Goal: Task Accomplishment & Management: Use online tool/utility

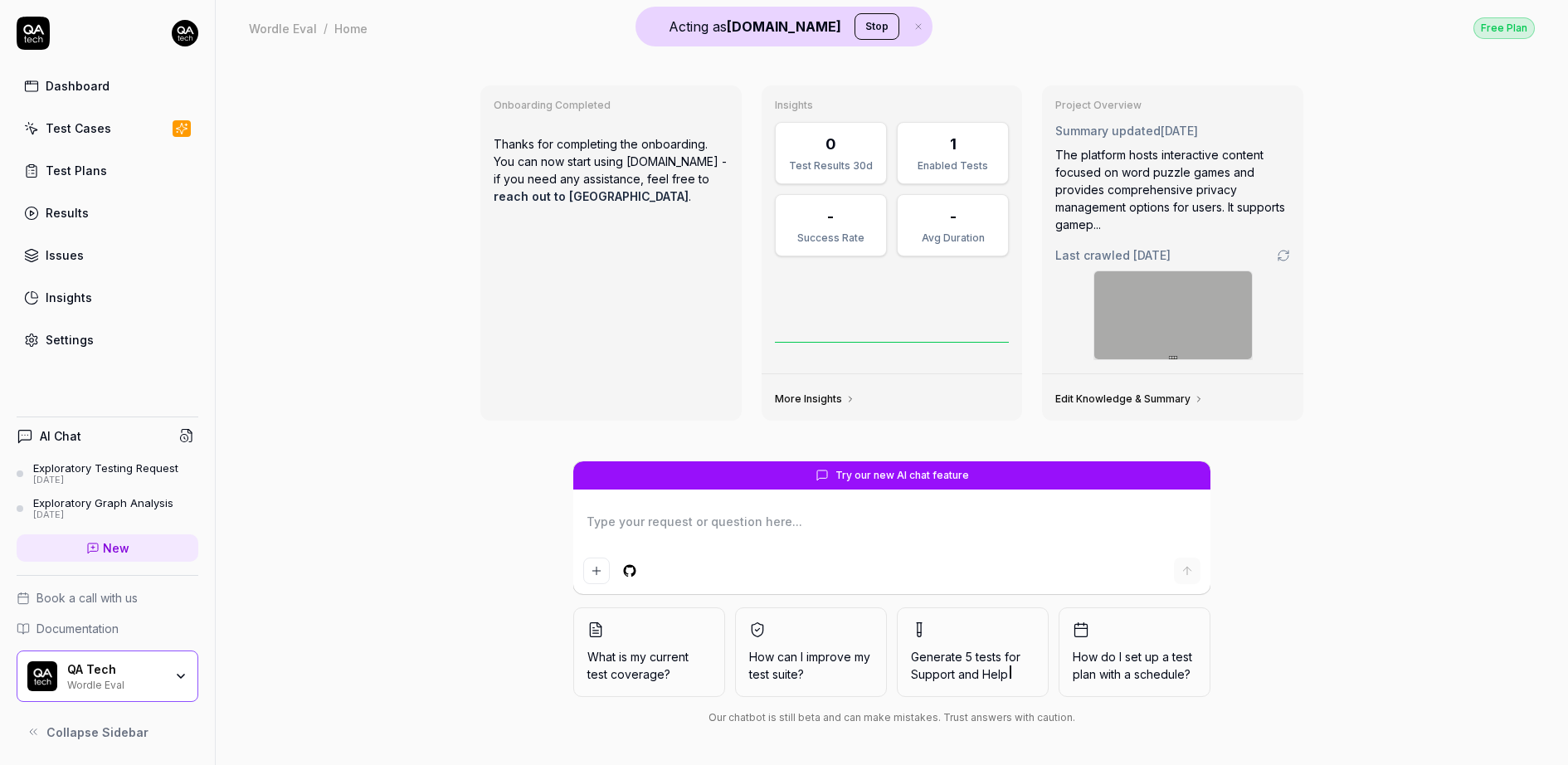
type textarea "*"
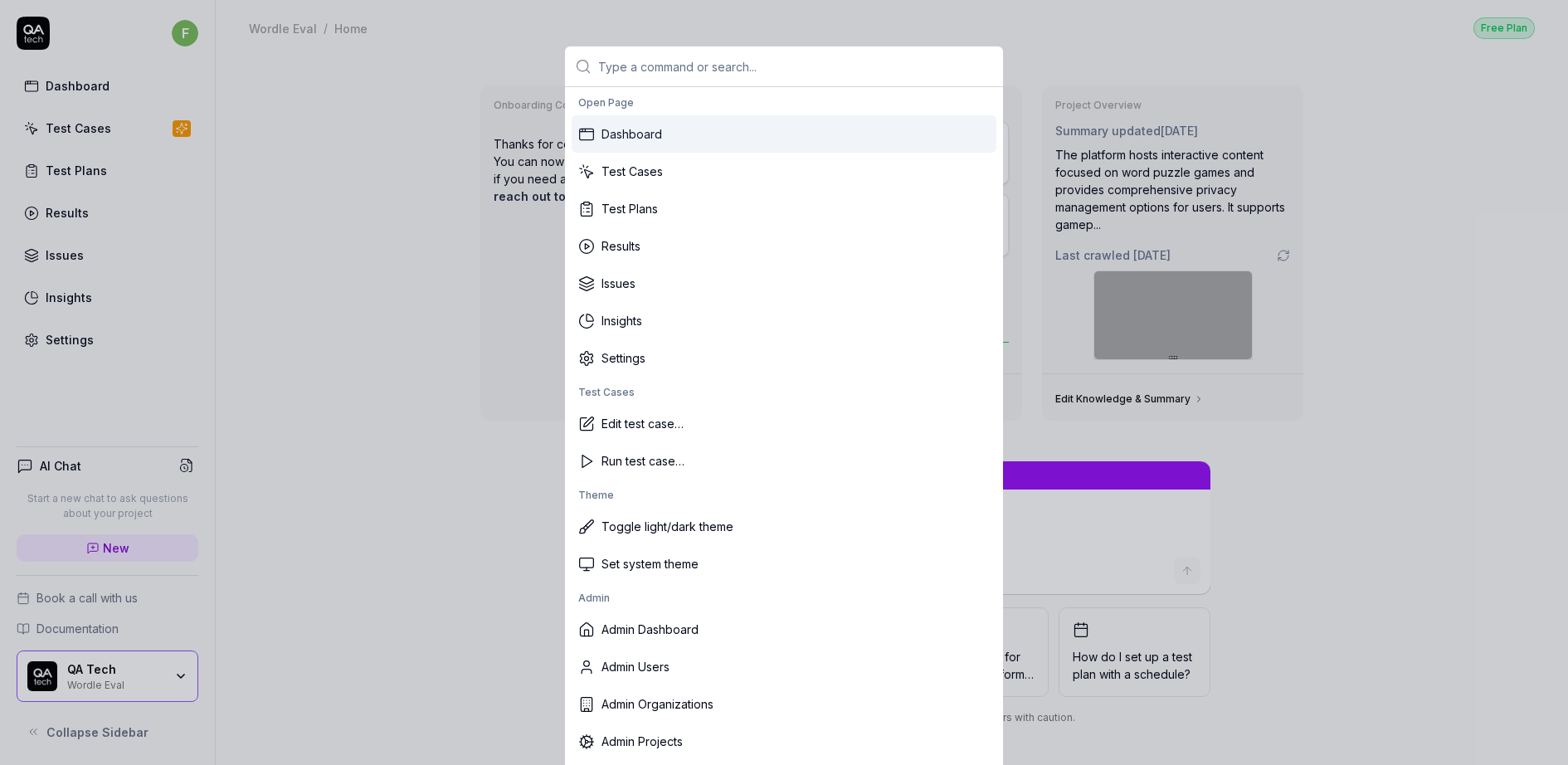
type textarea "*"
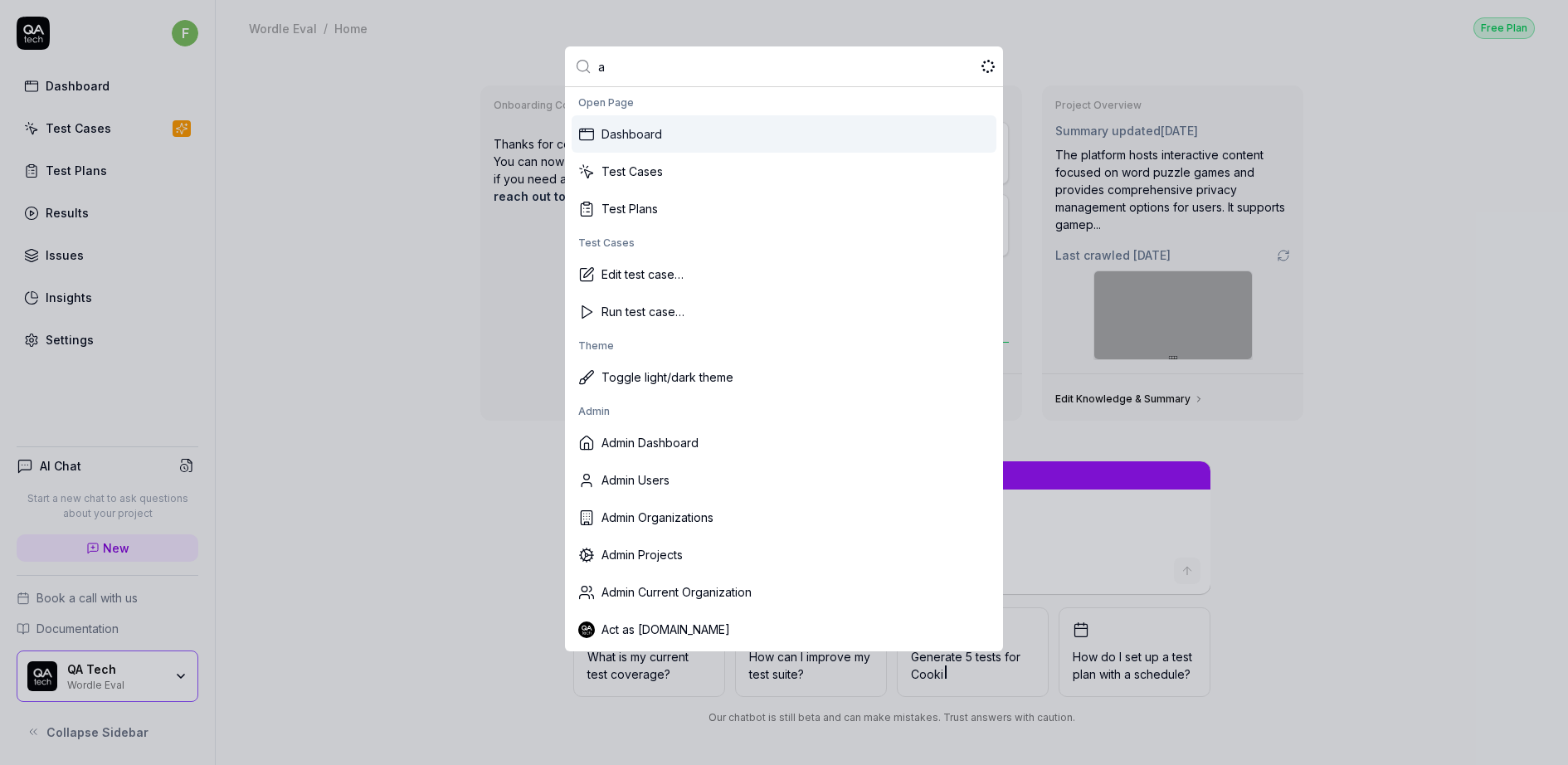
type input "ac"
type textarea "*"
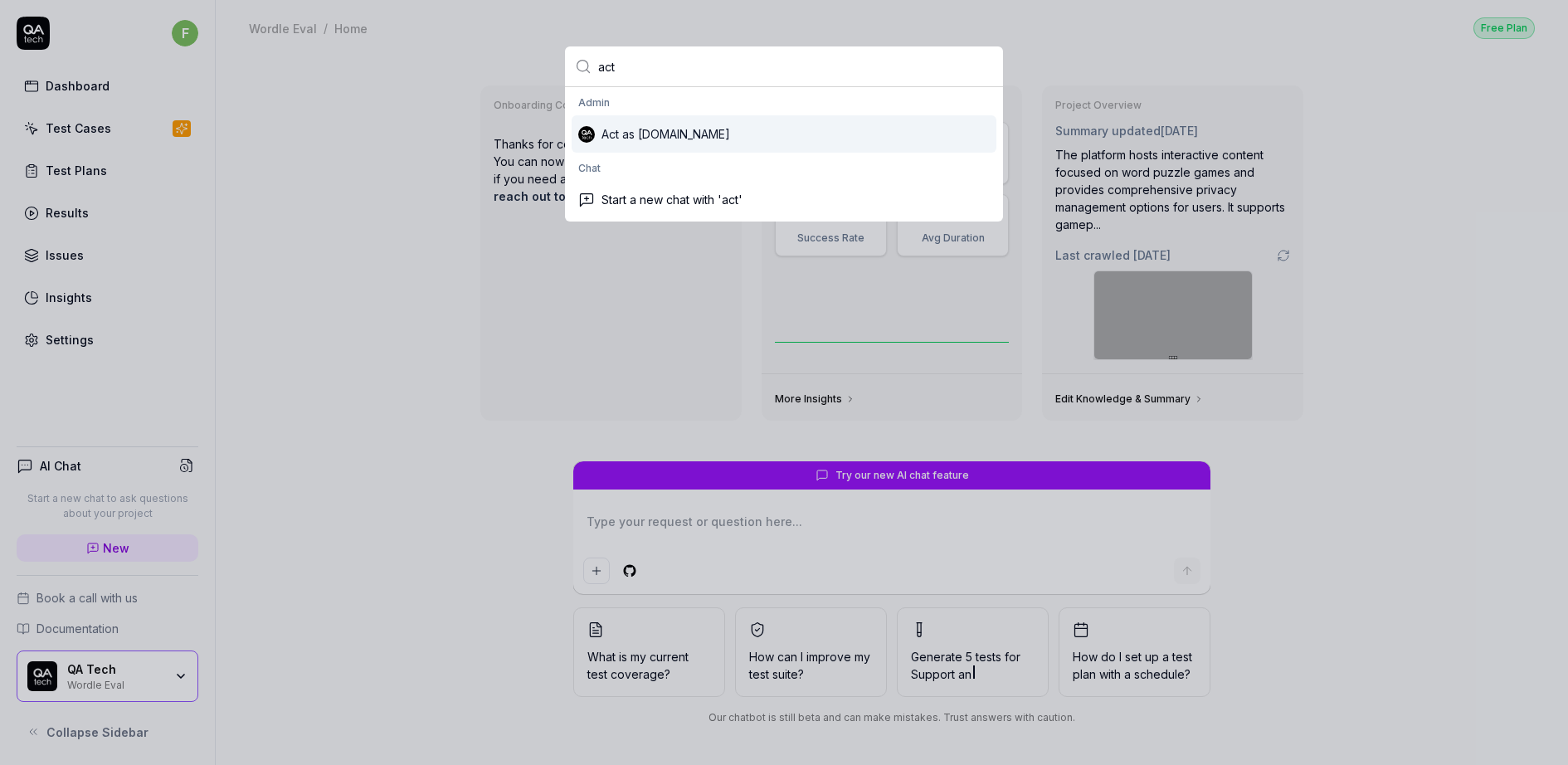
type input "act"
click at [657, 130] on div "Act as [DOMAIN_NAME]" at bounding box center [784, 134] width 425 height 38
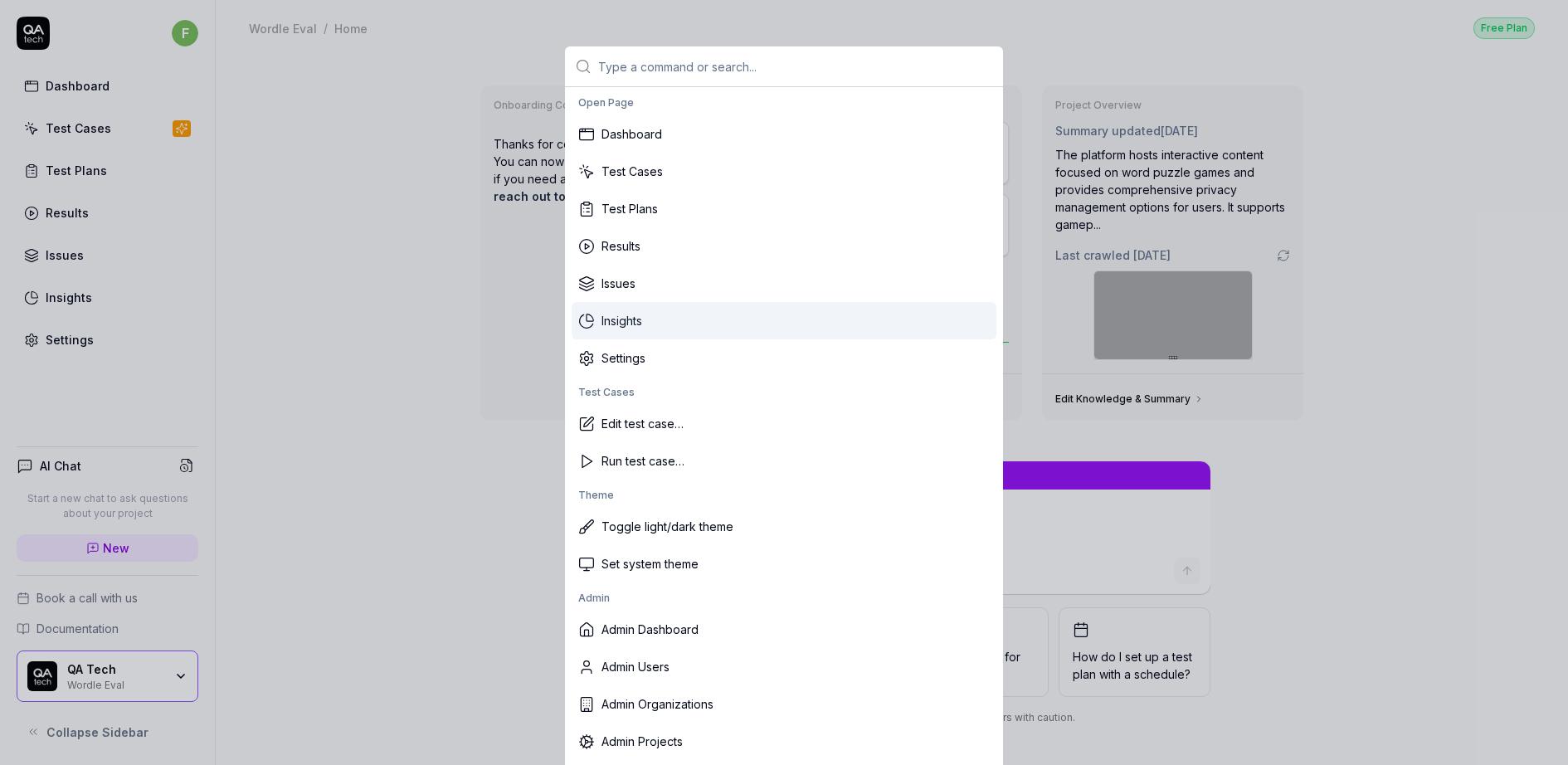
type textarea "*"
type input "u"
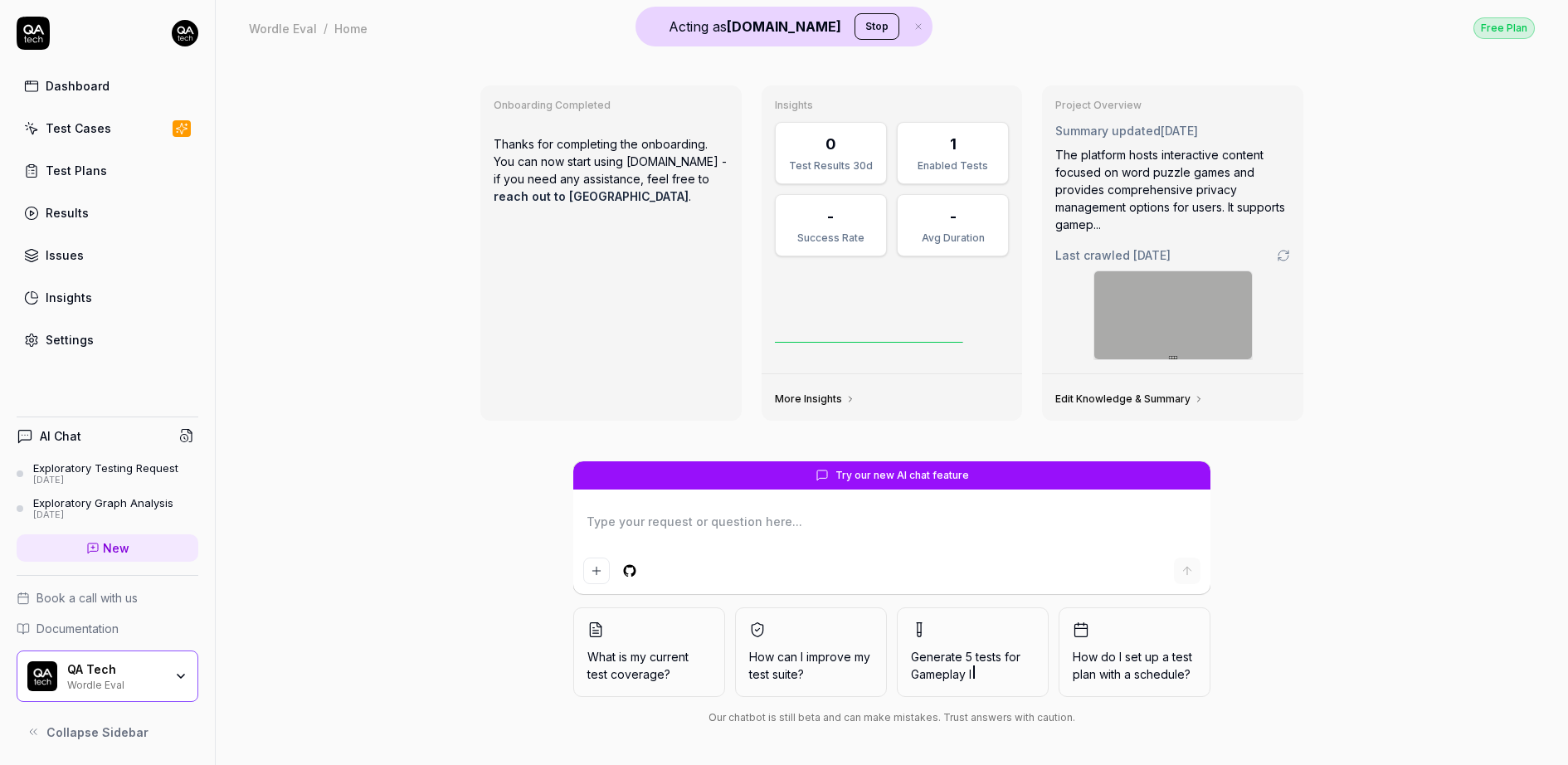
type textarea "*"
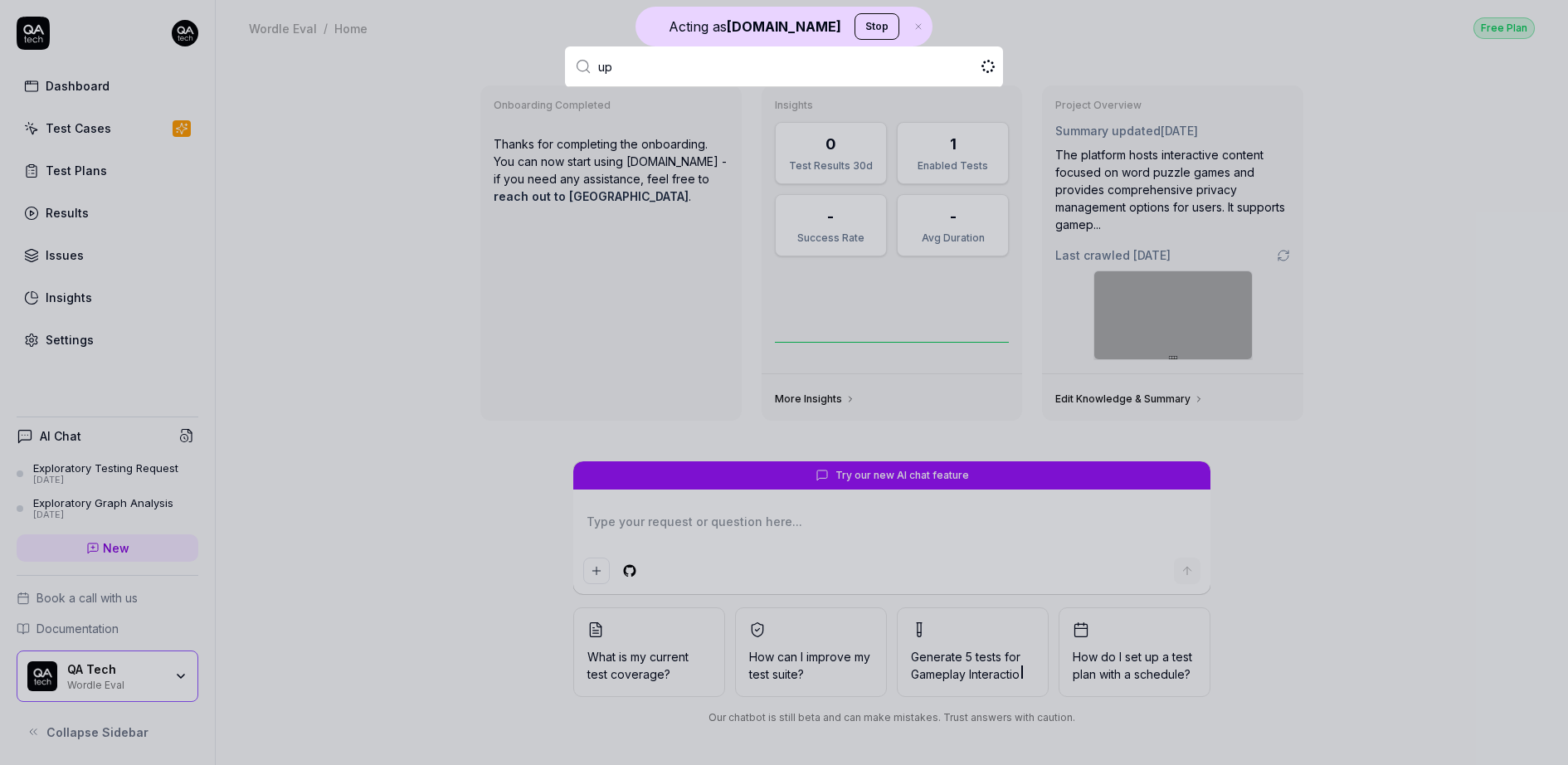
type input "ups"
type textarea "*"
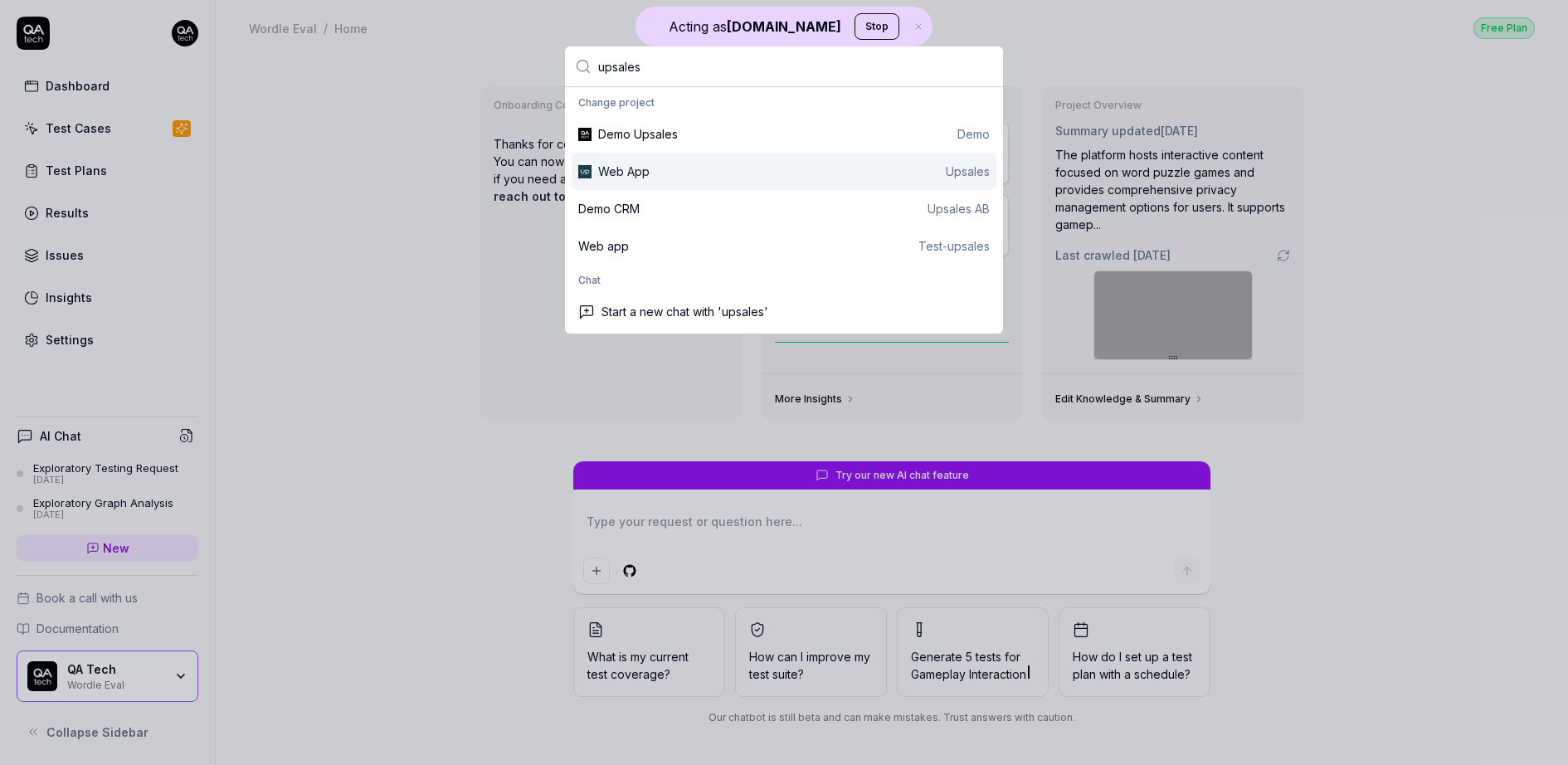
type input "upsales"
click at [670, 166] on div "Web App Upsales" at bounding box center [794, 171] width 391 height 17
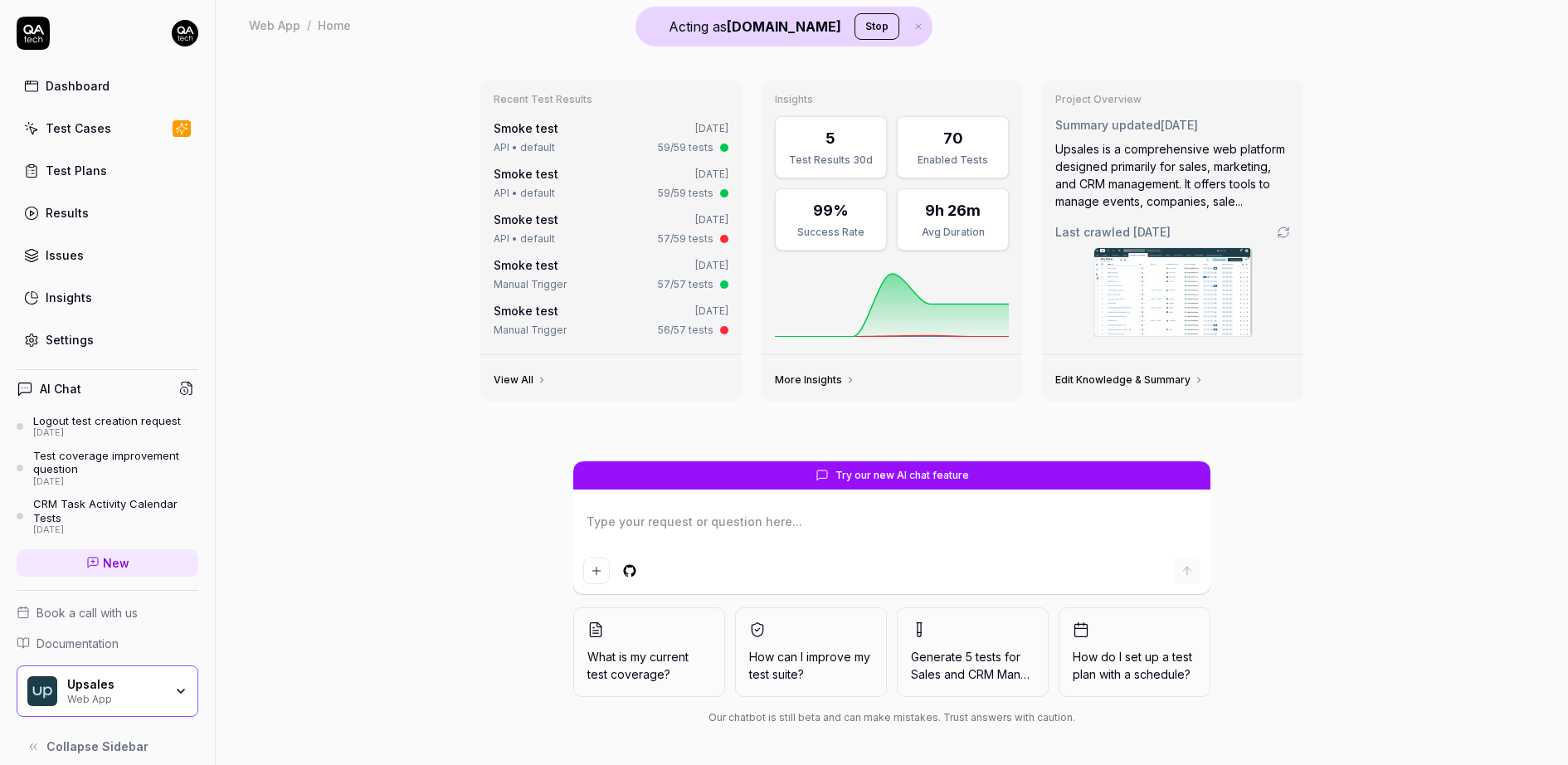
type textarea "*"
type textarea "l"
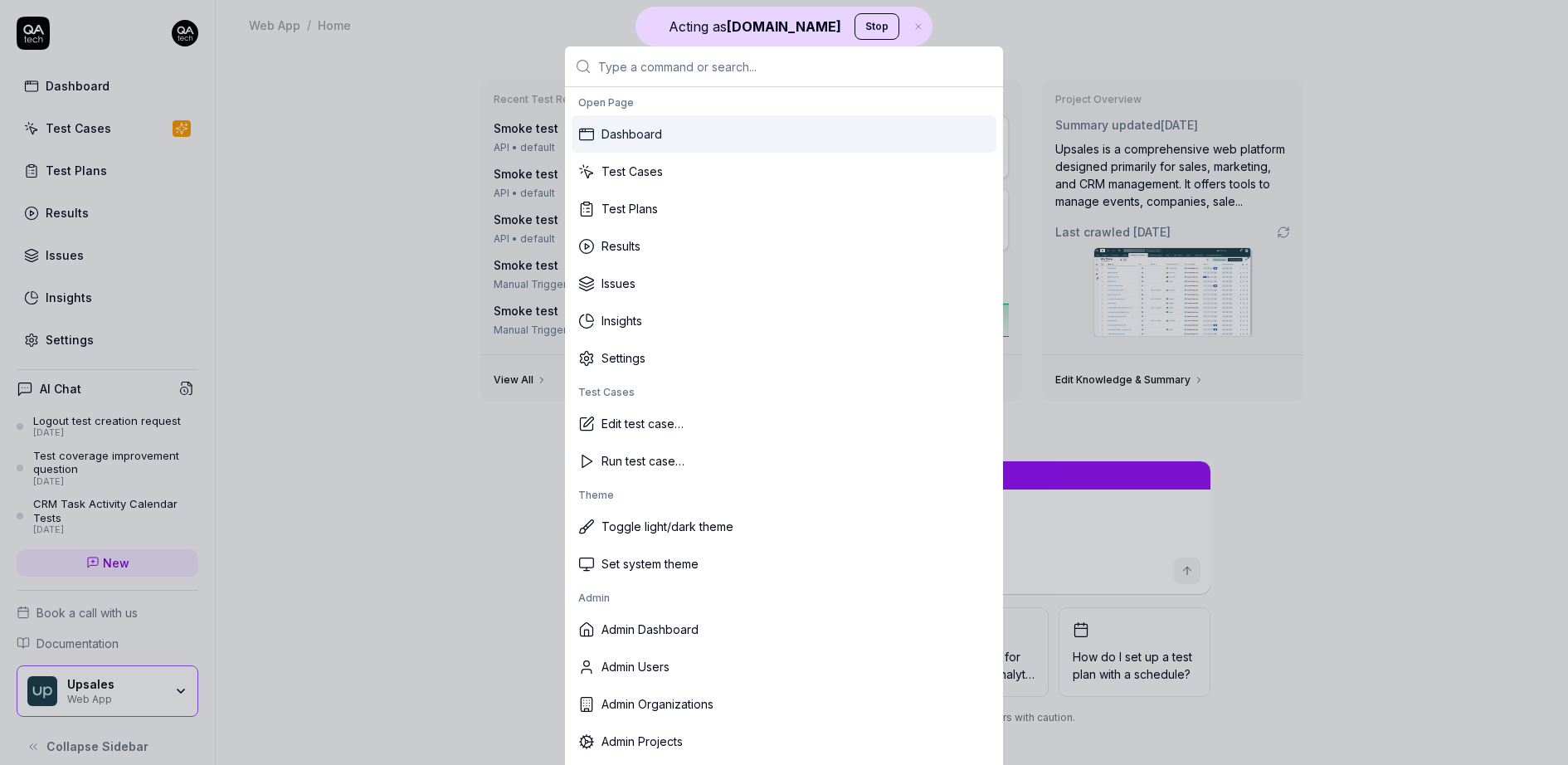
type textarea "*"
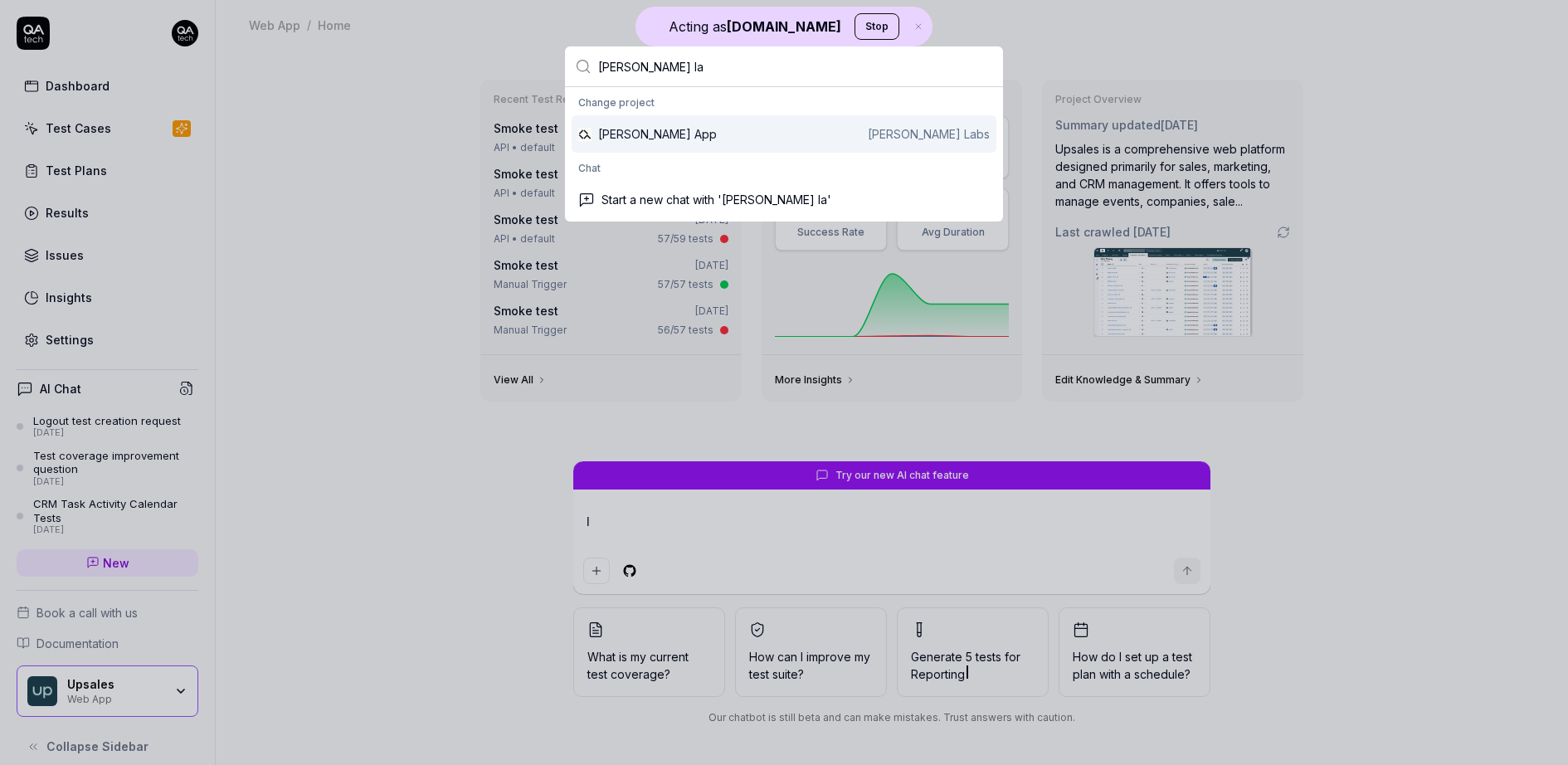
type input "[PERSON_NAME] la"
click at [656, 132] on div "[PERSON_NAME] App [PERSON_NAME] Labs" at bounding box center [794, 134] width 391 height 17
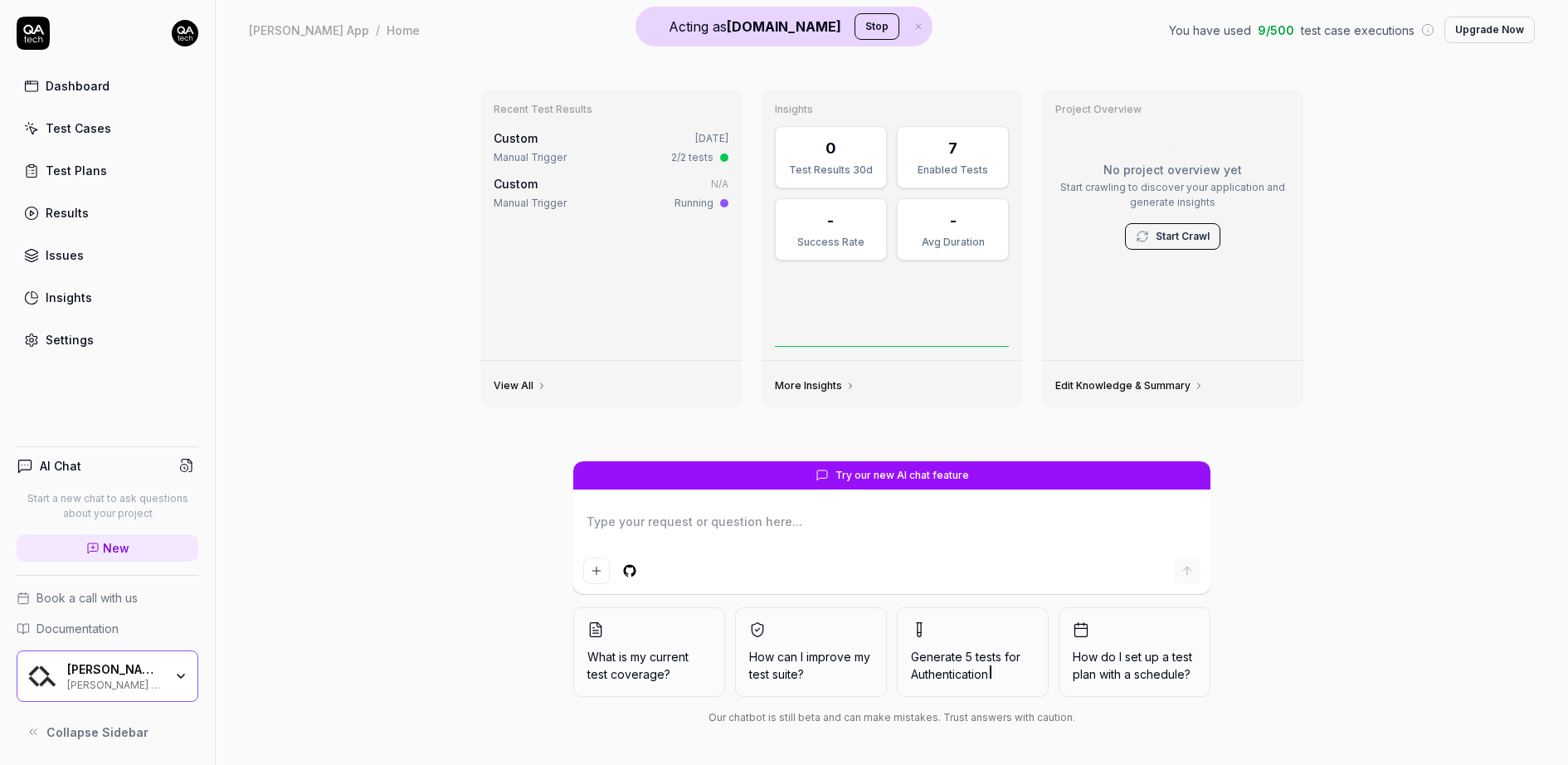
click at [108, 119] on link "Test Cases" at bounding box center [107, 128] width 182 height 33
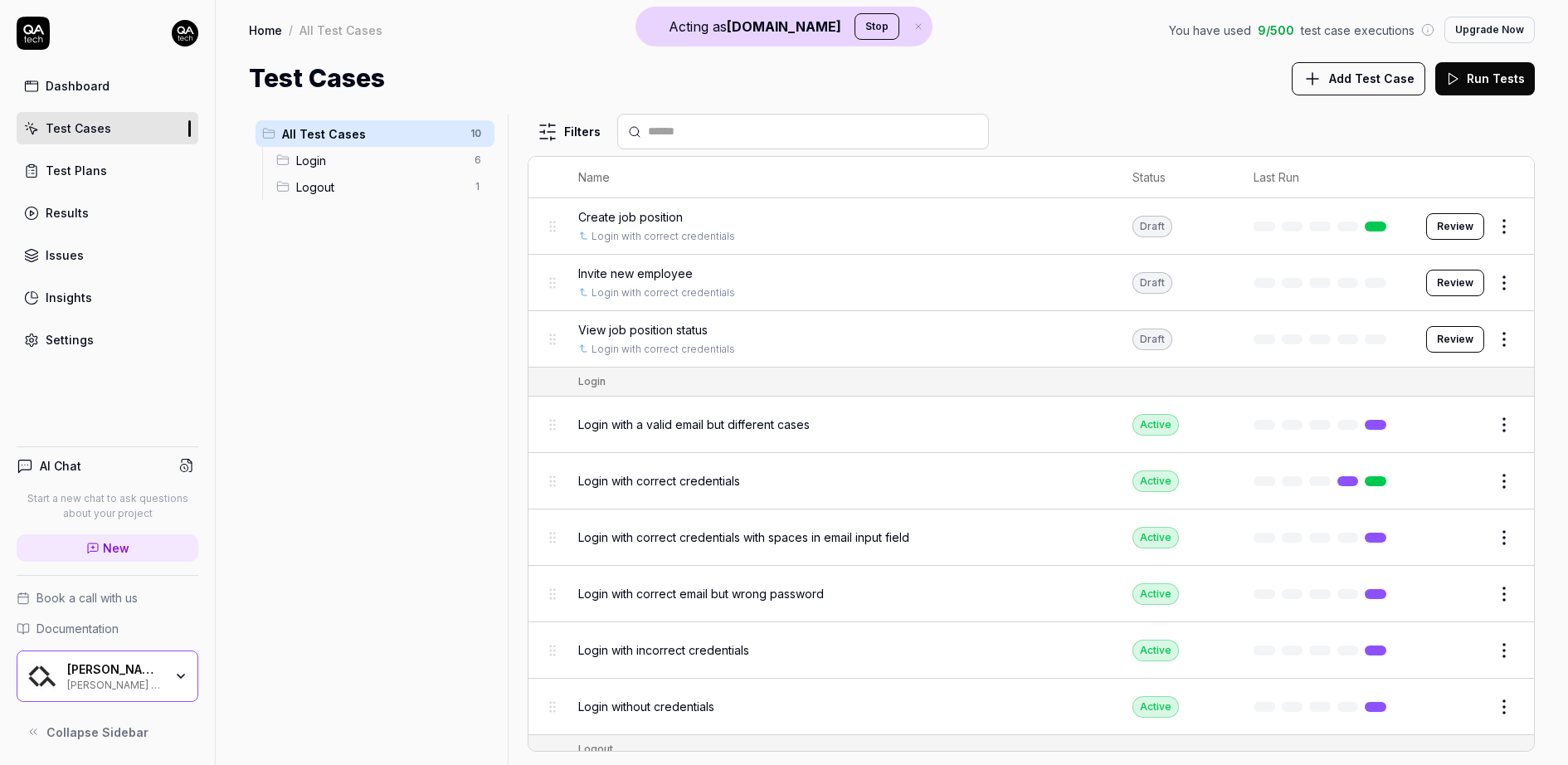
click at [51, 92] on div "Dashboard" at bounding box center [77, 86] width 64 height 17
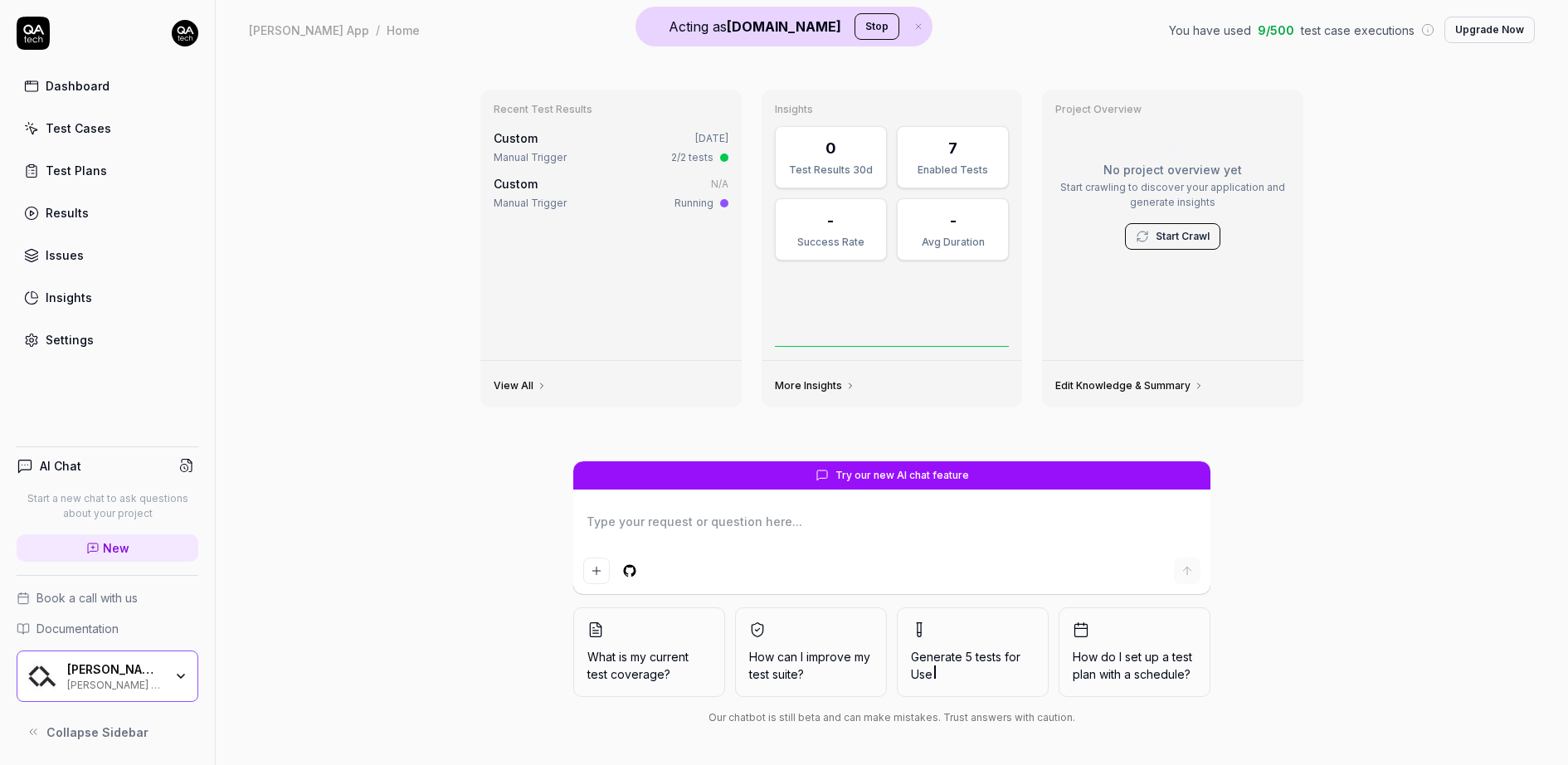
click at [117, 665] on div "[PERSON_NAME] Labs" at bounding box center [115, 669] width 96 height 15
click at [146, 252] on link "Issues" at bounding box center [107, 255] width 182 height 33
click at [85, 340] on div "Settings" at bounding box center [69, 340] width 48 height 17
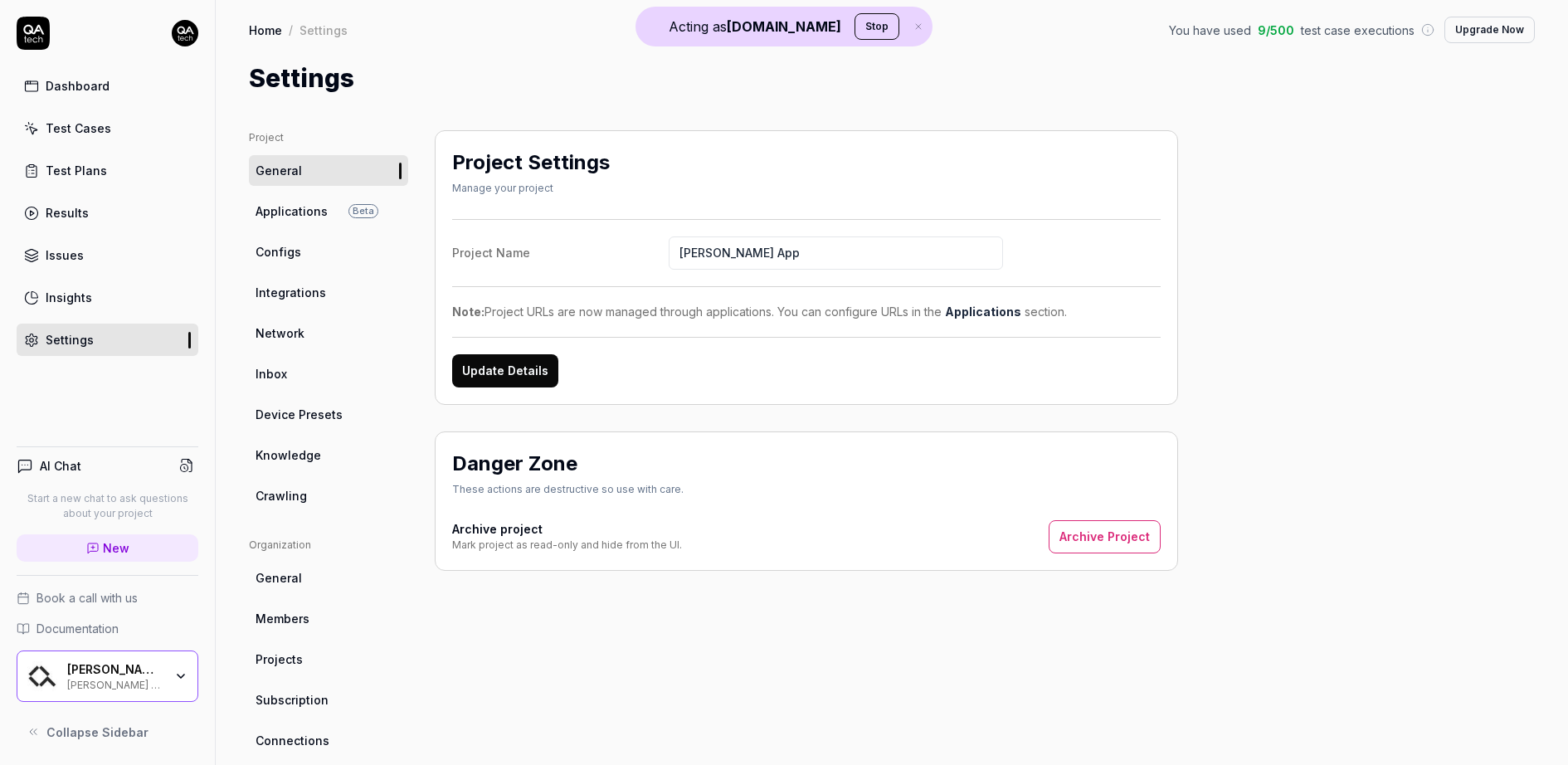
click at [285, 487] on span "Crawling" at bounding box center [281, 496] width 51 height 17
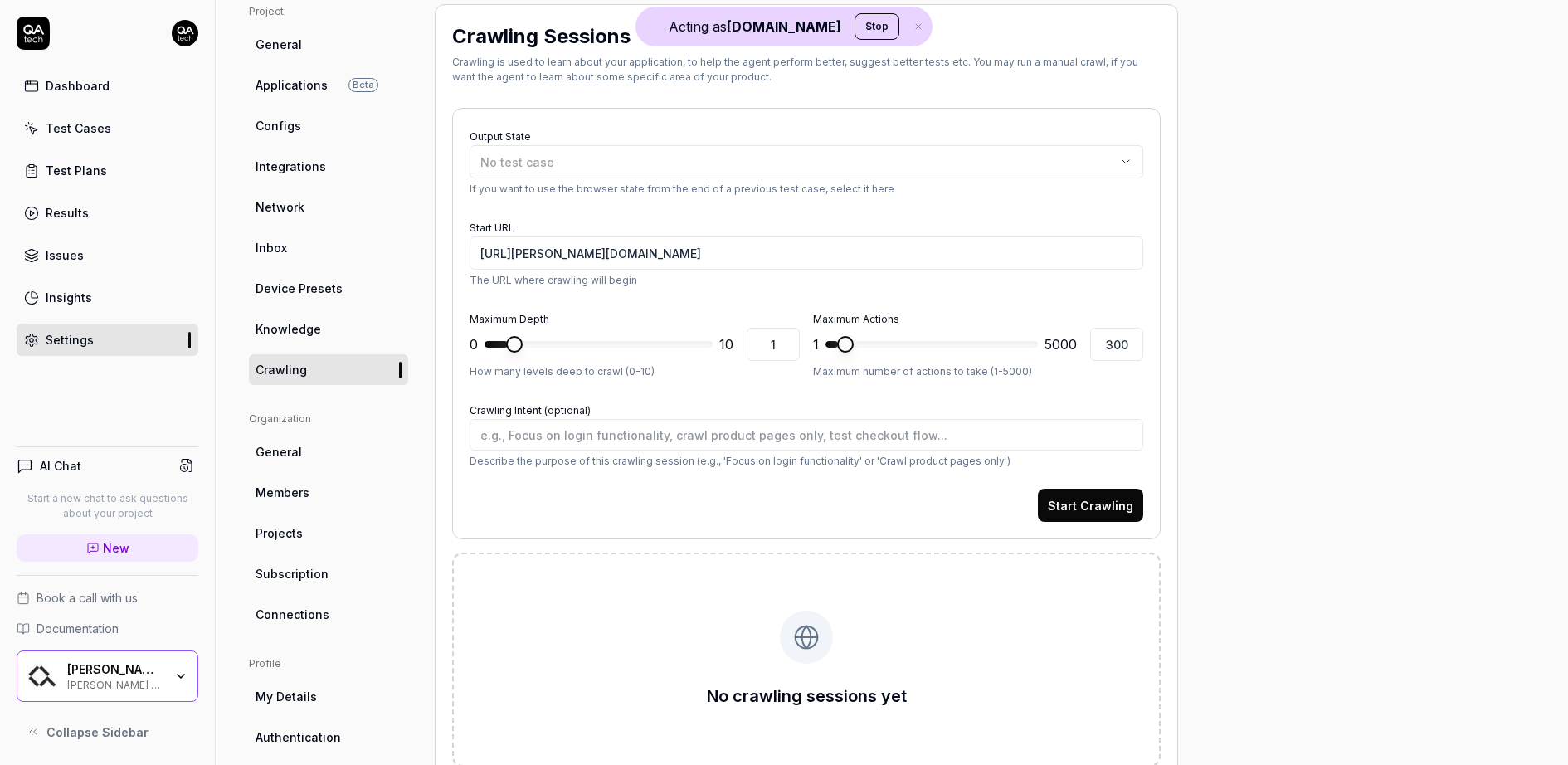
scroll to position [127, 0]
click at [784, 168] on div "No test case" at bounding box center [798, 161] width 635 height 17
click at [1124, 266] on input "[URL][PERSON_NAME][DOMAIN_NAME]" at bounding box center [806, 252] width 674 height 33
click at [1093, 493] on button "Start Crawling" at bounding box center [1090, 505] width 105 height 33
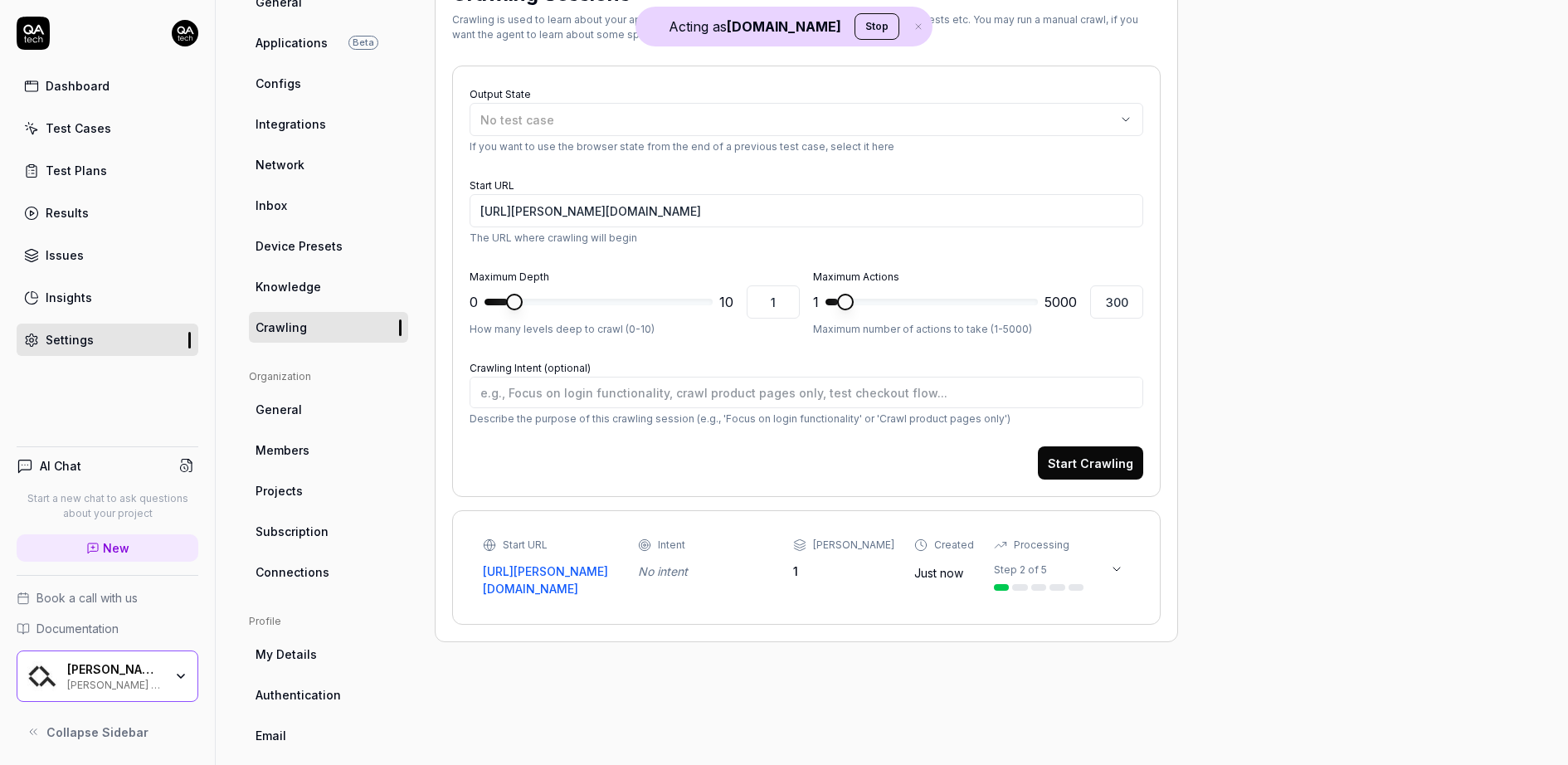
scroll to position [228, 0]
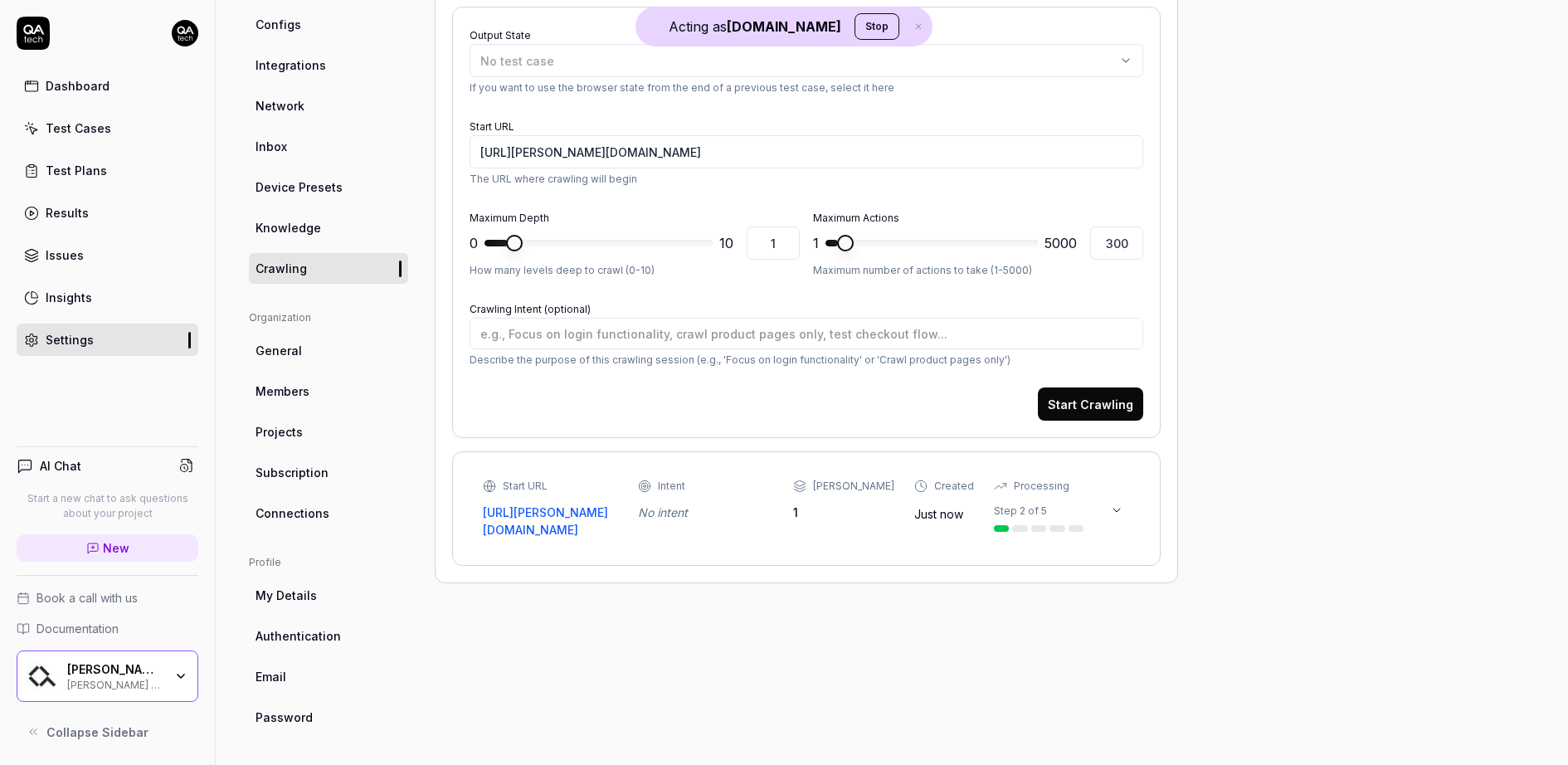
click at [111, 112] on link "Test Cases" at bounding box center [107, 128] width 182 height 33
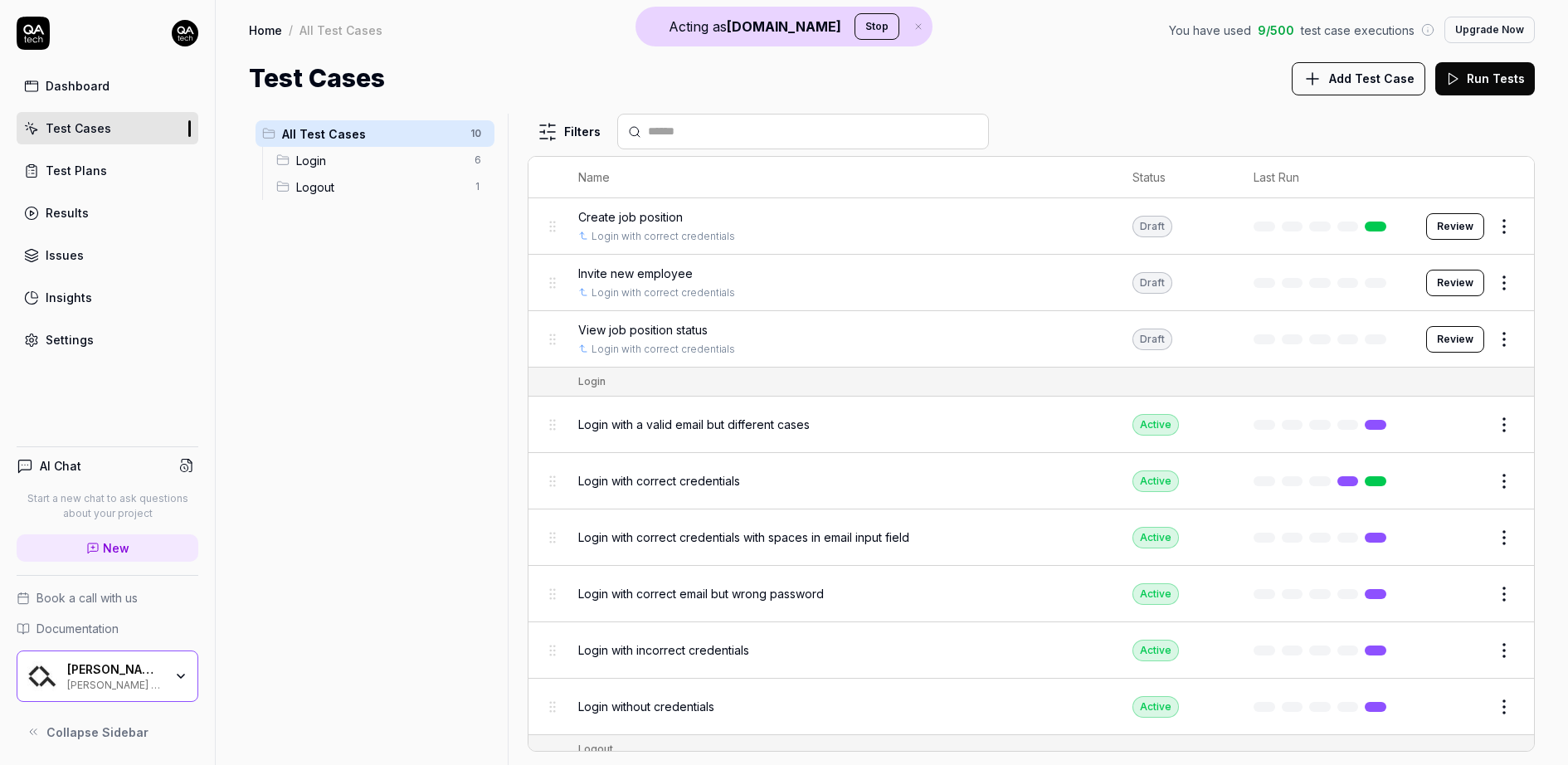
click at [1344, 70] on span "Add Test Case" at bounding box center [1372, 78] width 86 height 17
click at [1322, 63] on button "Add Test Case" at bounding box center [1359, 79] width 134 height 33
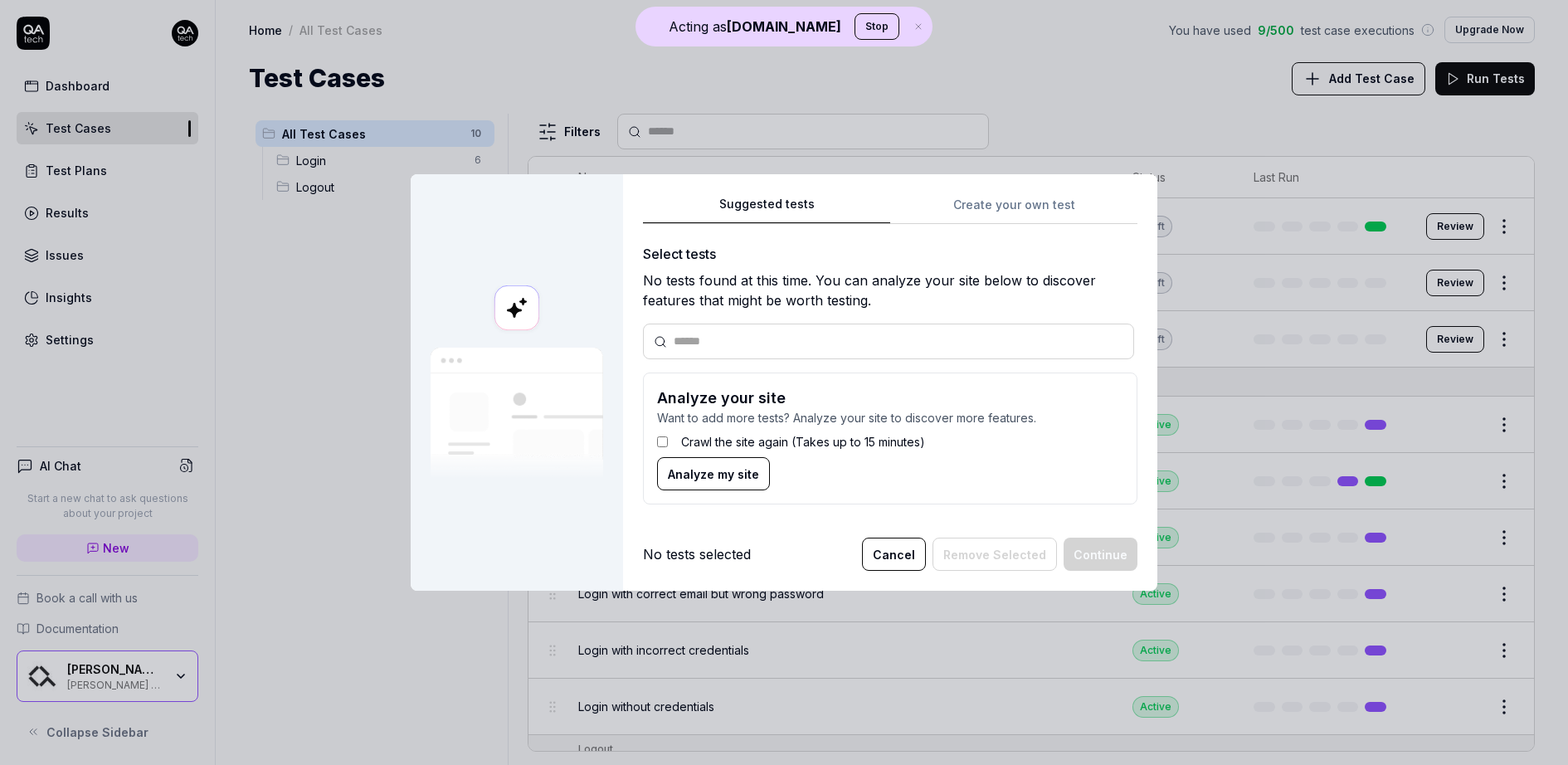
click at [712, 442] on label "Crawl the site again (Takes up to 15 minutes)" at bounding box center [803, 442] width 244 height 17
click at [709, 469] on span "Analyze my site" at bounding box center [713, 475] width 92 height 17
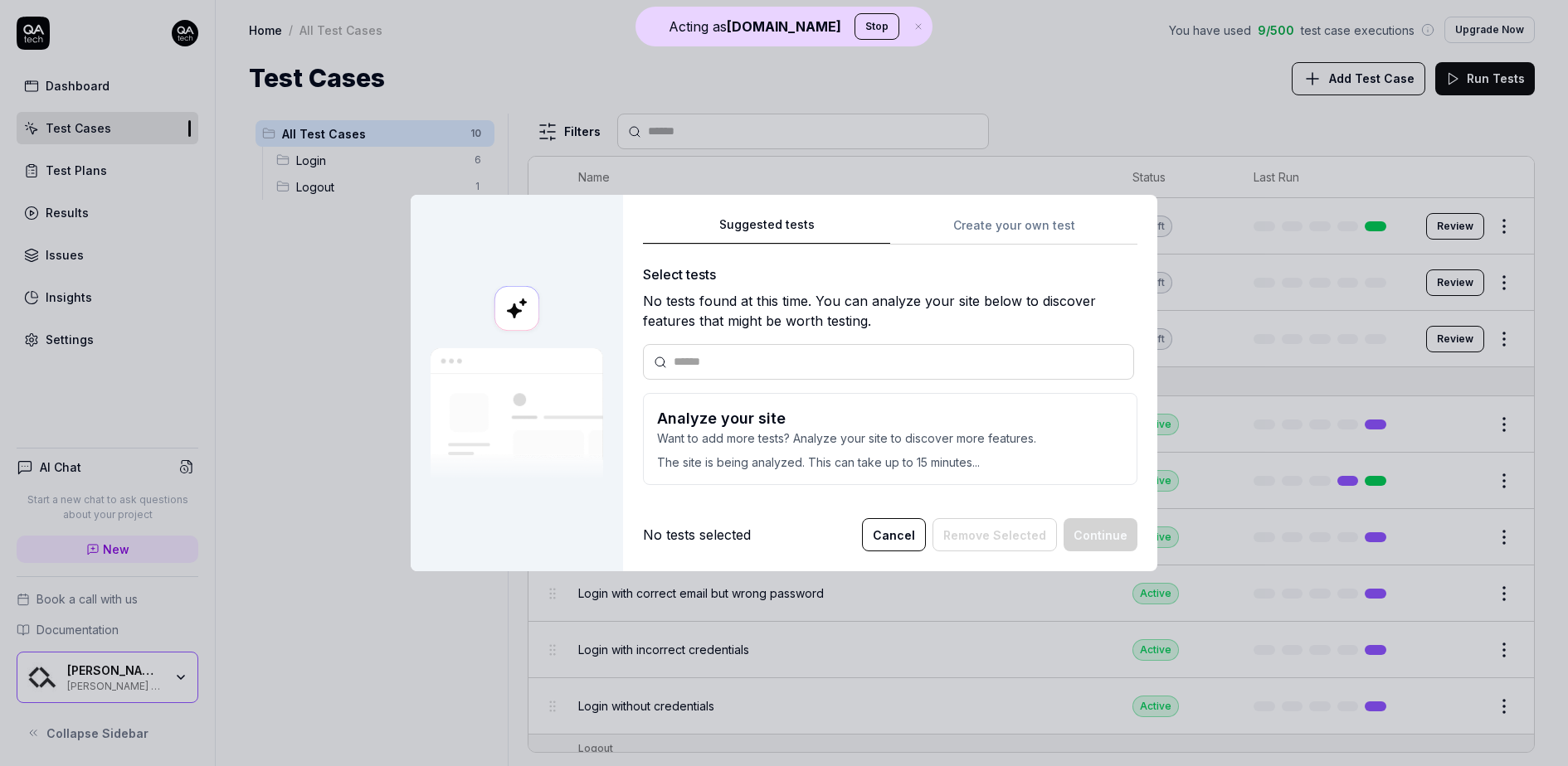
click at [908, 538] on button "Cancel" at bounding box center [894, 535] width 64 height 33
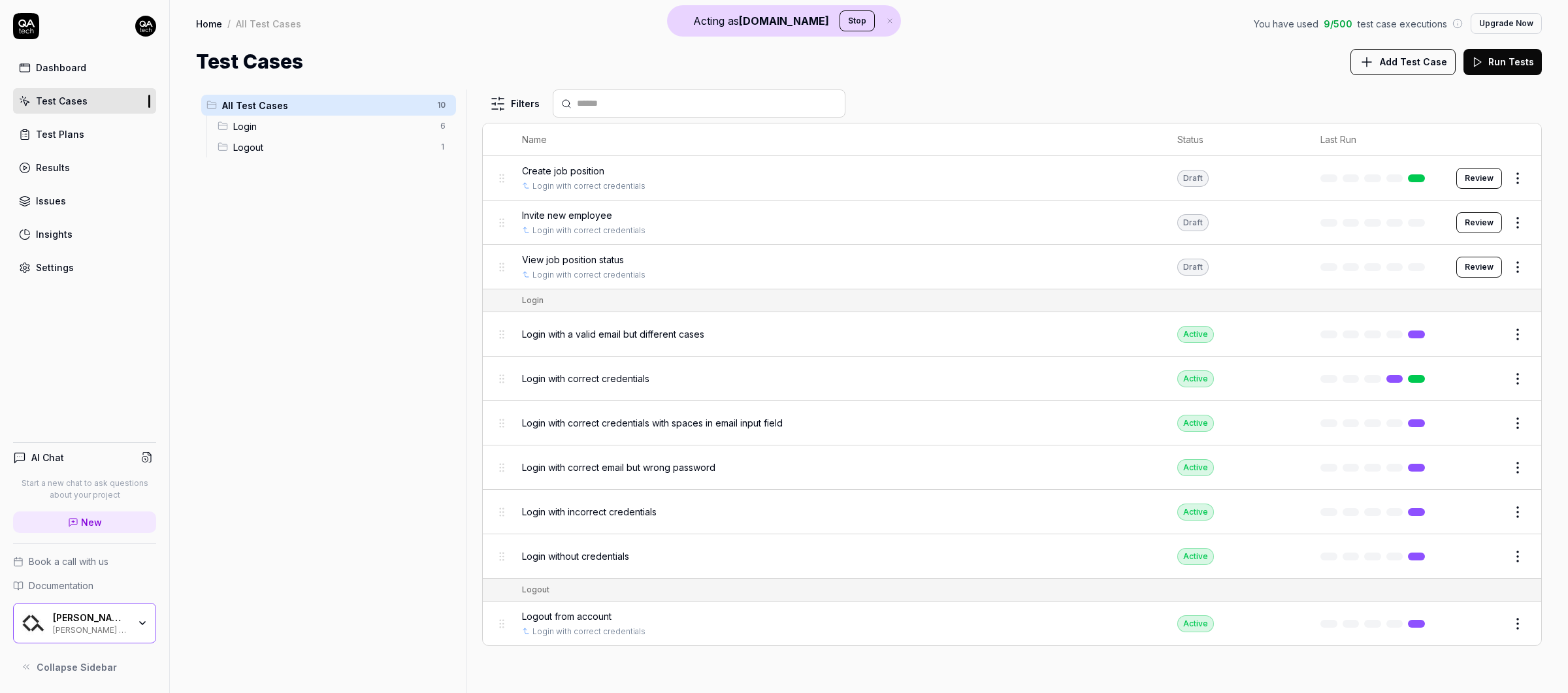
click at [78, 67] on div "Dashboard" at bounding box center [61, 67] width 51 height 13
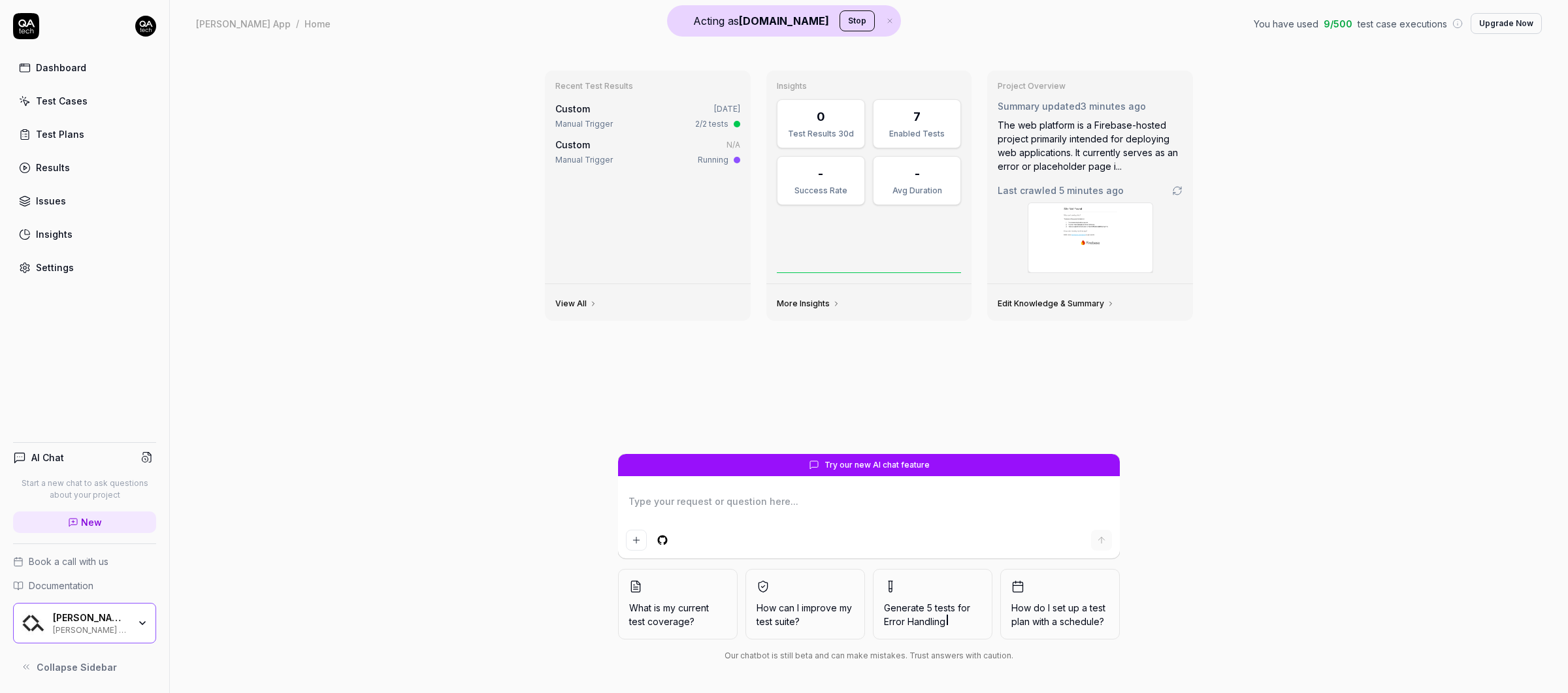
click at [77, 61] on div "Dashboard" at bounding box center [61, 67] width 51 height 13
click at [1029, 249] on img at bounding box center [1090, 237] width 124 height 69
click at [91, 601] on div "[PERSON_NAME] Labs" at bounding box center [90, 617] width 76 height 11
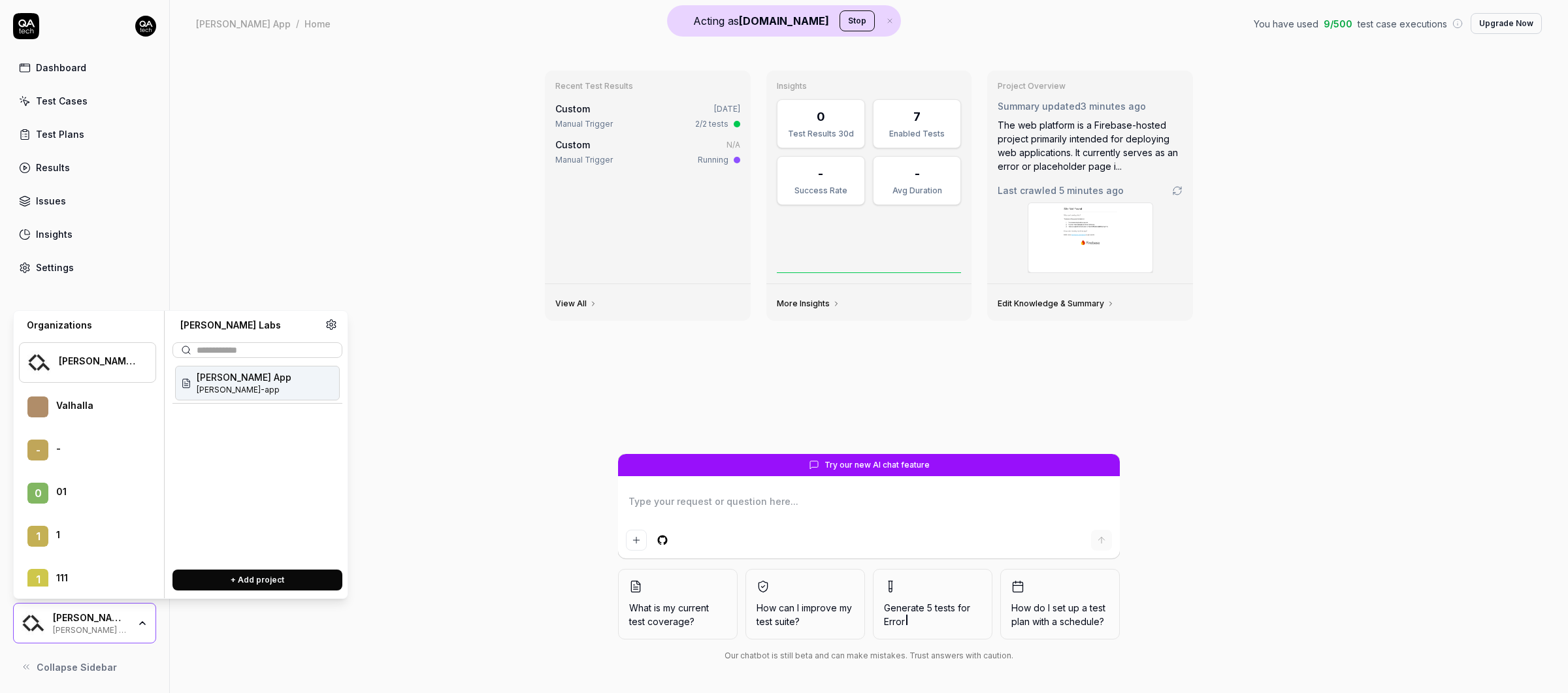
type textarea "*"
click at [222, 243] on div "Recent Test Results Custom [DATE] Manual Trigger 2/2 tests Custom N/A Manual Tr…" at bounding box center [869, 370] width 1398 height 646
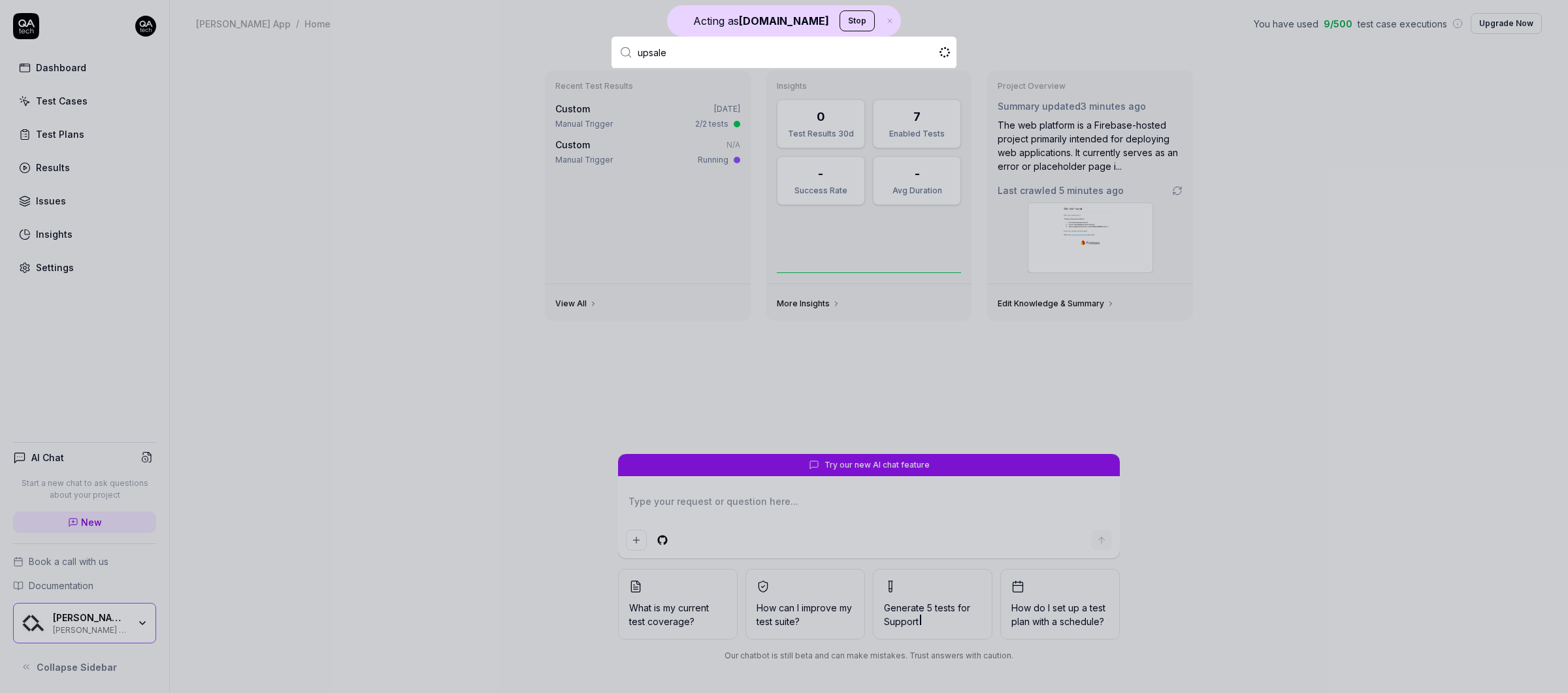
type input "upsales"
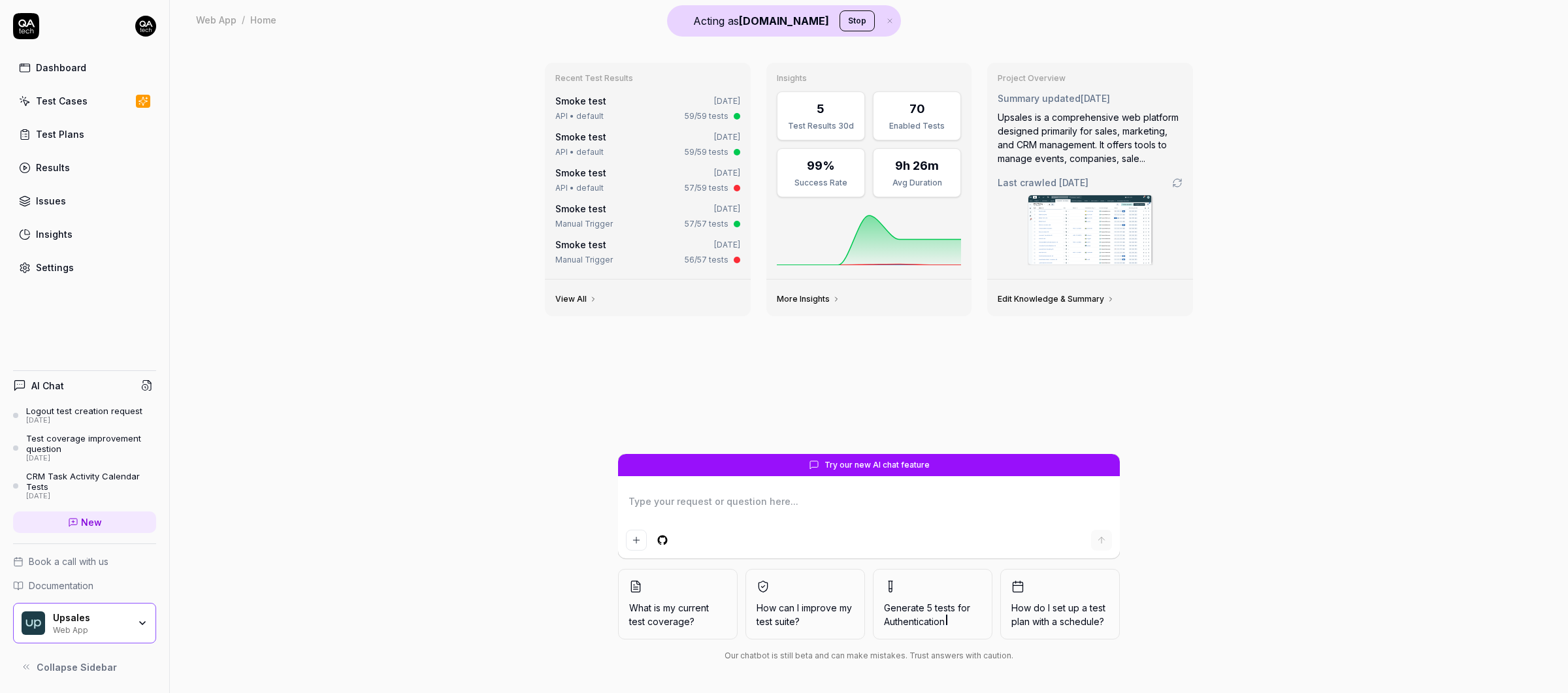
click at [57, 64] on div "Dashboard" at bounding box center [61, 67] width 51 height 13
click at [55, 264] on div "Settings" at bounding box center [55, 268] width 38 height 13
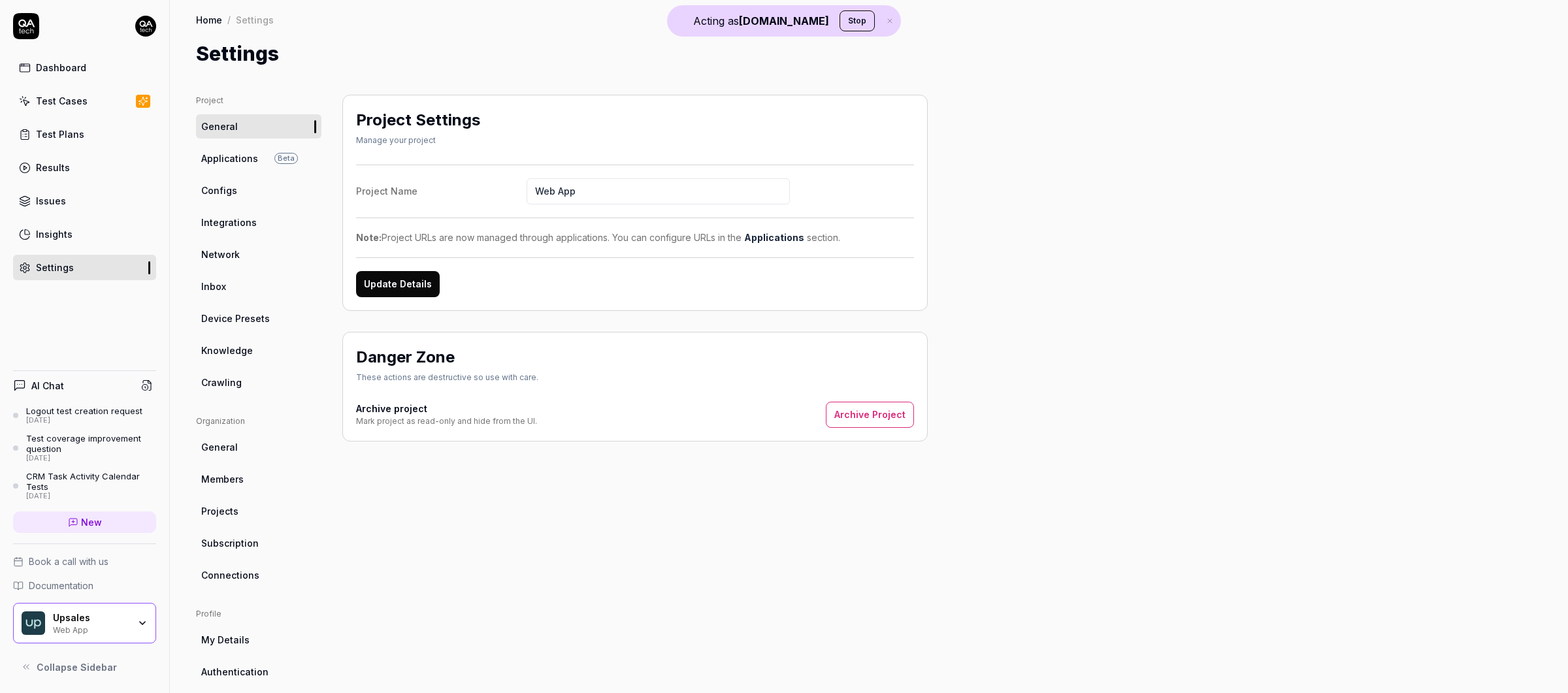
click at [231, 351] on span "Knowledge" at bounding box center [227, 351] width 52 height 13
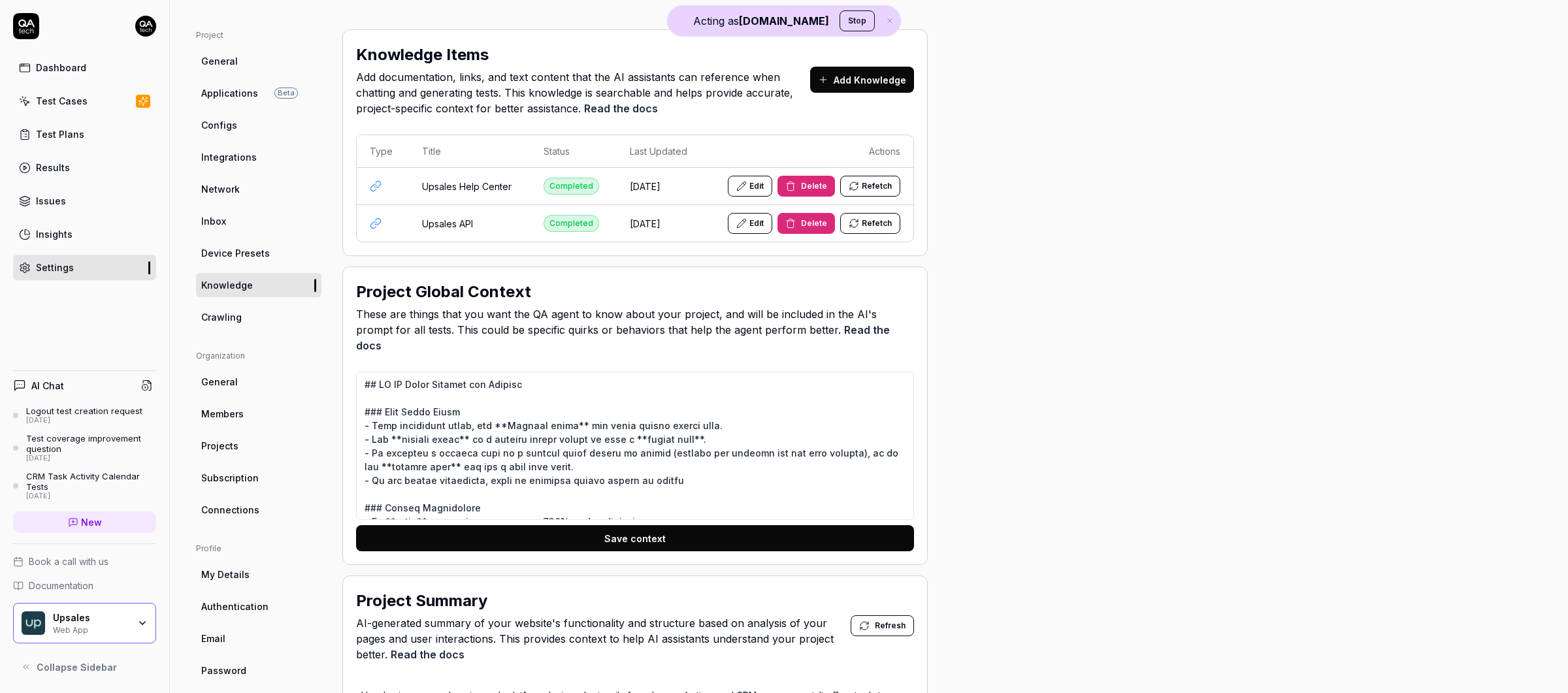
scroll to position [61, 0]
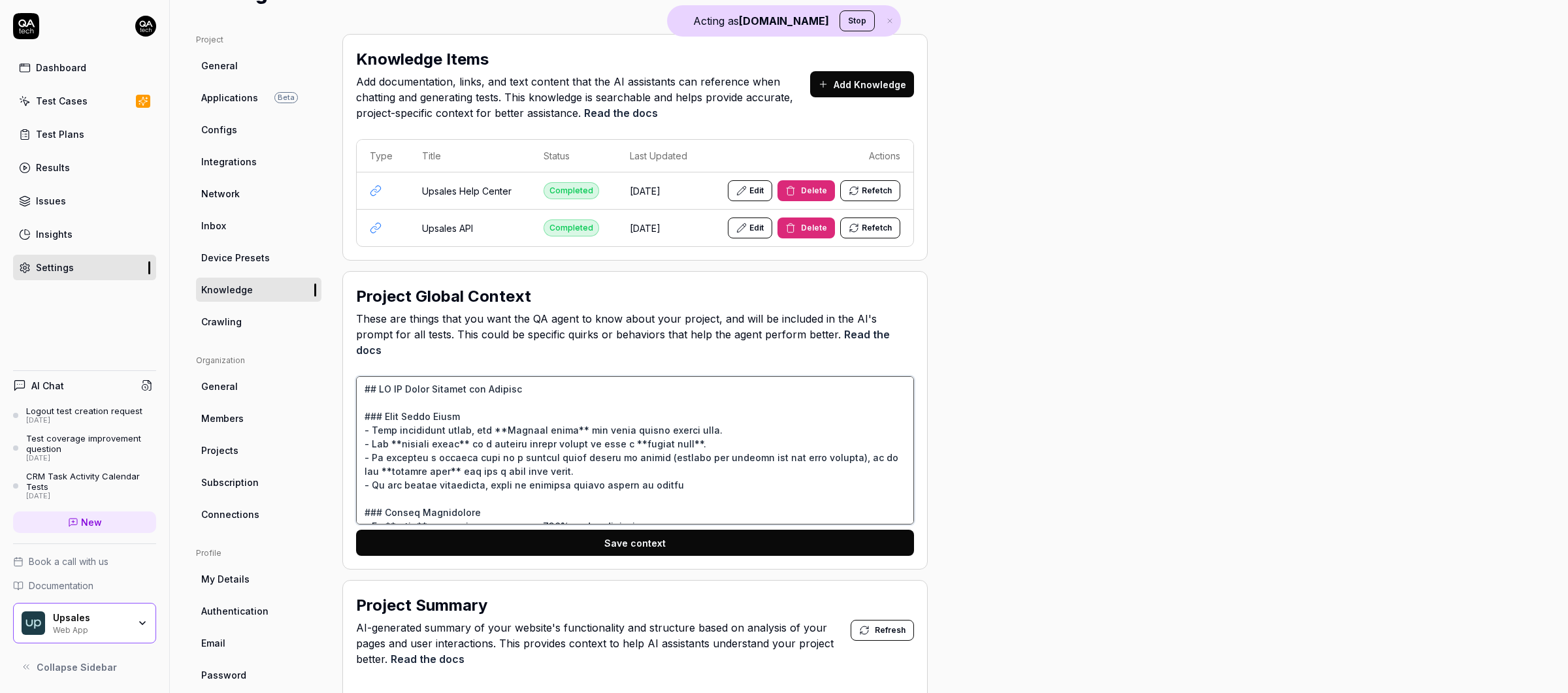
click at [517, 386] on textarea at bounding box center [635, 450] width 558 height 148
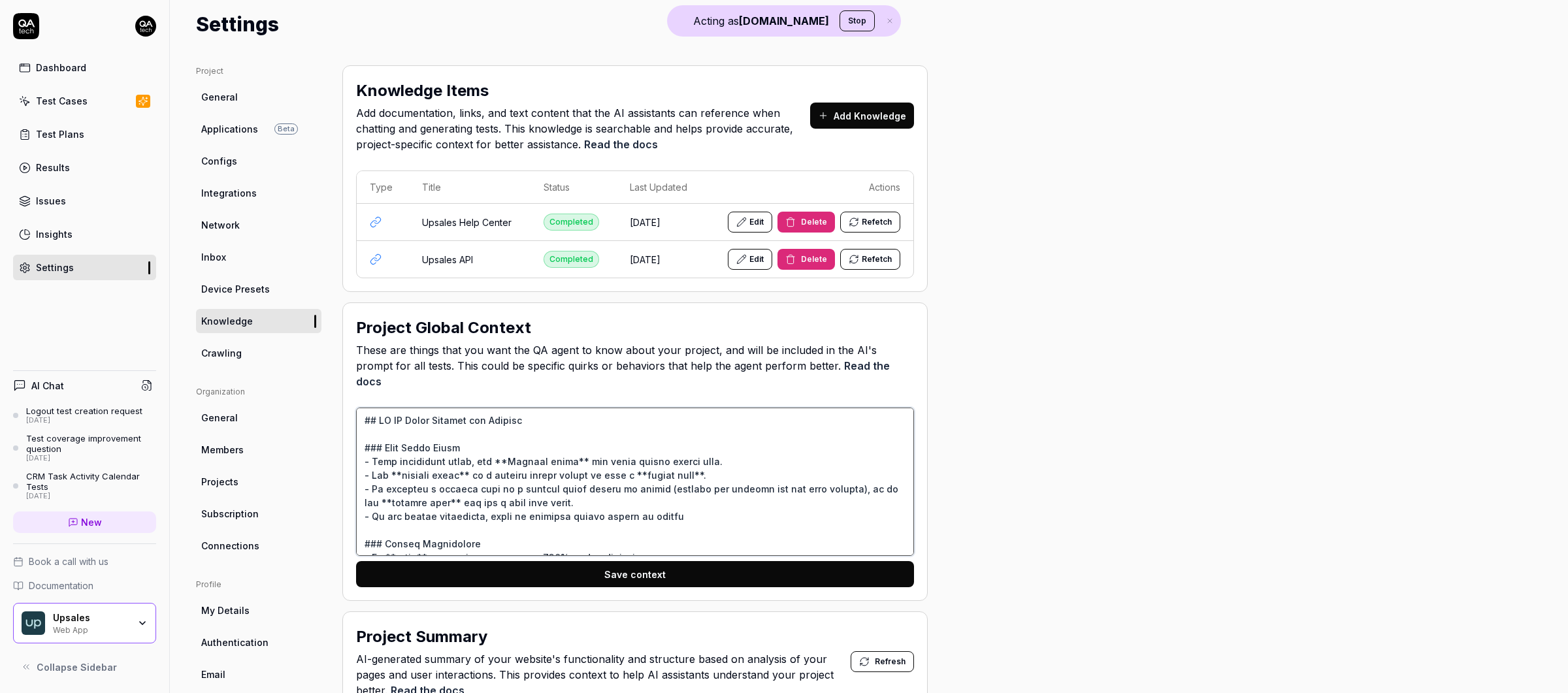
scroll to position [14, 0]
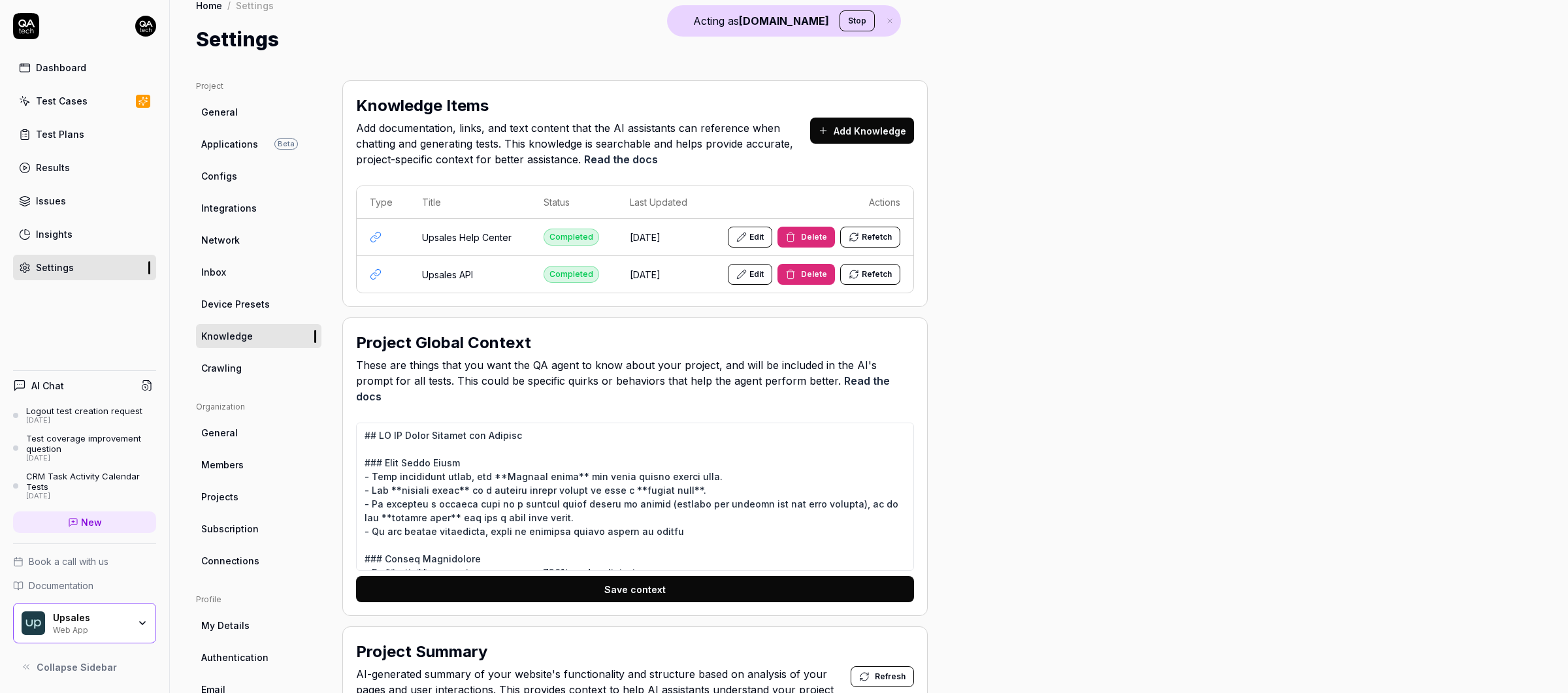
click at [49, 68] on div "Dashboard" at bounding box center [61, 67] width 51 height 13
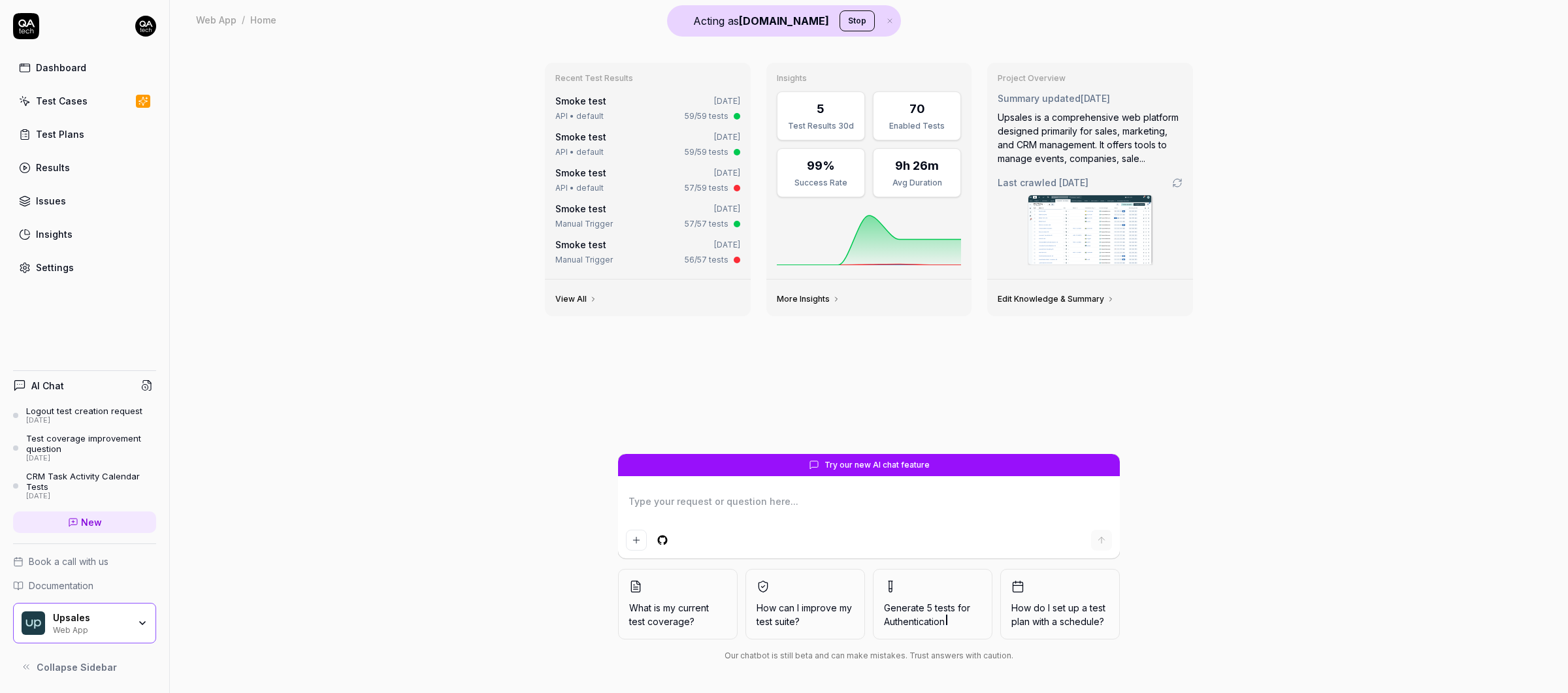
type textarea "*"
click at [61, 92] on link "Test Cases" at bounding box center [84, 101] width 143 height 26
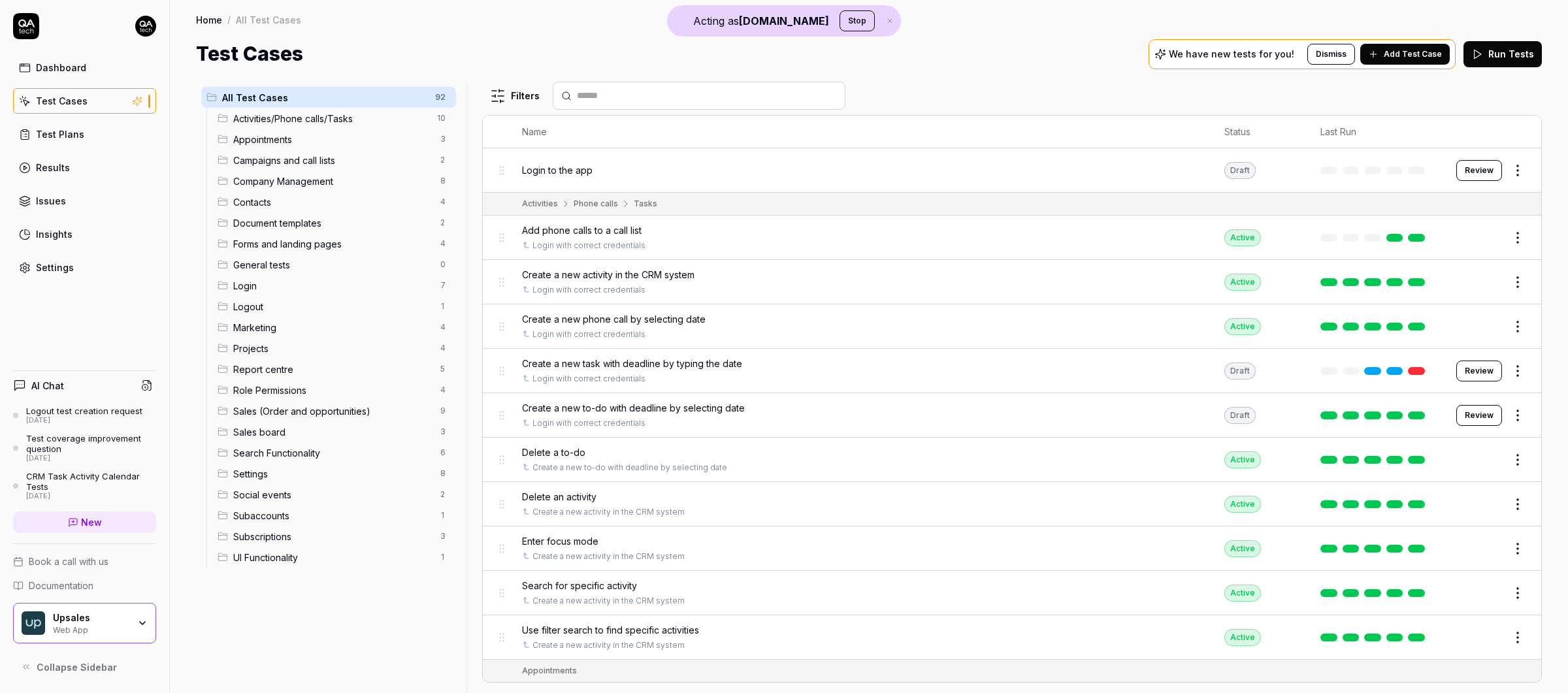
click at [1234, 61] on button "Add Test Case" at bounding box center [1405, 54] width 90 height 21
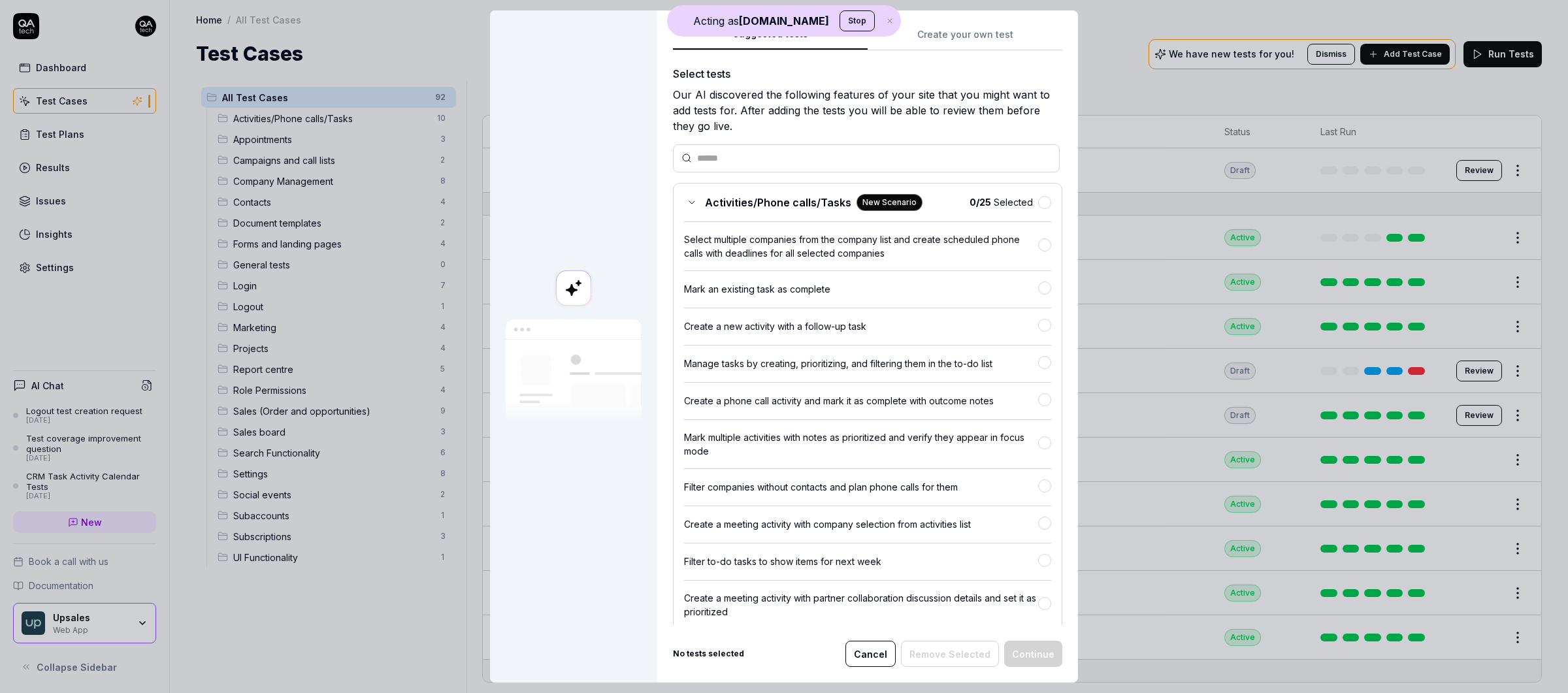
click at [965, 18] on div "Suggested tests Create your own test Select tests Our AI discovered the followi…" at bounding box center [868, 346] width 421 height 672
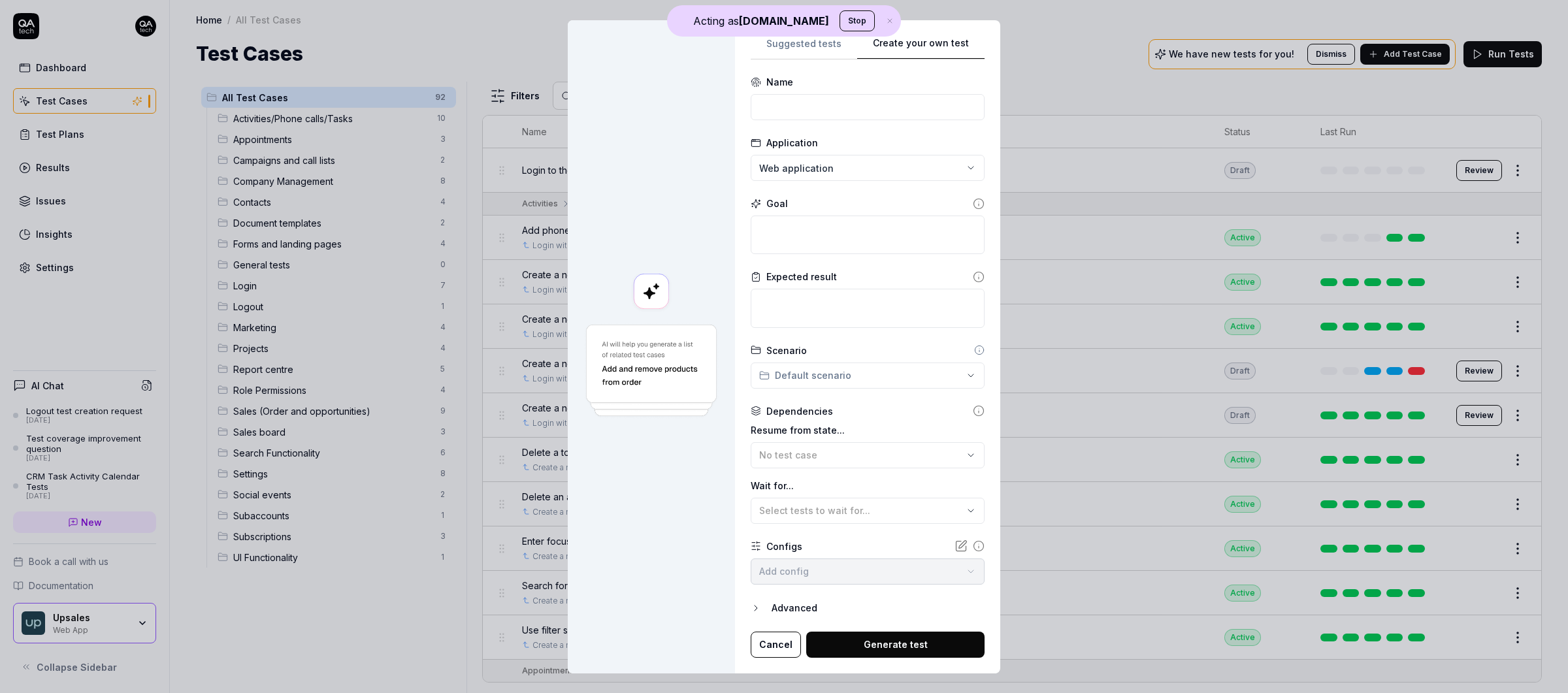
click at [965, 27] on div "Suggested tests Create your own test Name Application Web application Goal Expe…" at bounding box center [867, 346] width 265 height 653
click at [782, 109] on input at bounding box center [867, 107] width 234 height 26
type input "Login to the app"
click at [808, 231] on textarea at bounding box center [867, 235] width 234 height 38
paste textarea "Login to the app"
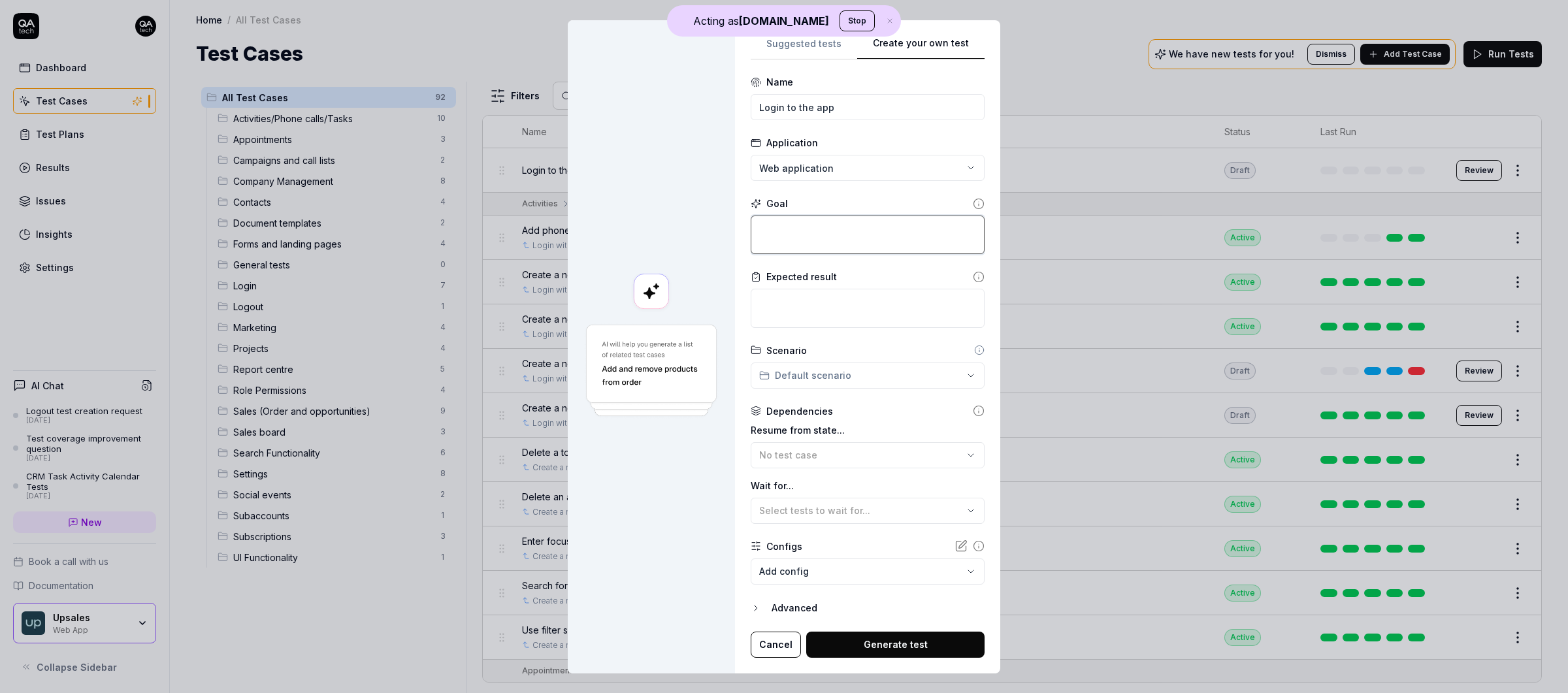
type textarea "*"
type textarea "Login to the app"
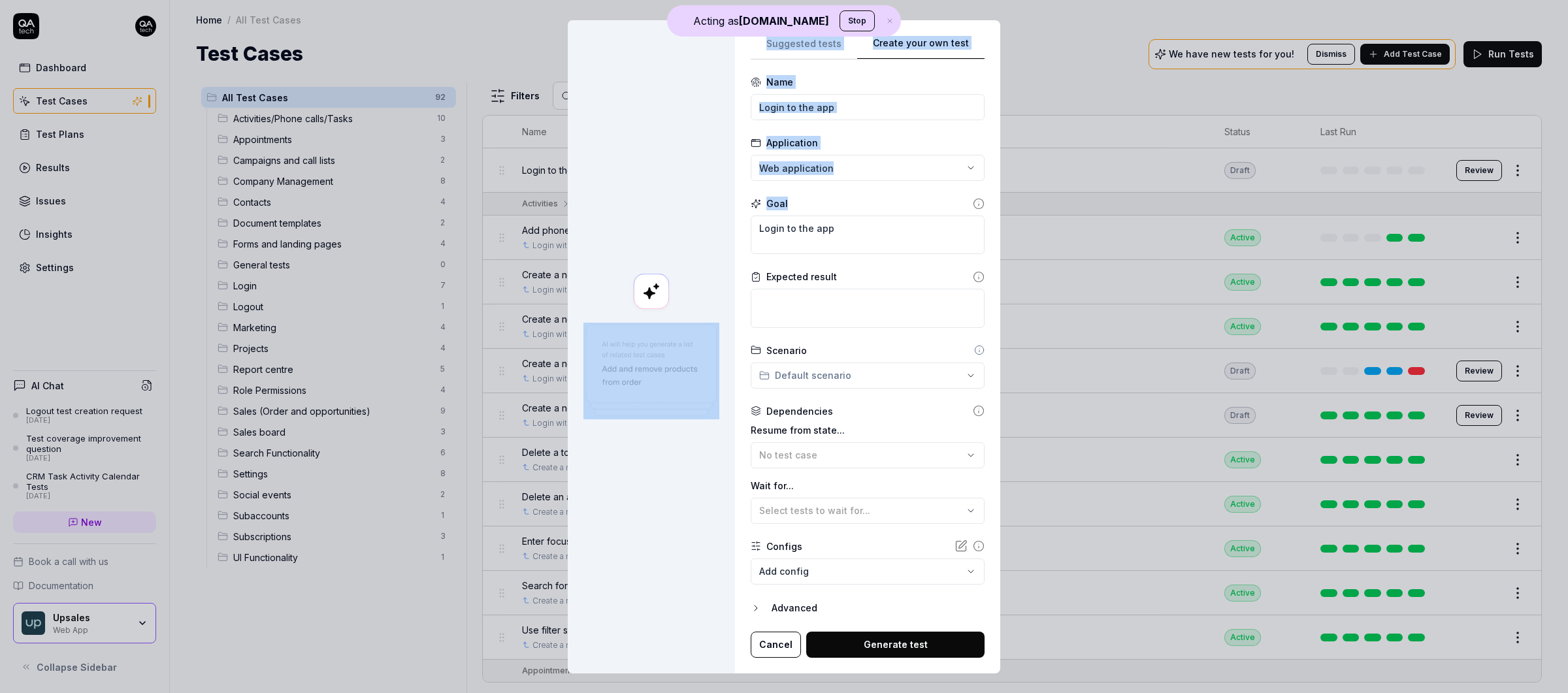
click at [739, 228] on div "**********" at bounding box center [783, 346] width 432 height 653
click at [870, 203] on div "Goal" at bounding box center [867, 204] width 234 height 13
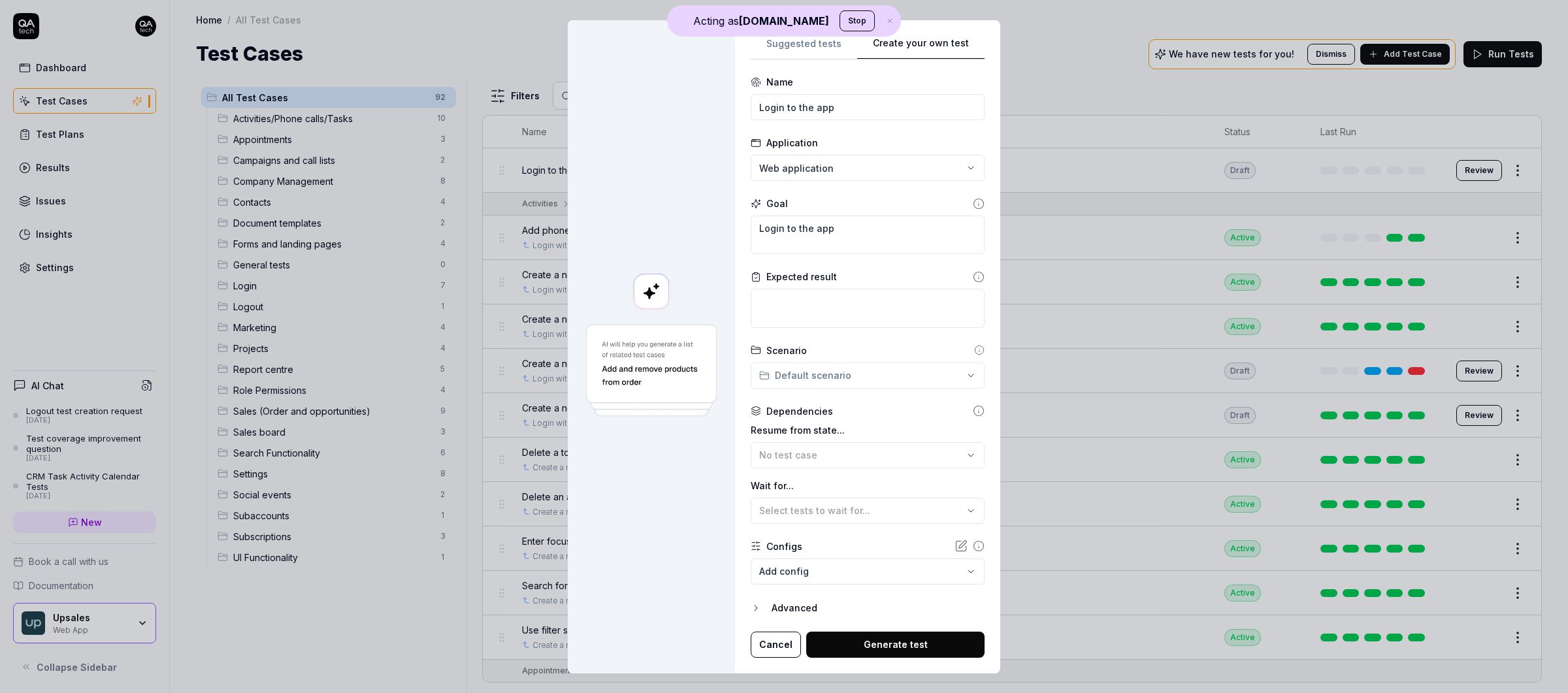
click at [808, 568] on body "Acting as [DOMAIN_NAME] Stop Dashboard Test Cases Test Plans Results Issues Ins…" at bounding box center [784, 346] width 1568 height 693
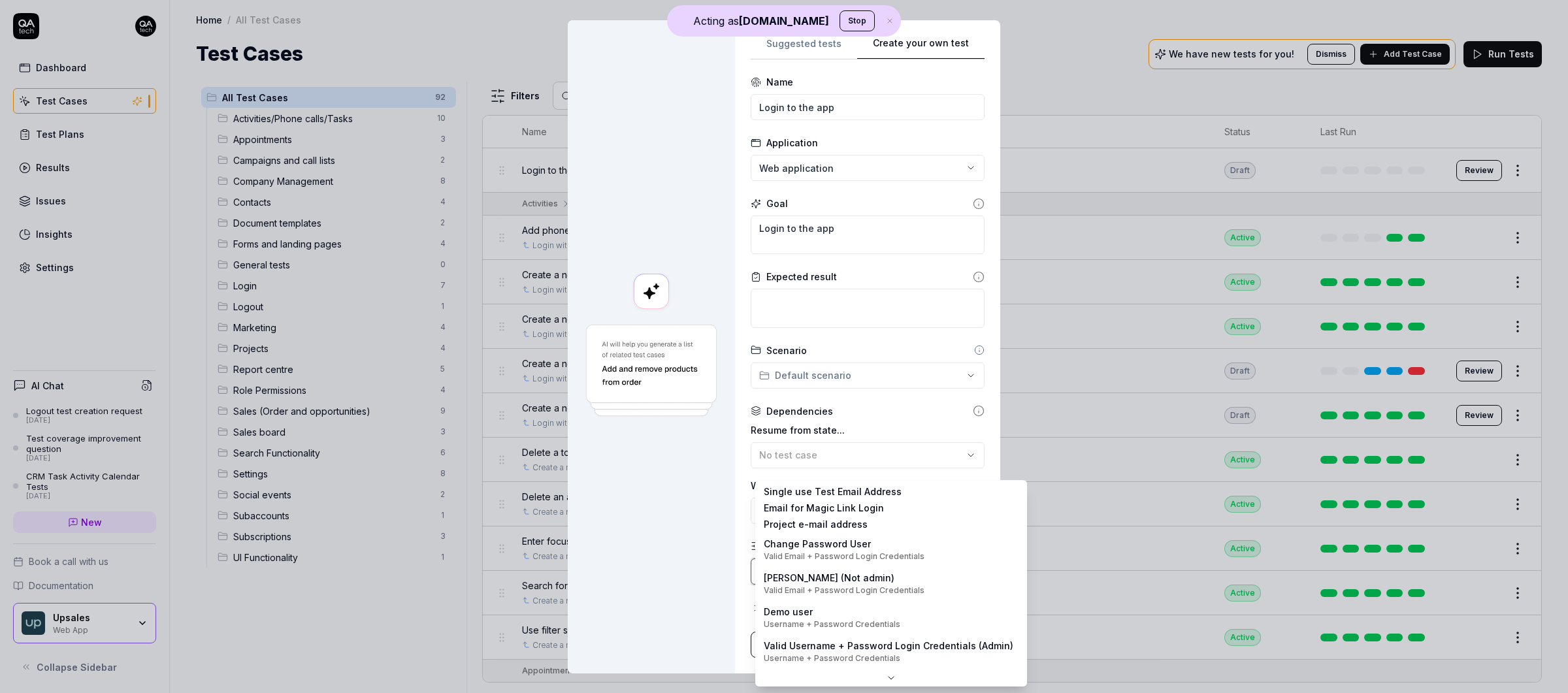
click at [92, 278] on div "**********" at bounding box center [784, 346] width 1568 height 693
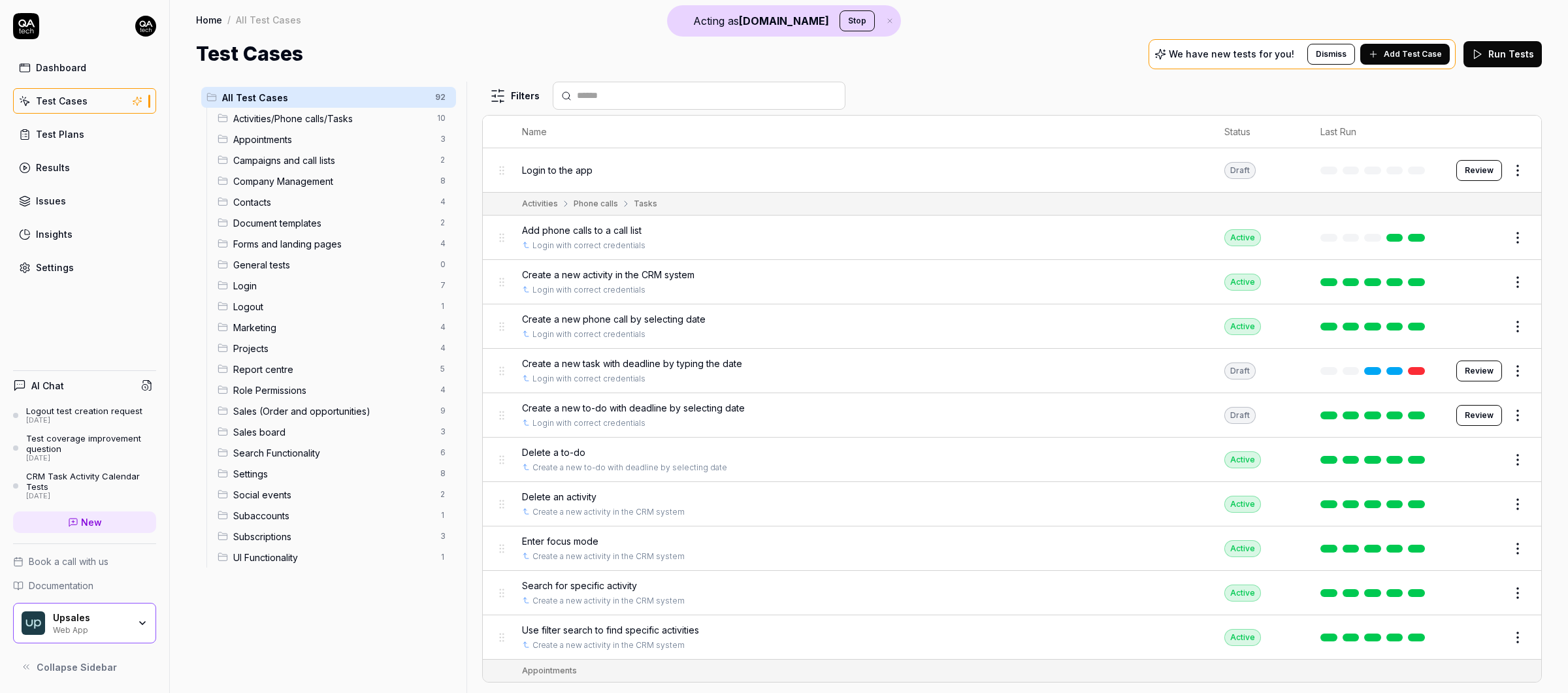
click at [76, 255] on link "Settings" at bounding box center [84, 268] width 143 height 26
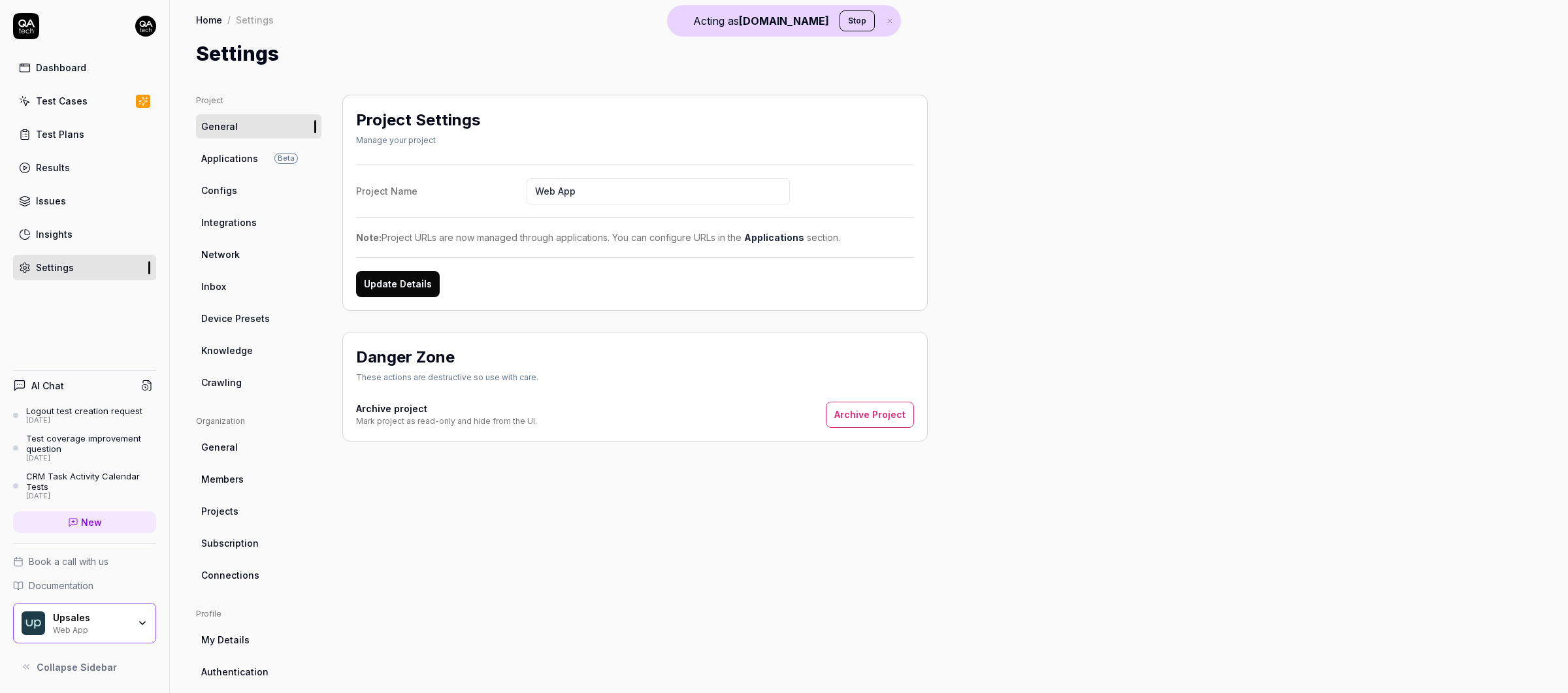
click at [245, 200] on link "Configs" at bounding box center [259, 191] width 125 height 24
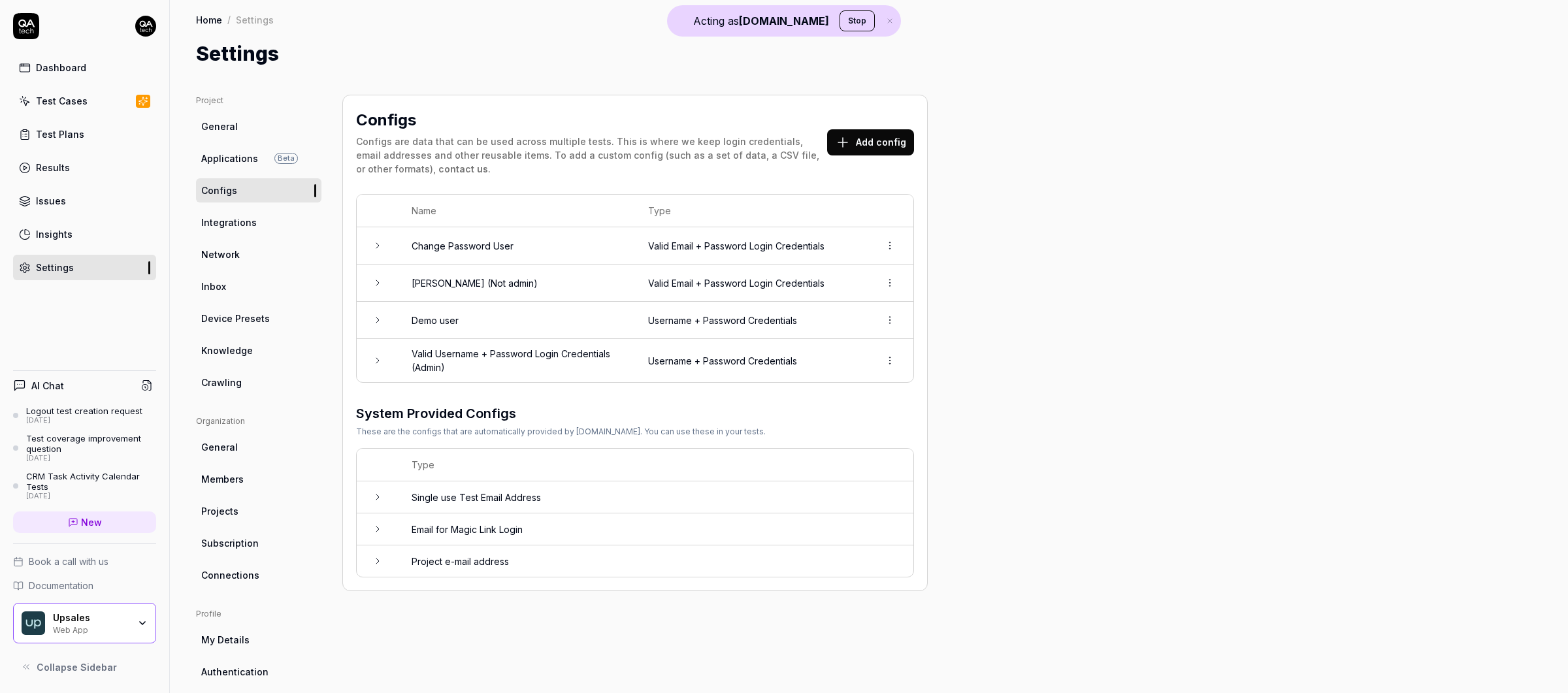
click at [573, 495] on td "Single use Test Email Address" at bounding box center [656, 497] width 515 height 32
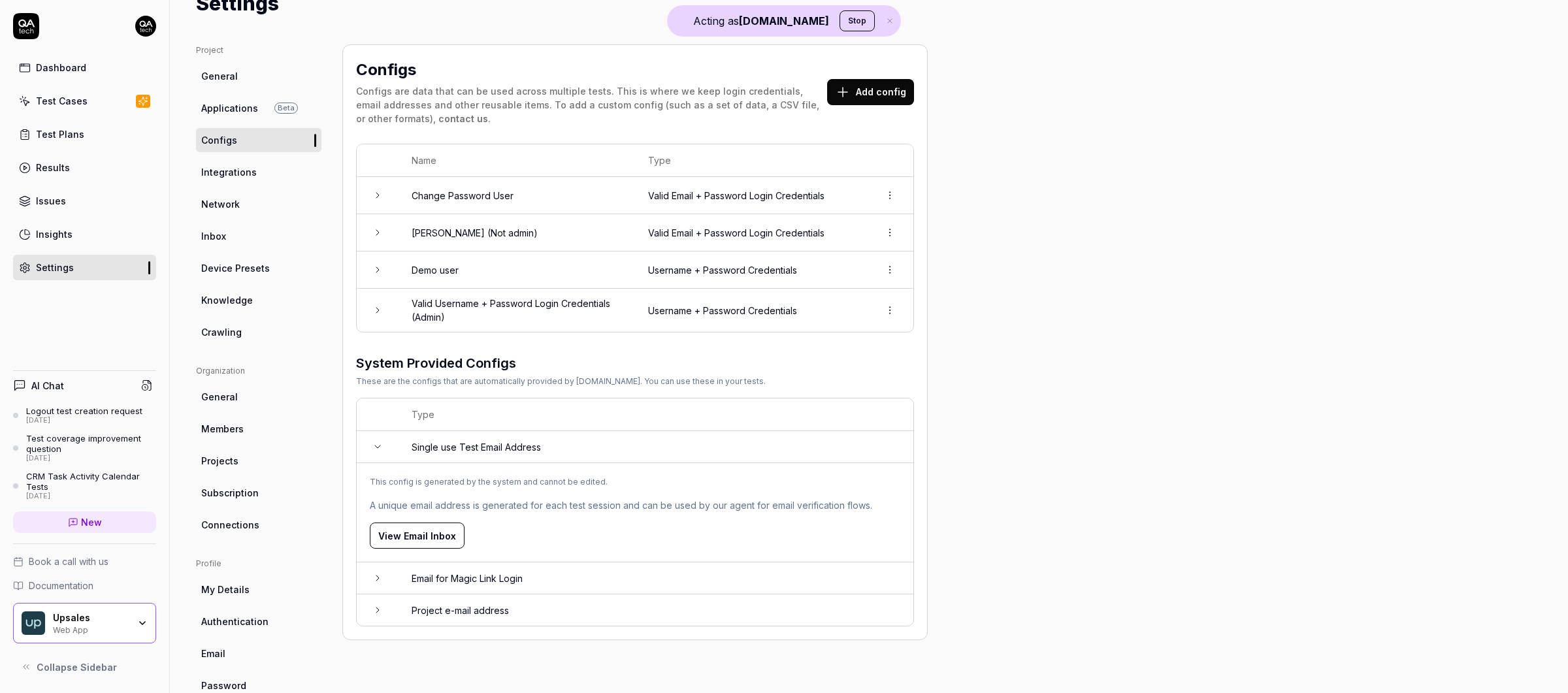
scroll to position [63, 0]
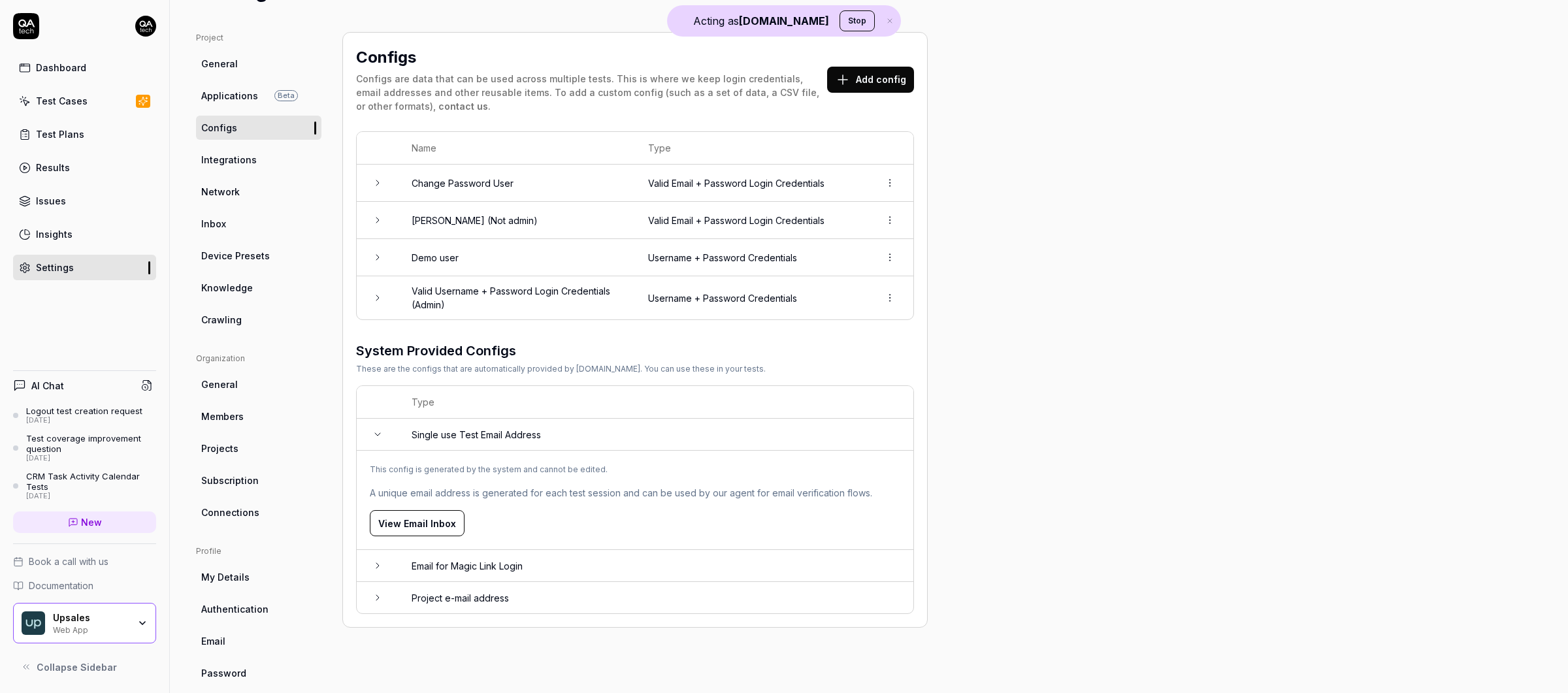
click at [513, 558] on td "Email for Magic Link Login" at bounding box center [656, 566] width 515 height 32
click at [613, 252] on td "Demo user" at bounding box center [516, 258] width 237 height 37
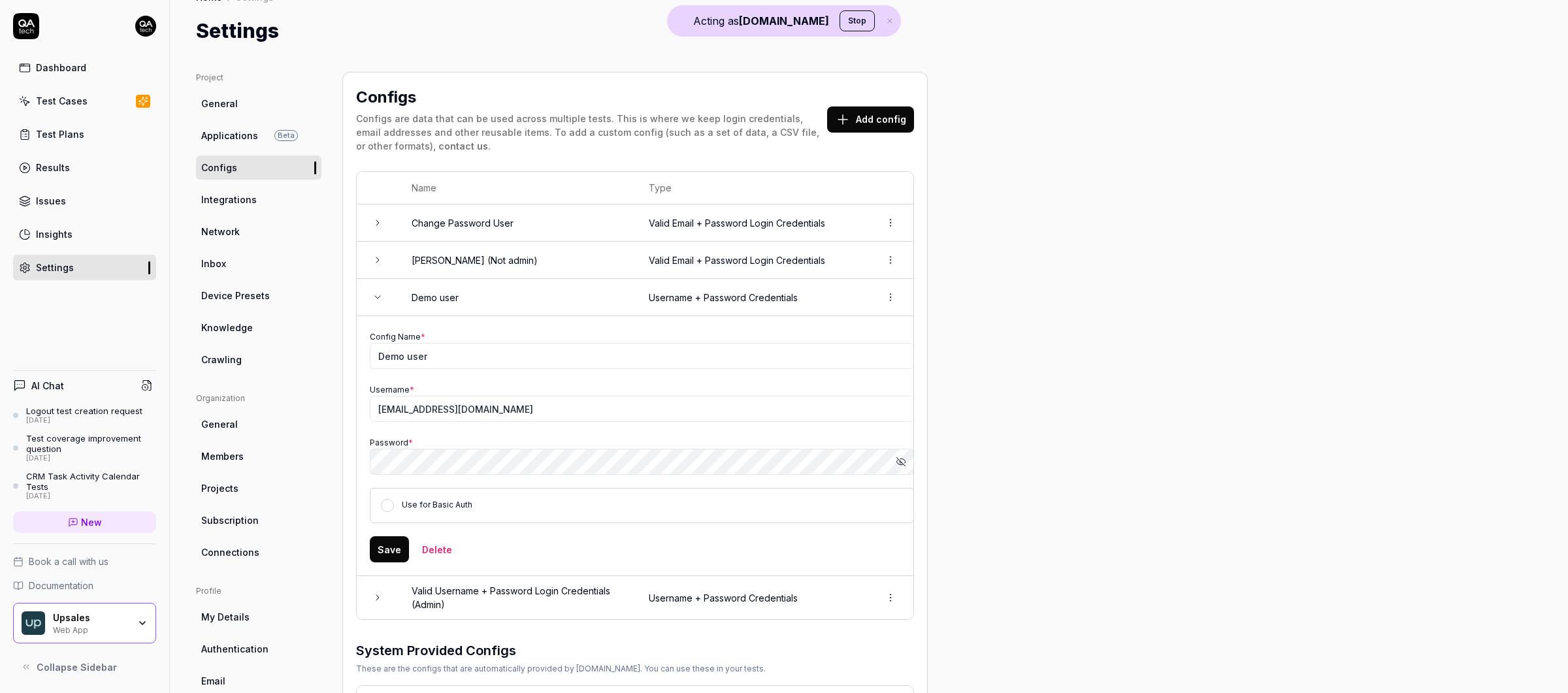
scroll to position [0, 0]
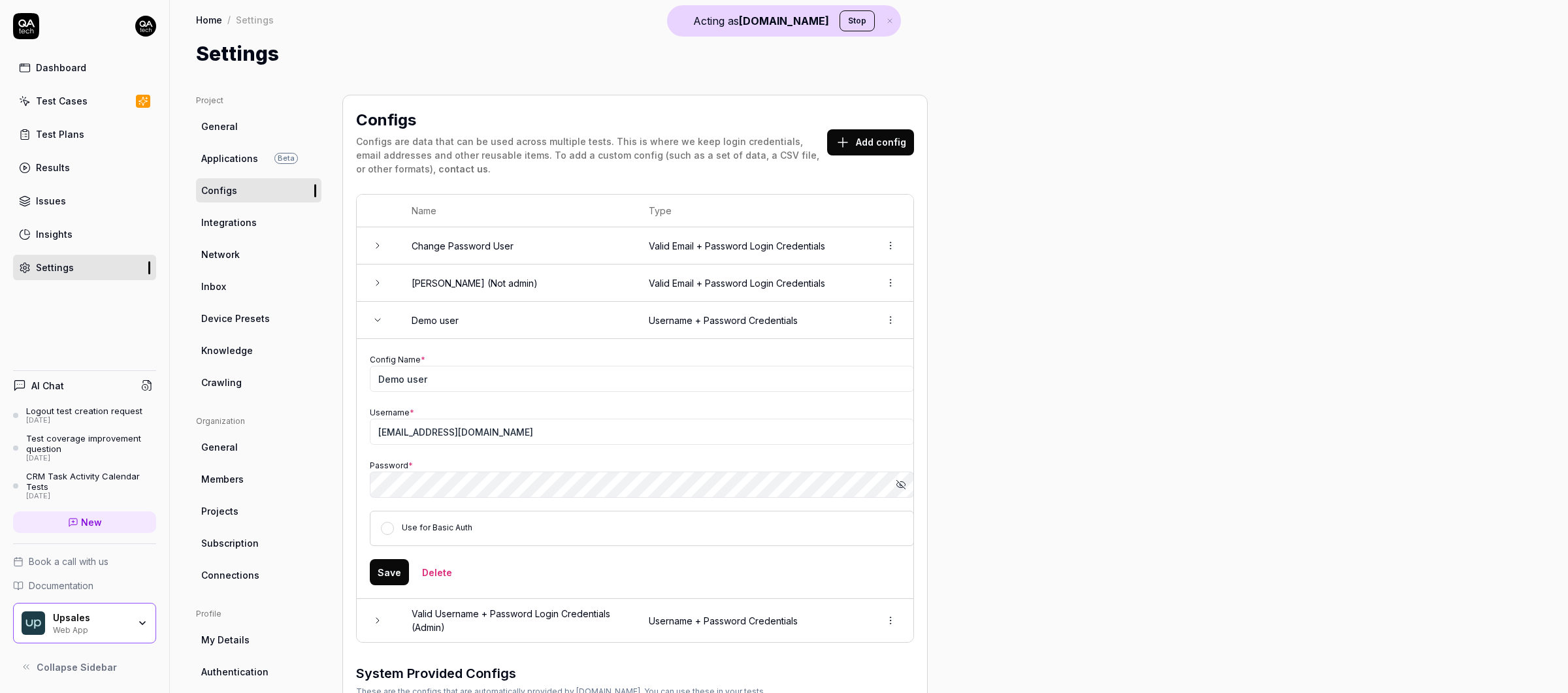
click at [88, 65] on link "Dashboard" at bounding box center [84, 67] width 143 height 26
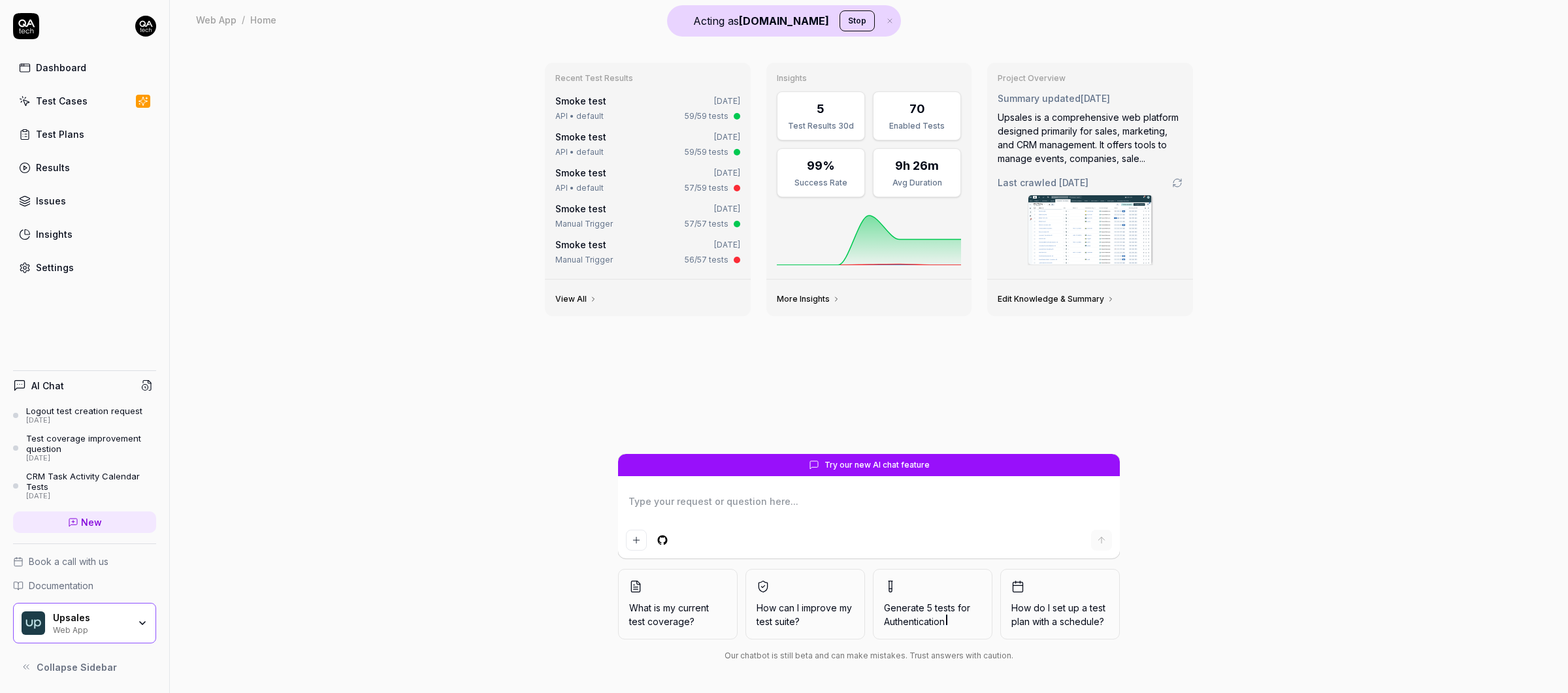
type textarea "*"
click at [61, 100] on div "Test Cases" at bounding box center [61, 101] width 52 height 13
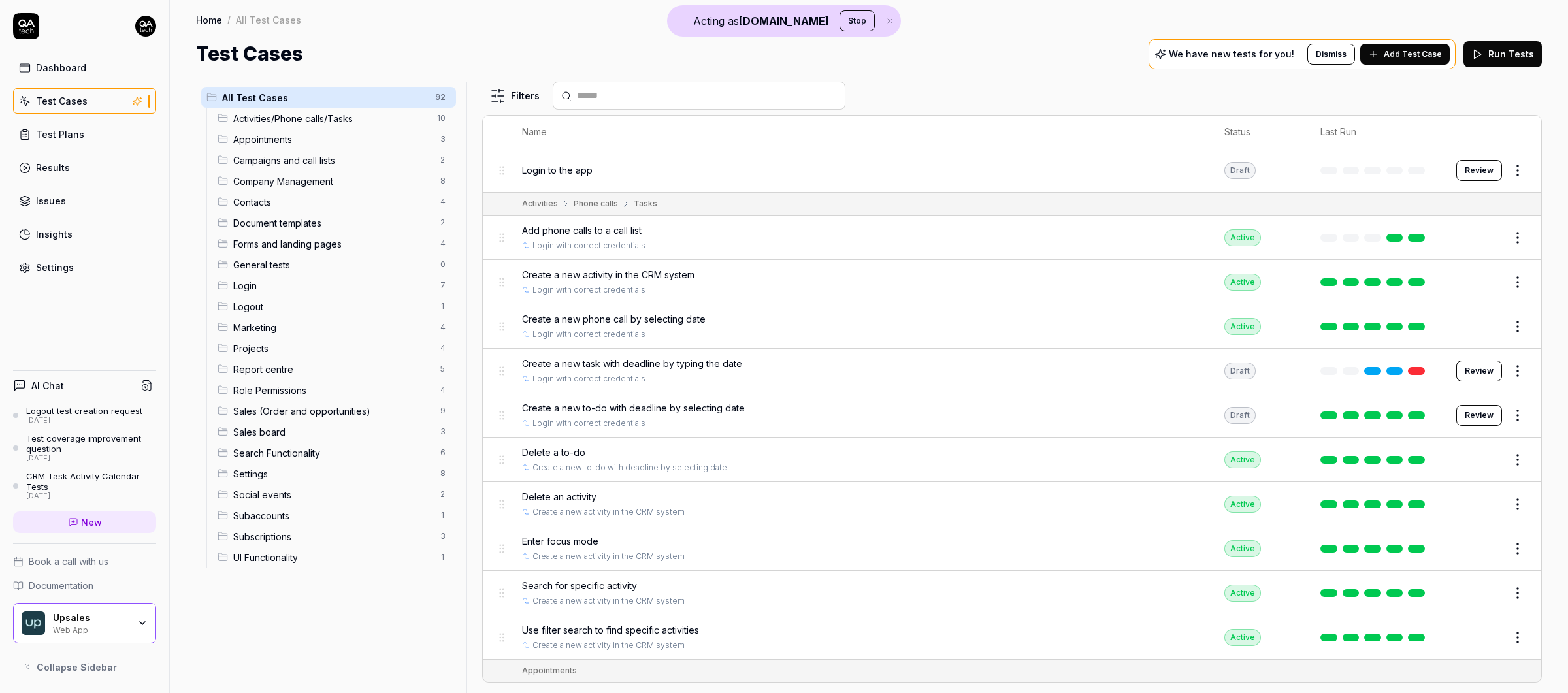
click at [1234, 46] on button "Add Test Case" at bounding box center [1405, 54] width 90 height 21
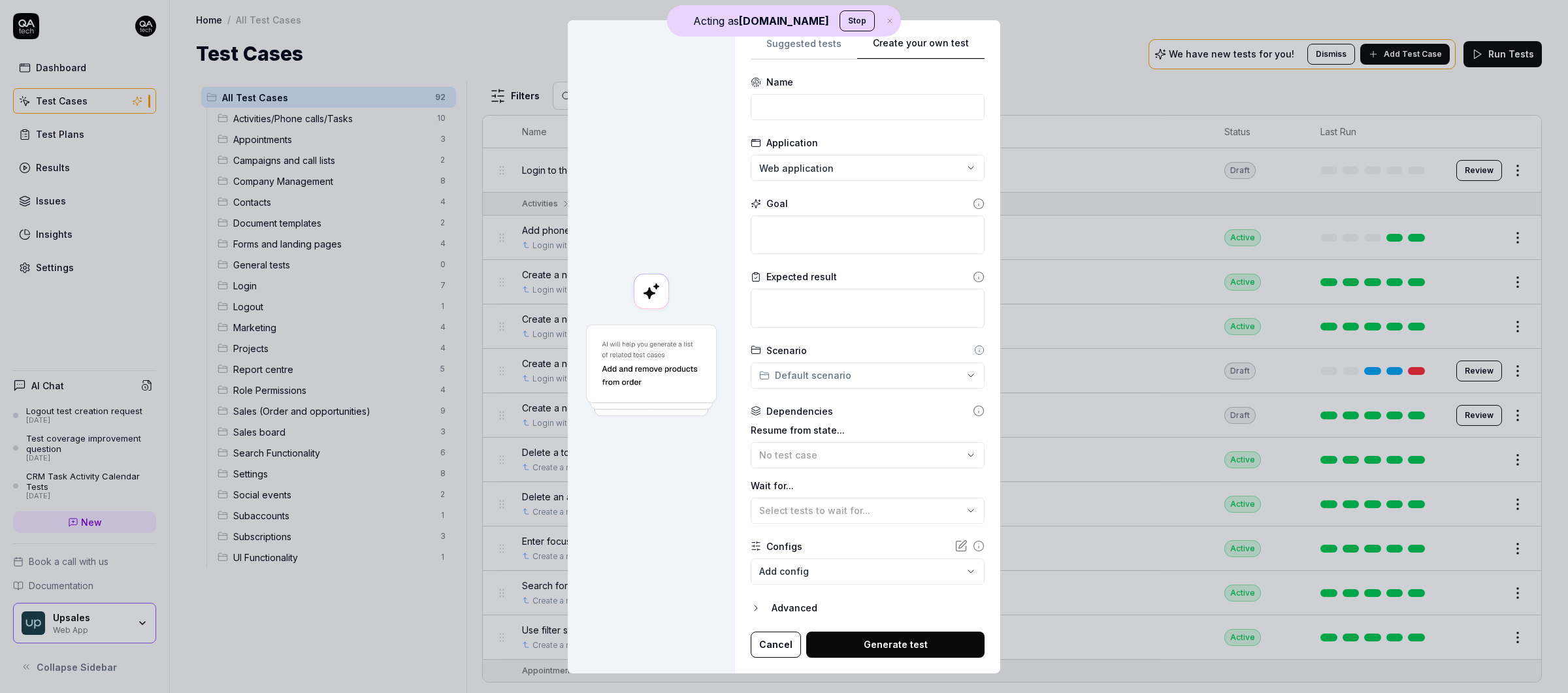
click at [990, 29] on div "**********" at bounding box center [867, 346] width 265 height 653
click at [835, 313] on textarea at bounding box center [867, 307] width 234 height 38
click at [799, 446] on button "No test case" at bounding box center [867, 455] width 234 height 26
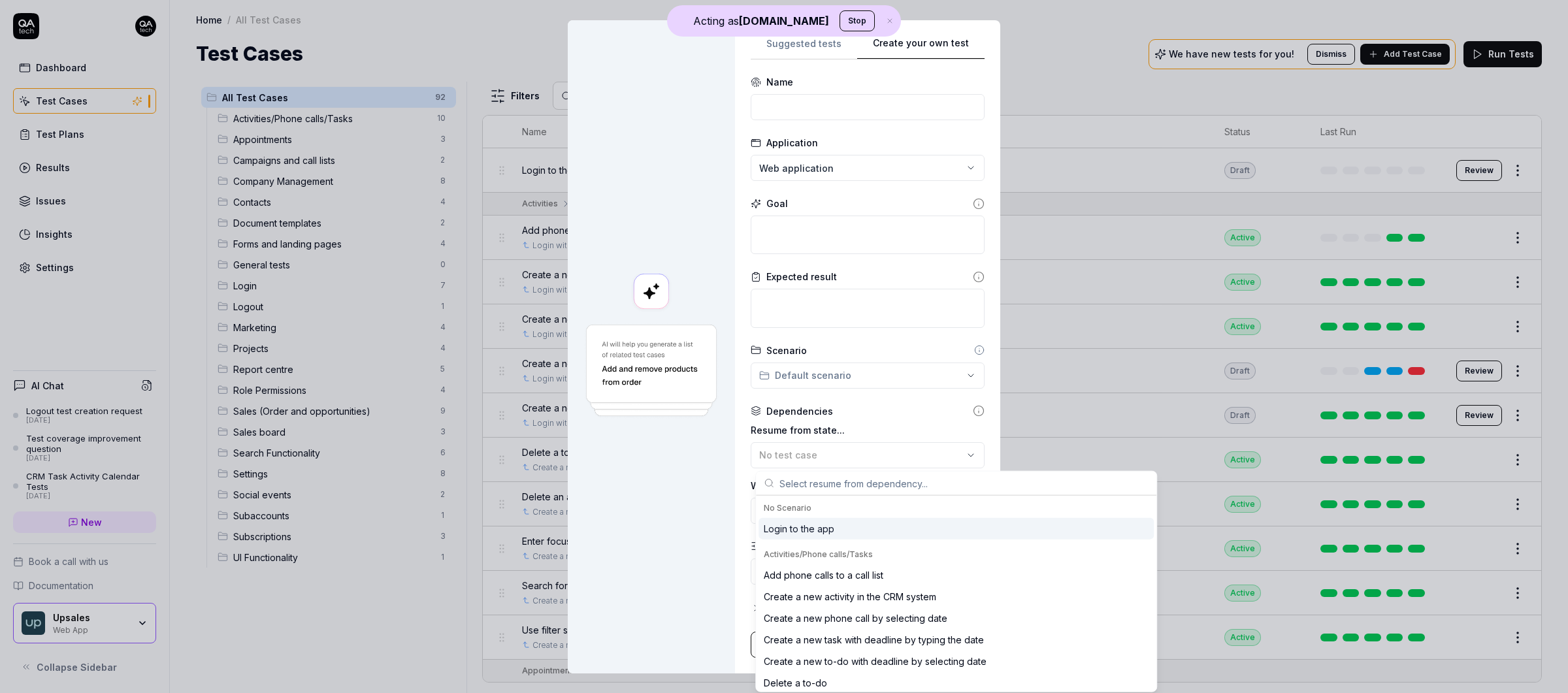
click at [731, 436] on div at bounding box center [651, 346] width 167 height 653
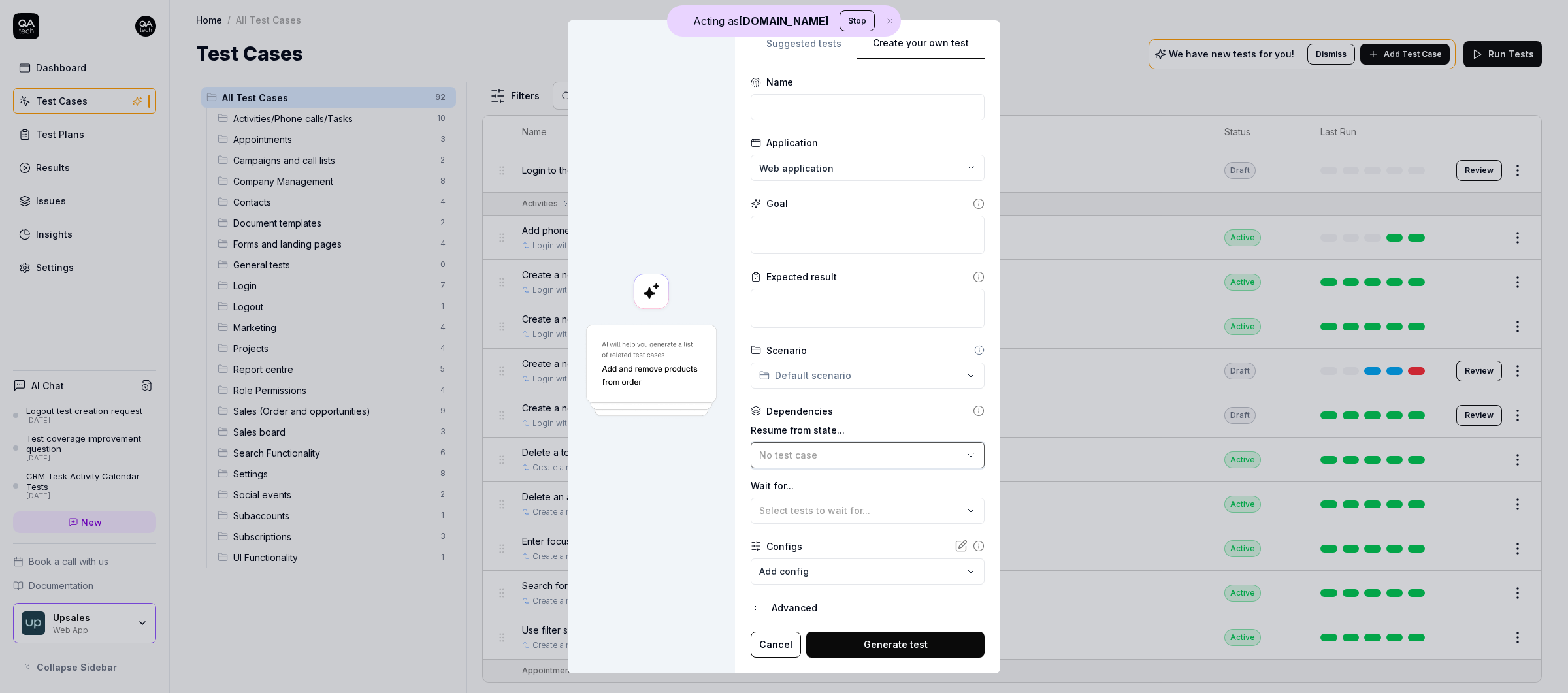
click at [783, 450] on span "No test case" at bounding box center [788, 455] width 58 height 11
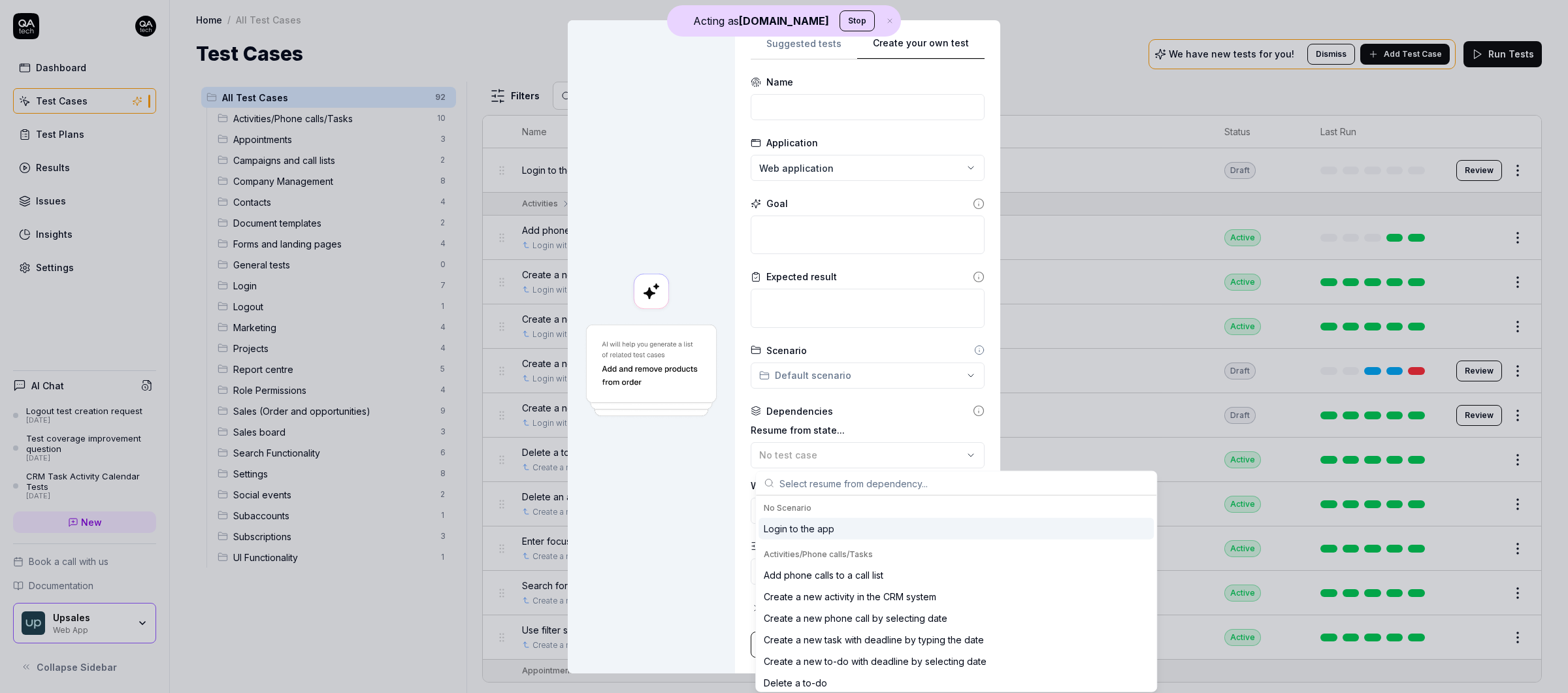
click at [730, 493] on div at bounding box center [651, 346] width 167 height 653
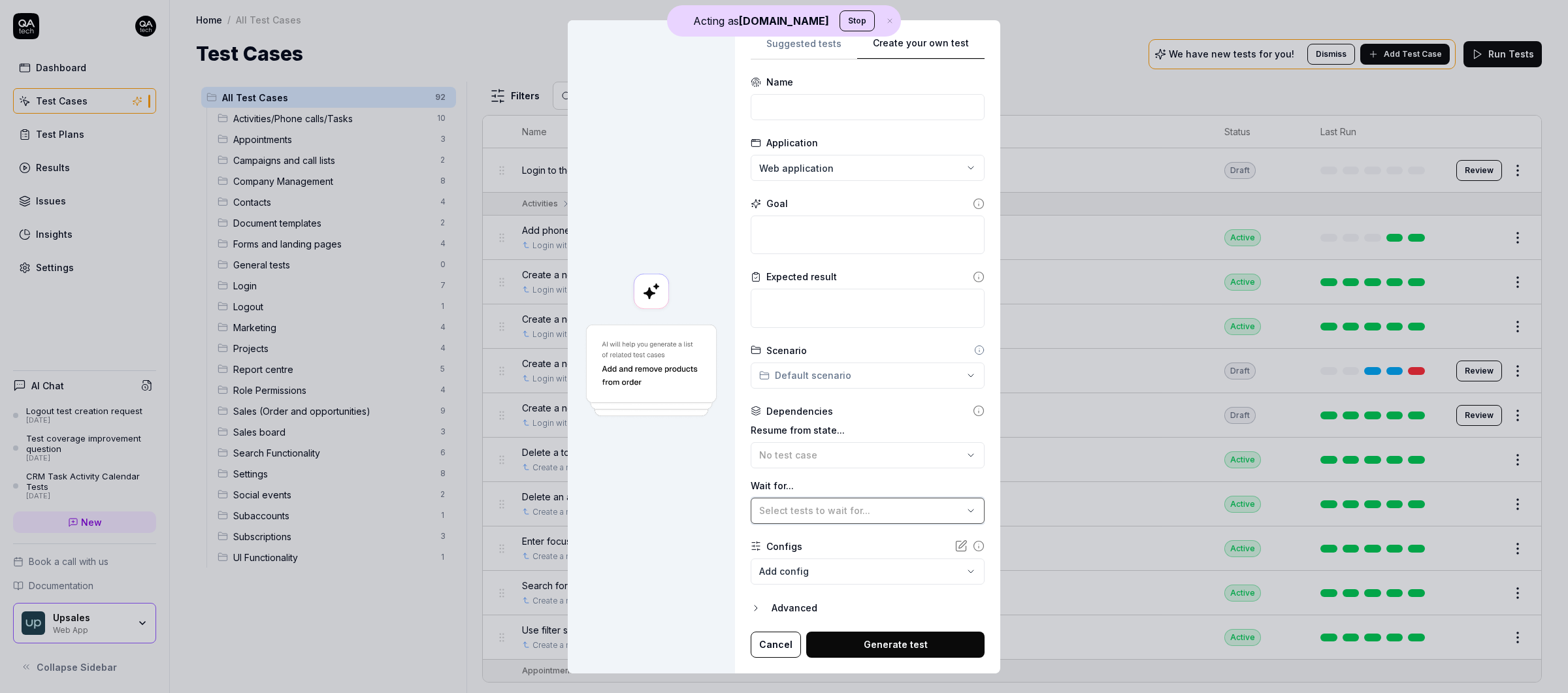
click at [837, 510] on span "Select tests to wait for..." at bounding box center [814, 510] width 111 height 11
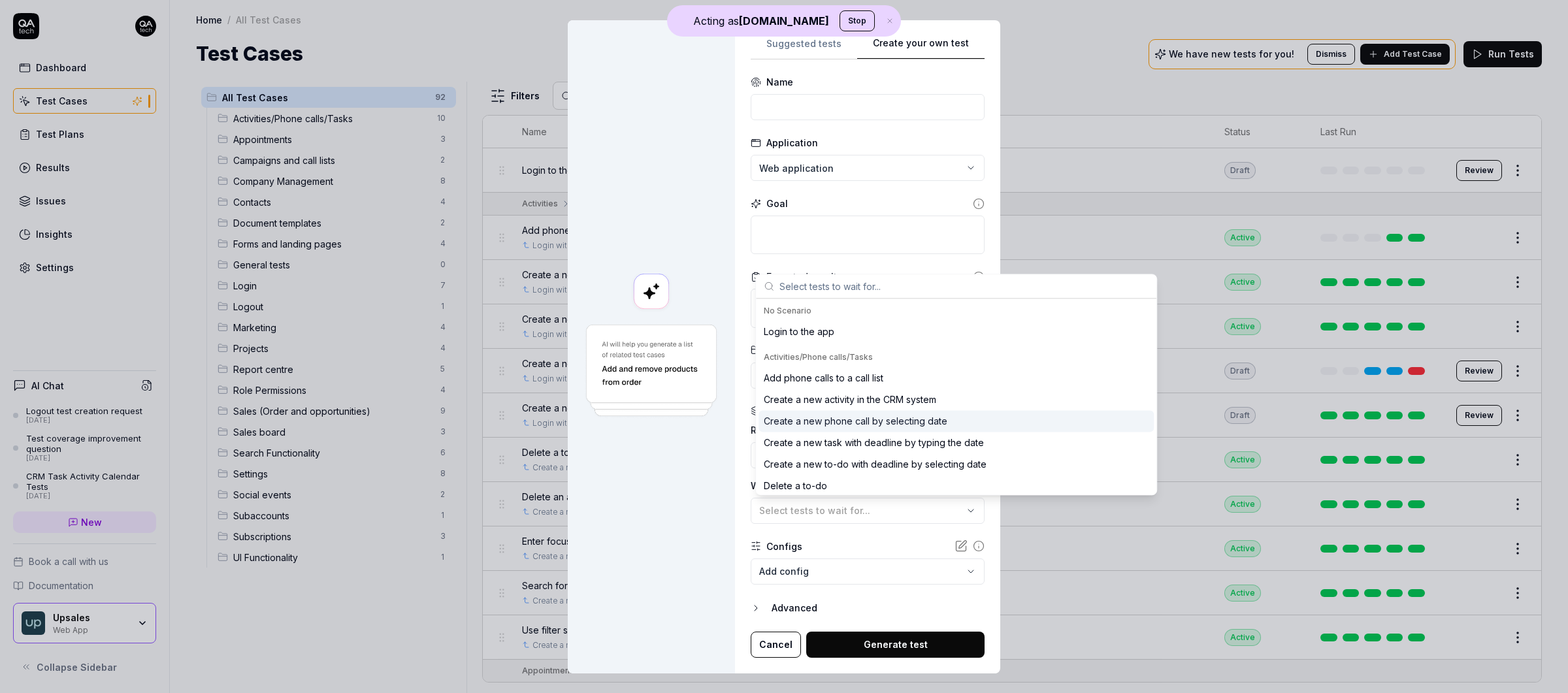
click at [712, 458] on div at bounding box center [651, 346] width 167 height 653
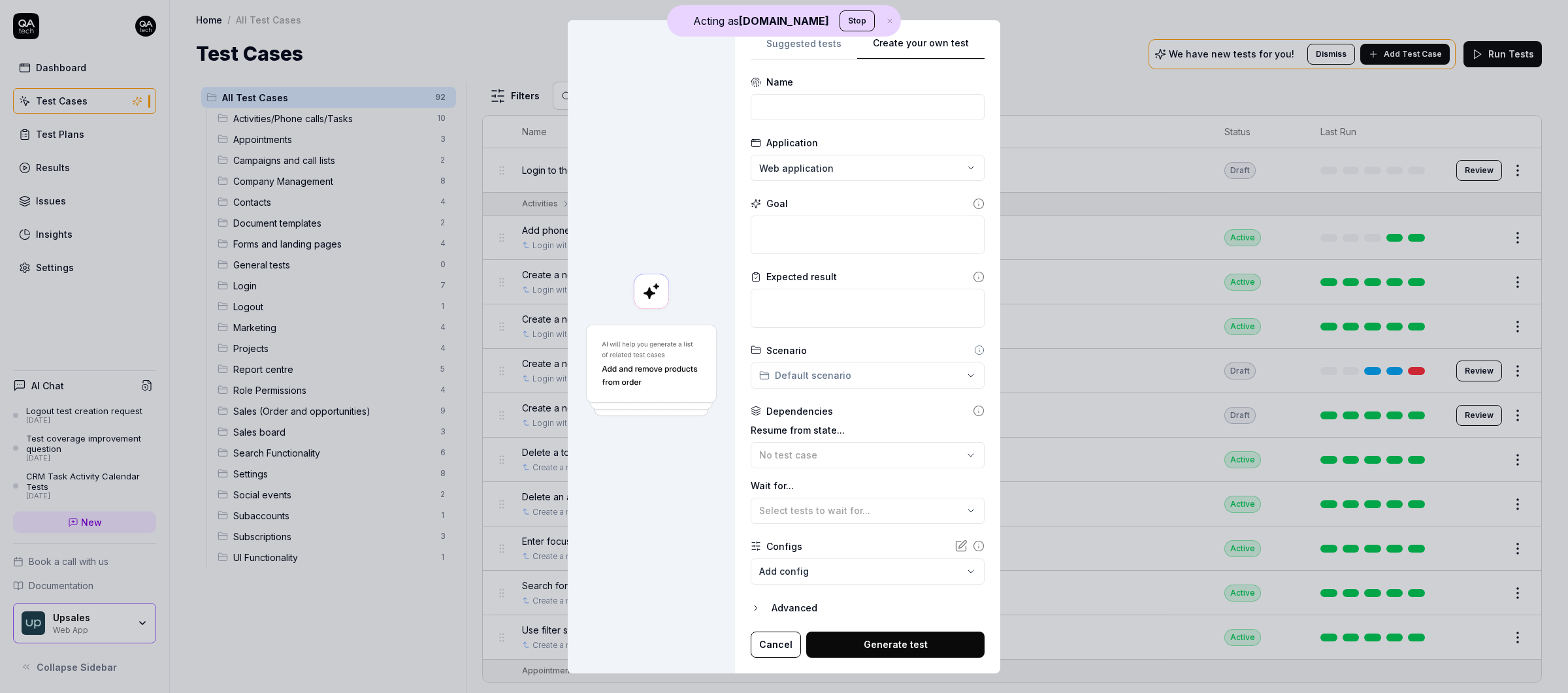
click at [916, 601] on button "Generate test" at bounding box center [895, 644] width 179 height 26
click at [789, 112] on input at bounding box center [867, 107] width 234 height 26
type input "Login to the app"
click at [818, 221] on textarea at bounding box center [867, 235] width 234 height 38
type textarea "*"
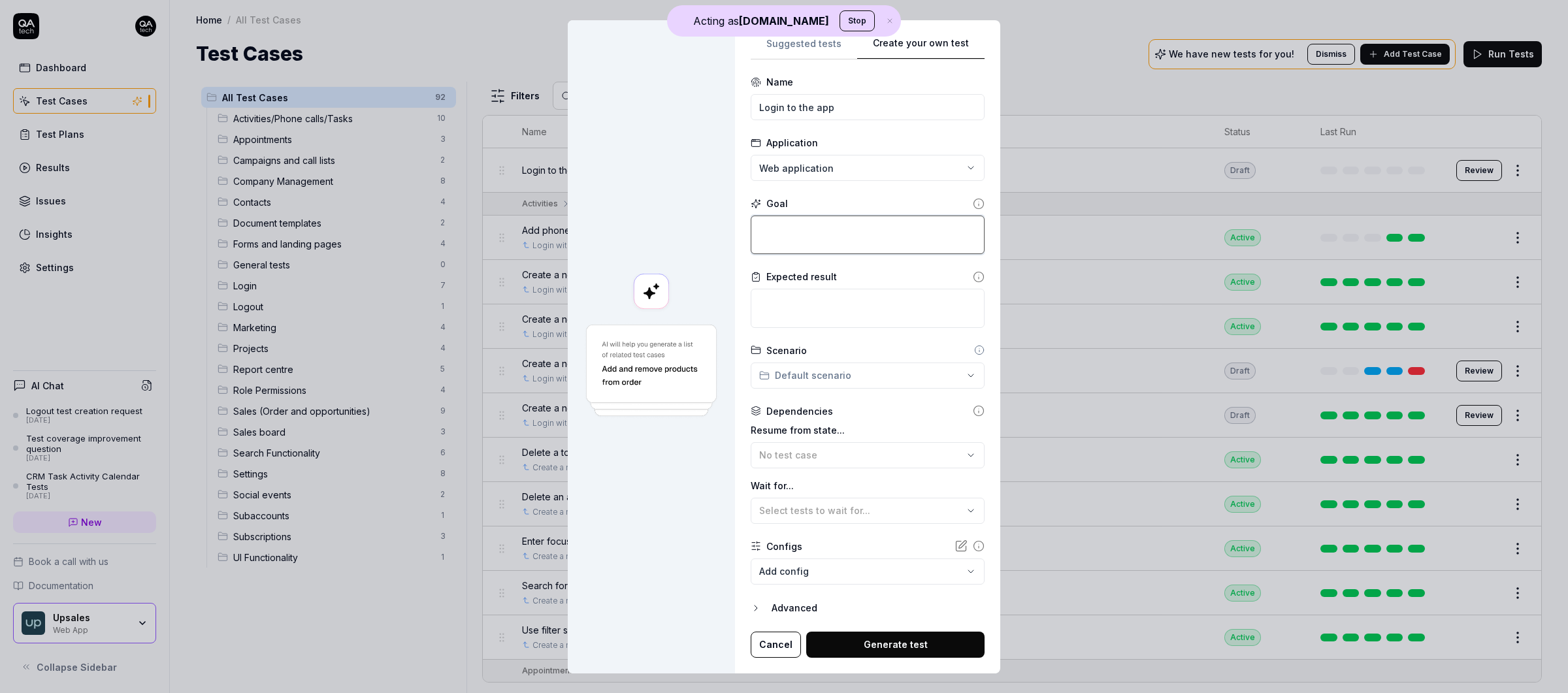
type textarea "L"
type textarea "*"
type textarea "Lgo"
type textarea "*"
type textarea "Lg"
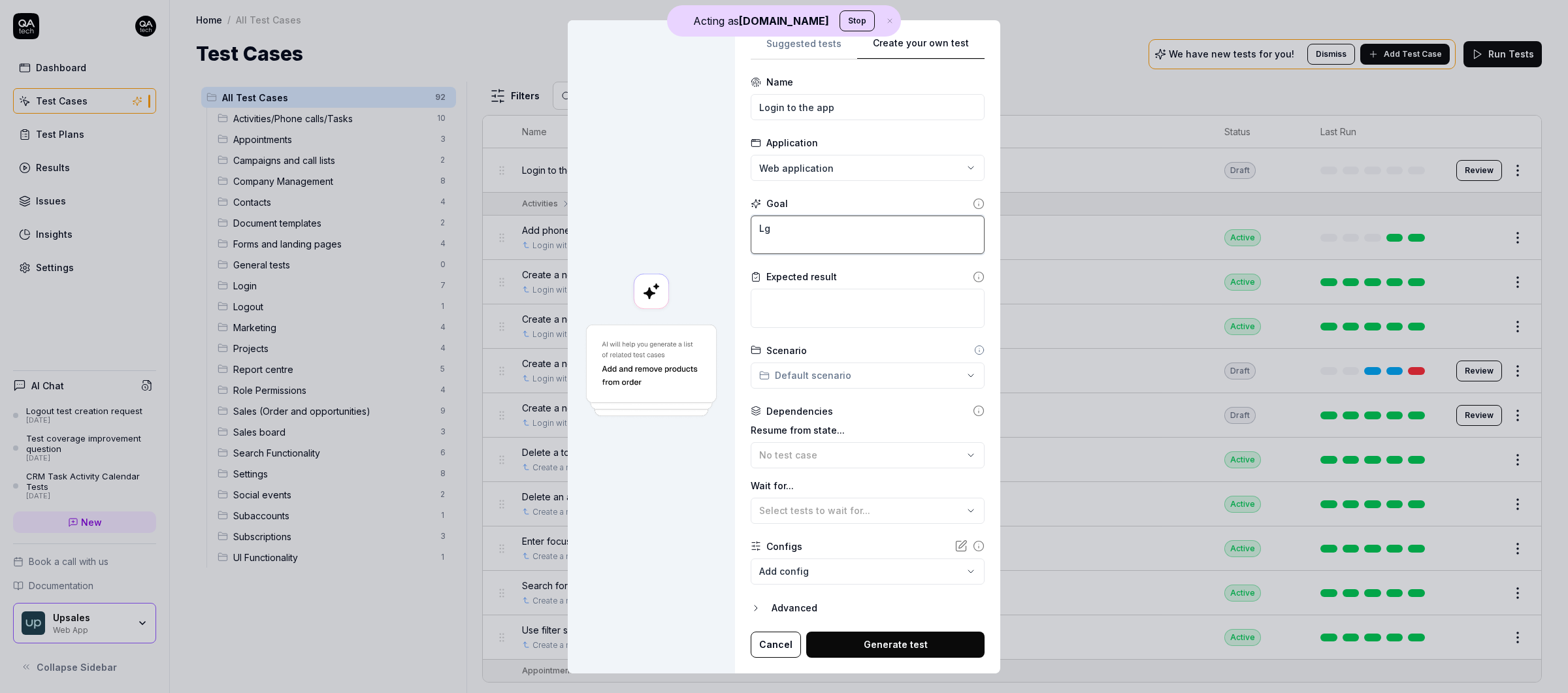
type textarea "*"
type textarea "L"
type textarea "*"
type textarea "Lo"
type textarea "*"
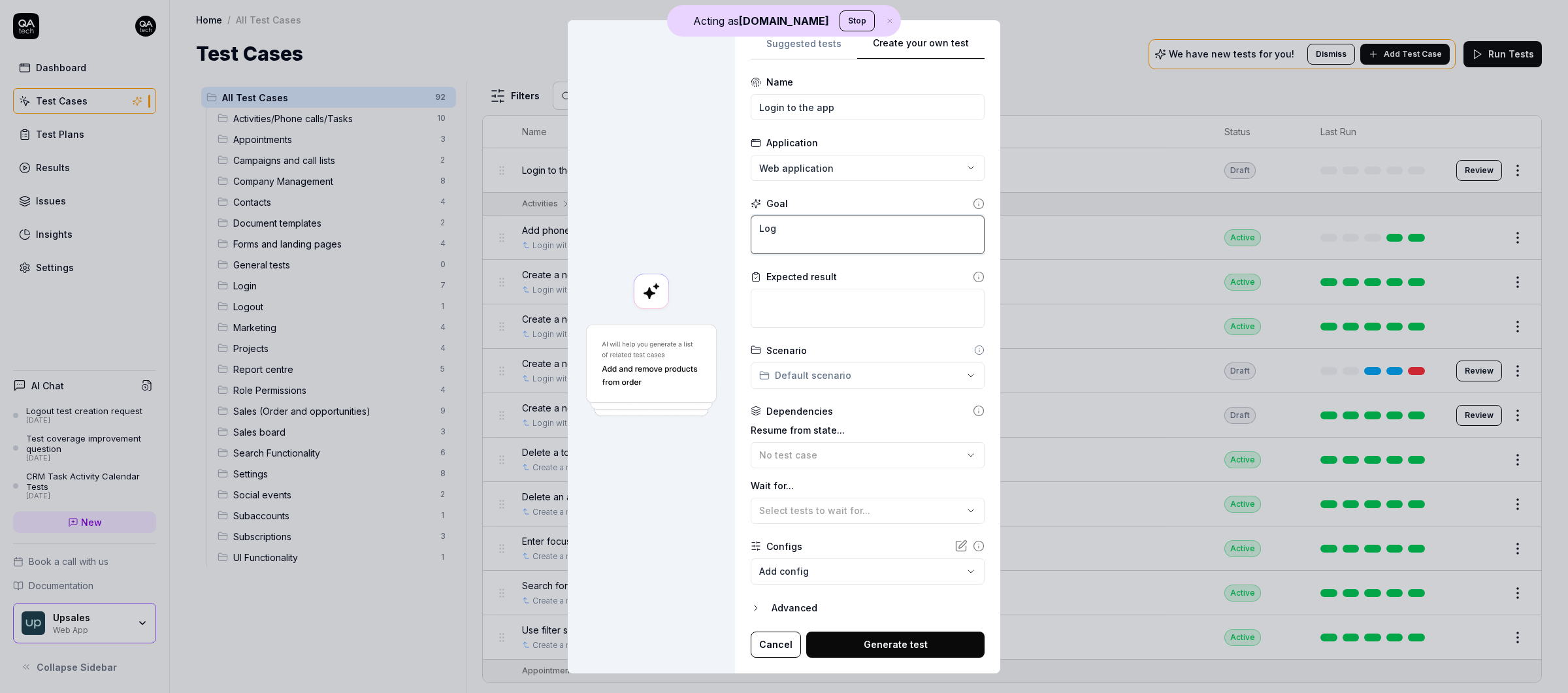
type textarea "Logi"
type textarea "*"
type textarea "Login"
type textarea "*"
type textarea "Login"
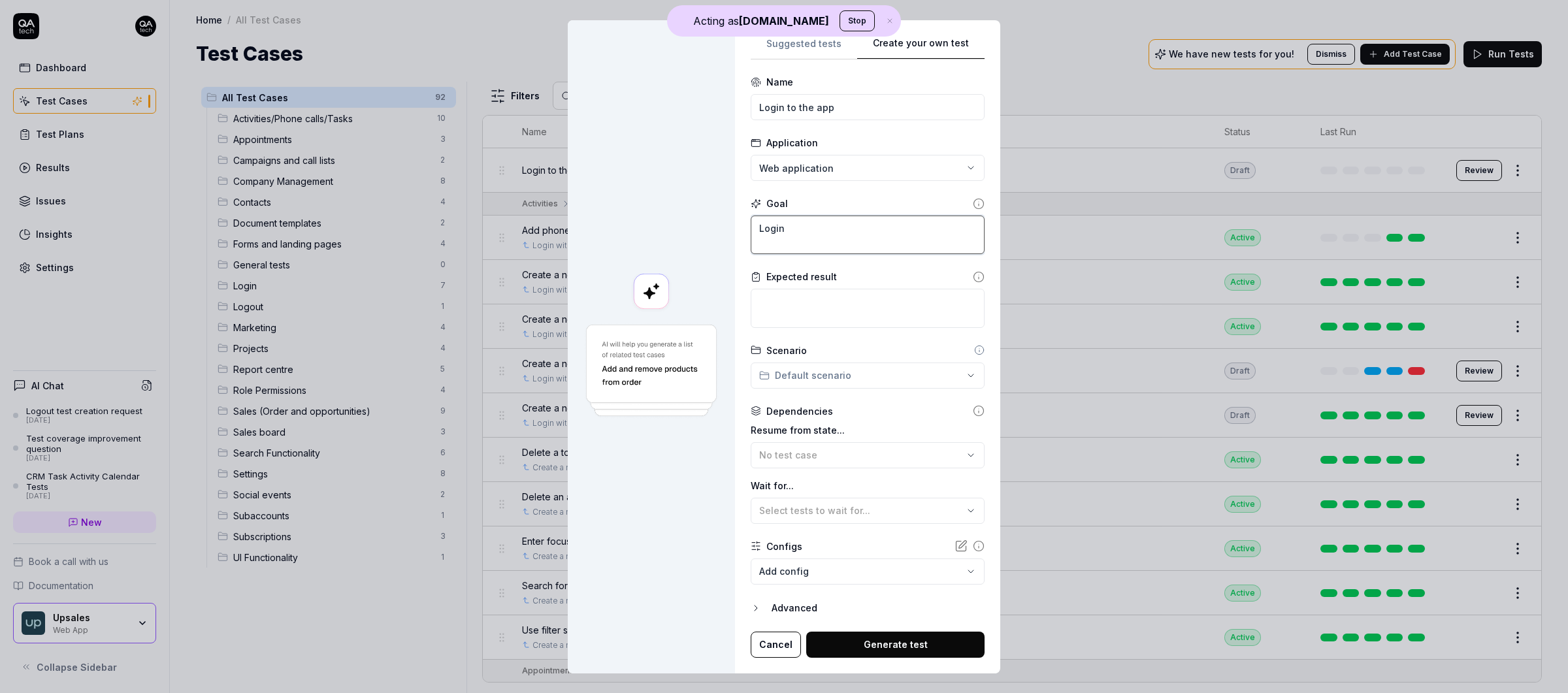
type textarea "*"
type textarea "Login to"
type textarea "*"
type textarea "Login to"
type textarea "*"
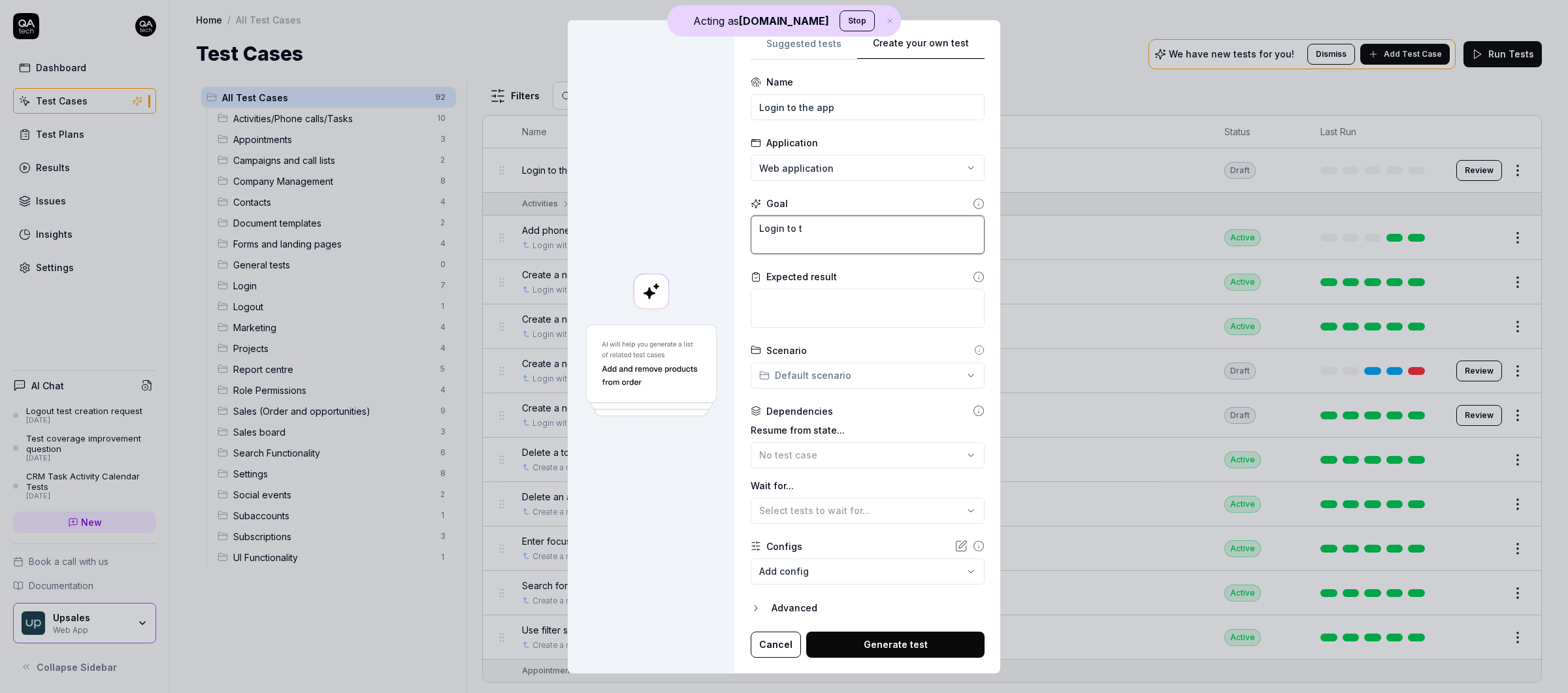
type textarea "Login to th"
type textarea "*"
type textarea "Login to the"
type textarea "*"
type textarea "Login to the"
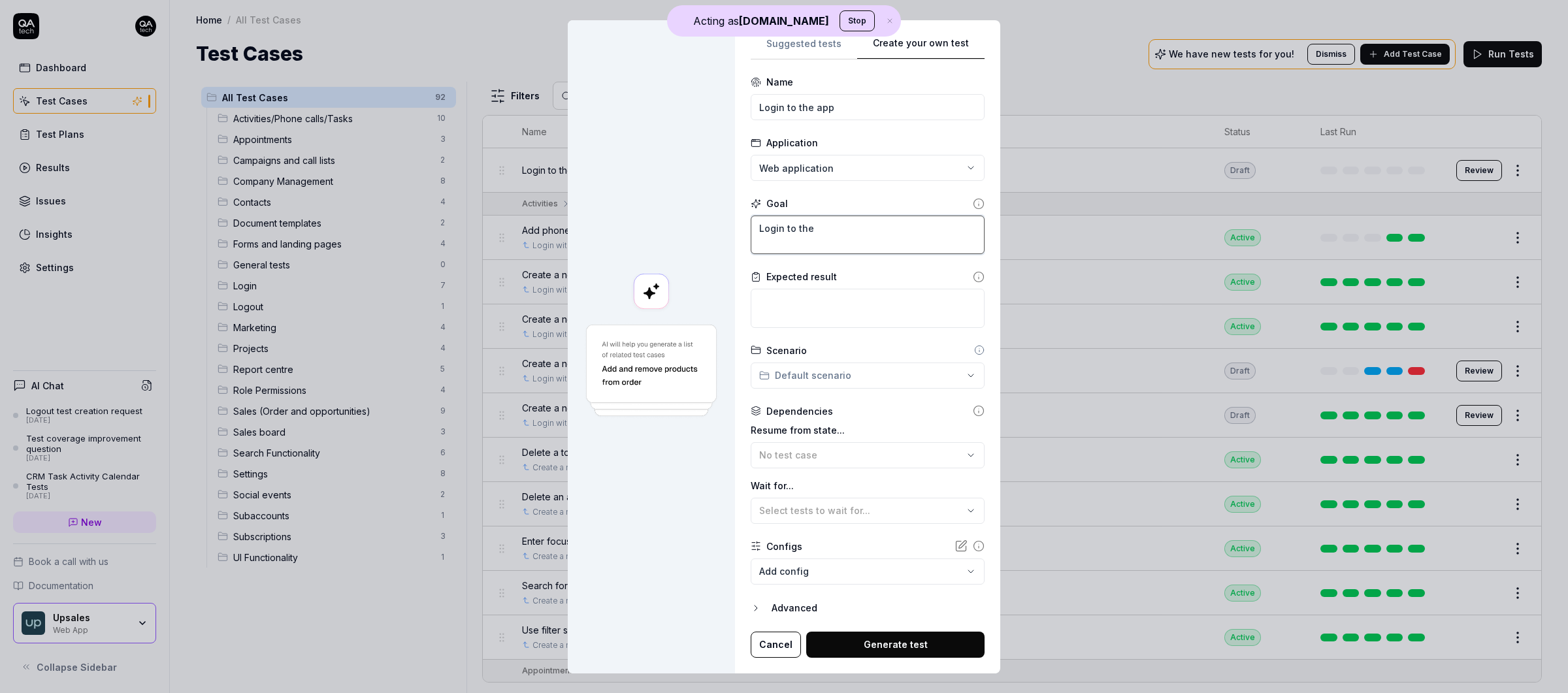
type textarea "*"
type textarea "Login to the a"
type textarea "*"
type textarea "Login to the ap"
type textarea "*"
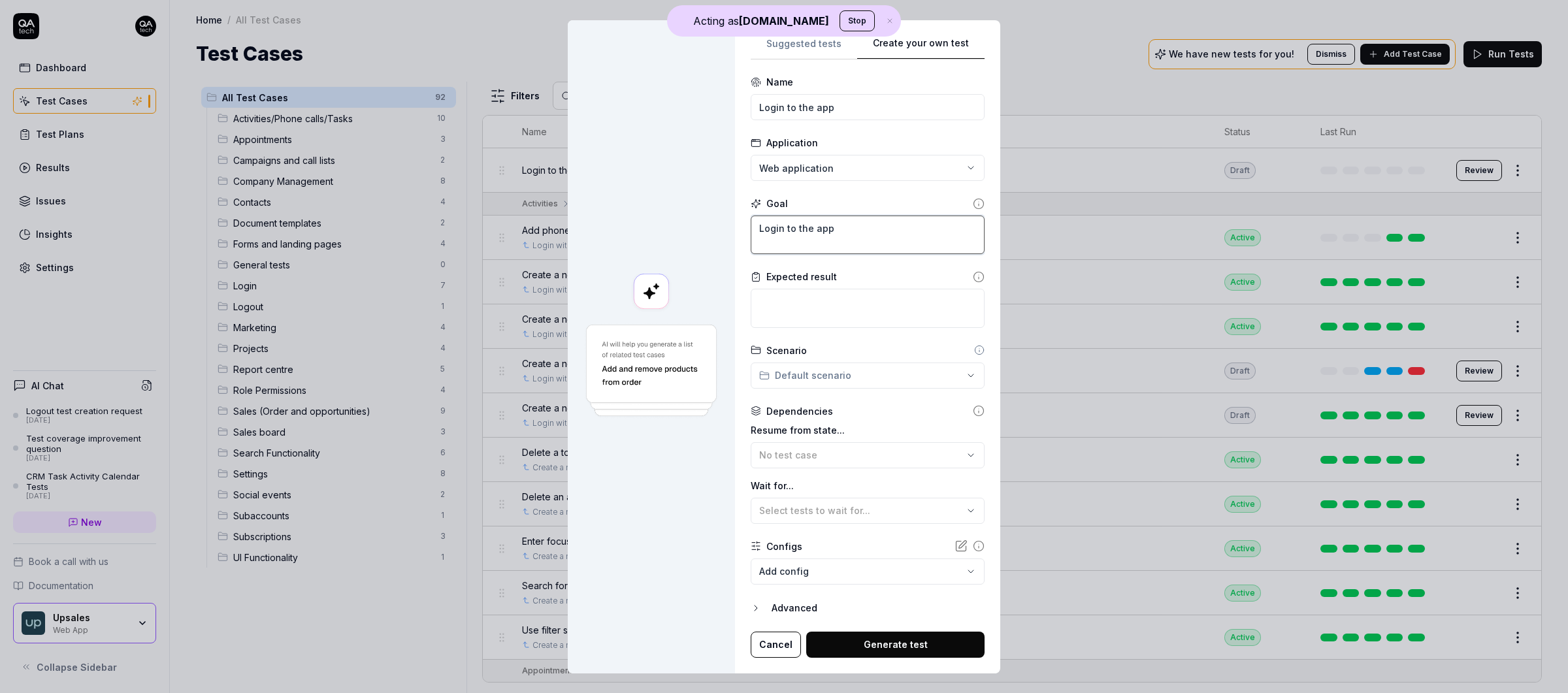
type textarea "Login to the app"
click at [836, 575] on body "Acting as [DOMAIN_NAME] Stop Dashboard Test Cases Test Plans Results Issues Ins…" at bounding box center [784, 346] width 1568 height 693
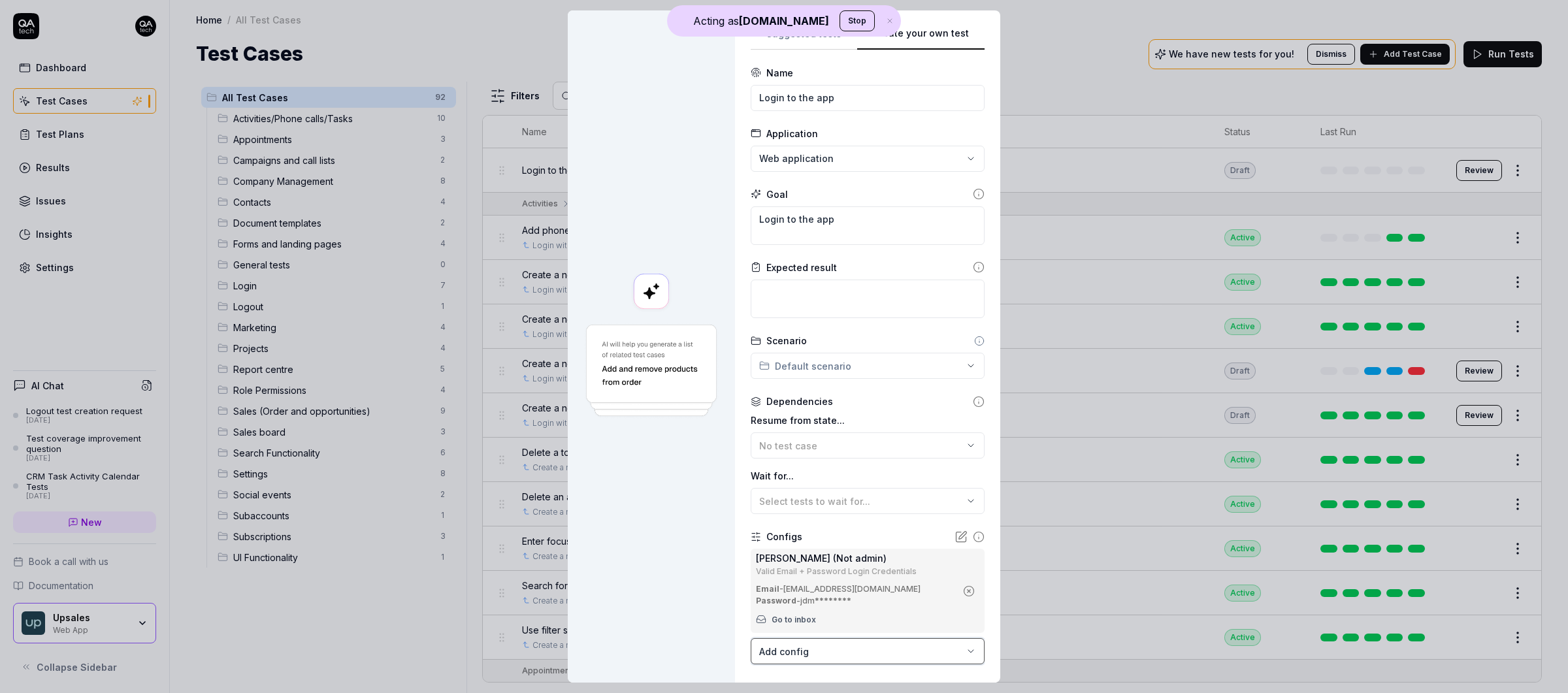
scroll to position [70, 0]
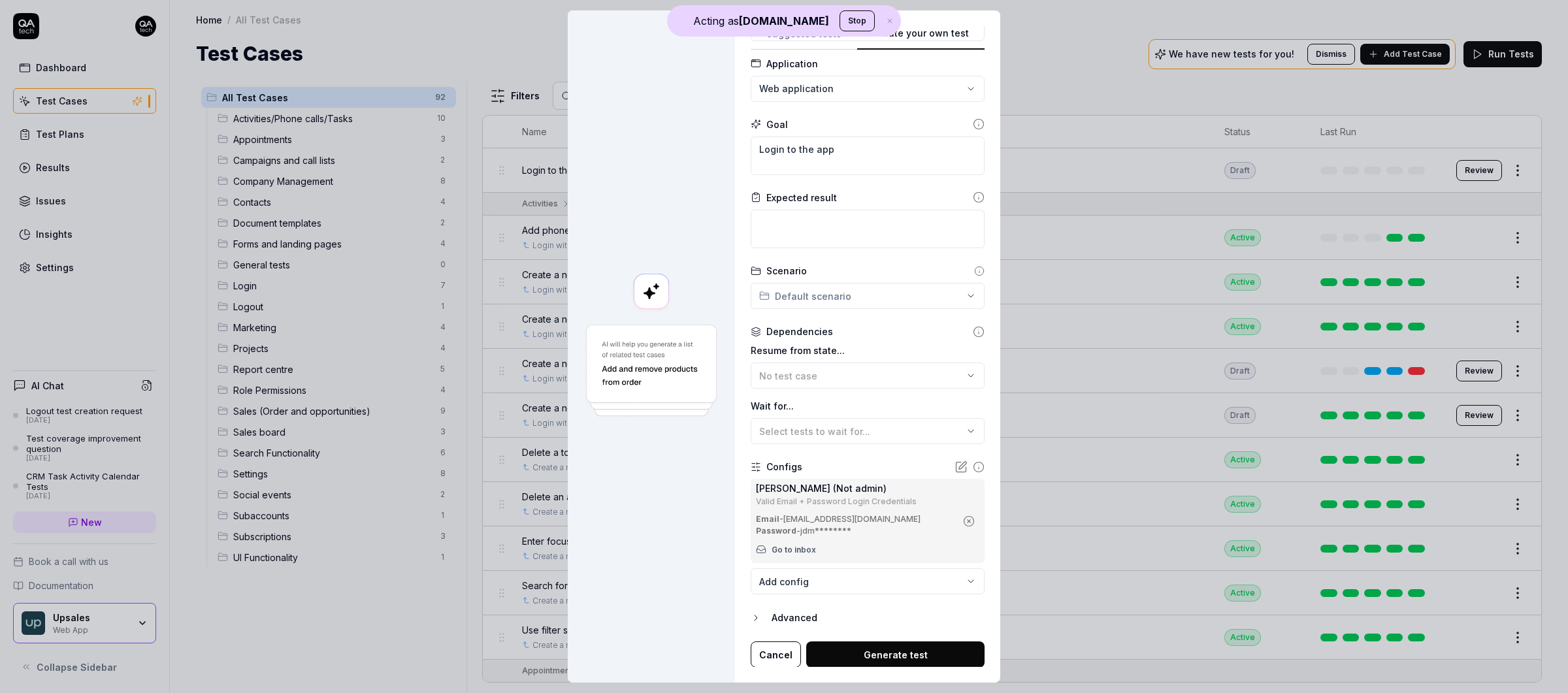
click at [899, 601] on button "Generate test" at bounding box center [895, 655] width 179 height 26
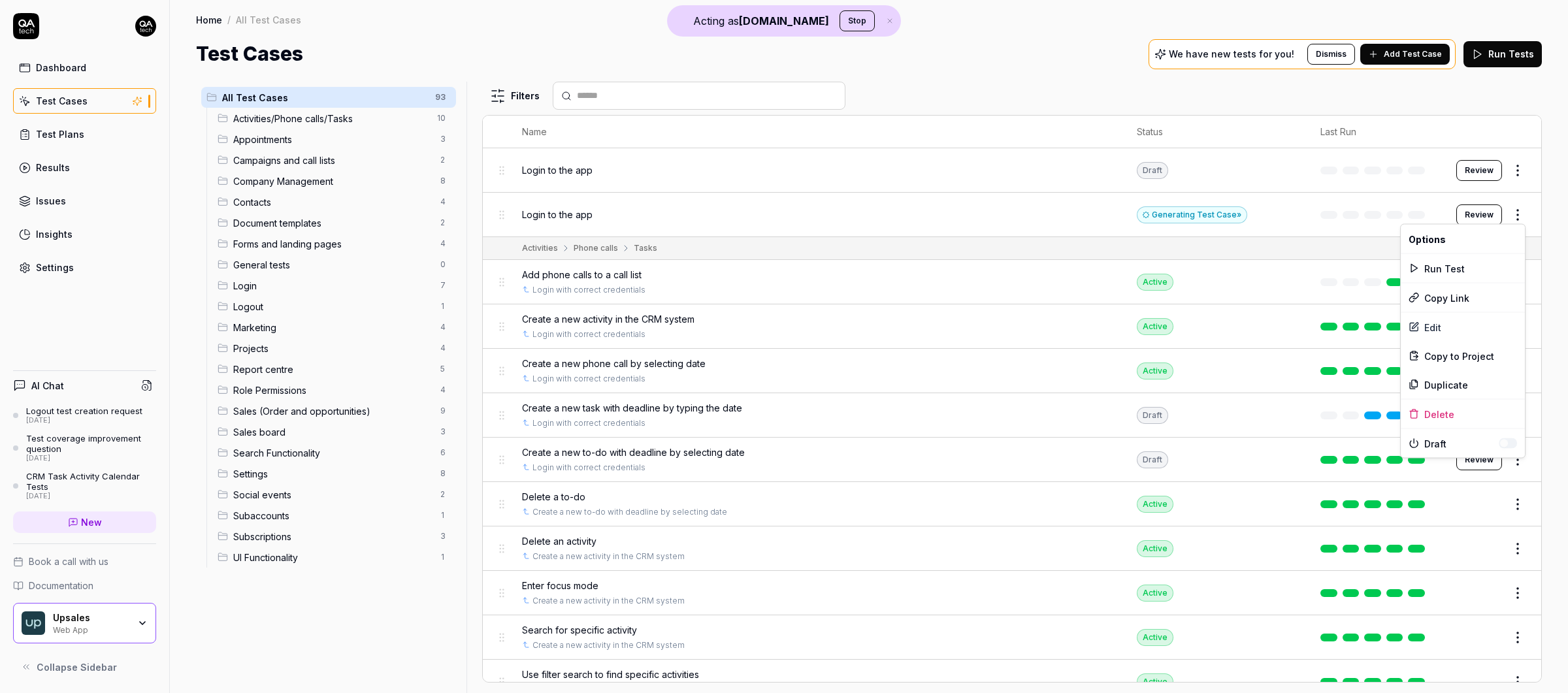
click at [1234, 208] on html "Acting as [DOMAIN_NAME] Stop Dashboard Test Cases Test Plans Results Issues Ins…" at bounding box center [784, 346] width 1568 height 693
click at [1234, 210] on html "Acting as [DOMAIN_NAME] Stop Dashboard Test Cases Test Plans Results Issues Ins…" at bounding box center [784, 346] width 1568 height 693
click at [1234, 221] on body "Acting as [DOMAIN_NAME] Stop Dashboard Test Cases Test Plans Results Issues Ins…" at bounding box center [784, 346] width 1568 height 693
click at [1234, 218] on body "Acting as [DOMAIN_NAME] Stop Dashboard Test Cases Test Plans Results Issues Ins…" at bounding box center [784, 346] width 1568 height 693
click at [1234, 221] on body "Acting as [DOMAIN_NAME] Stop Dashboard Test Cases Test Plans Results Issues Ins…" at bounding box center [784, 346] width 1568 height 693
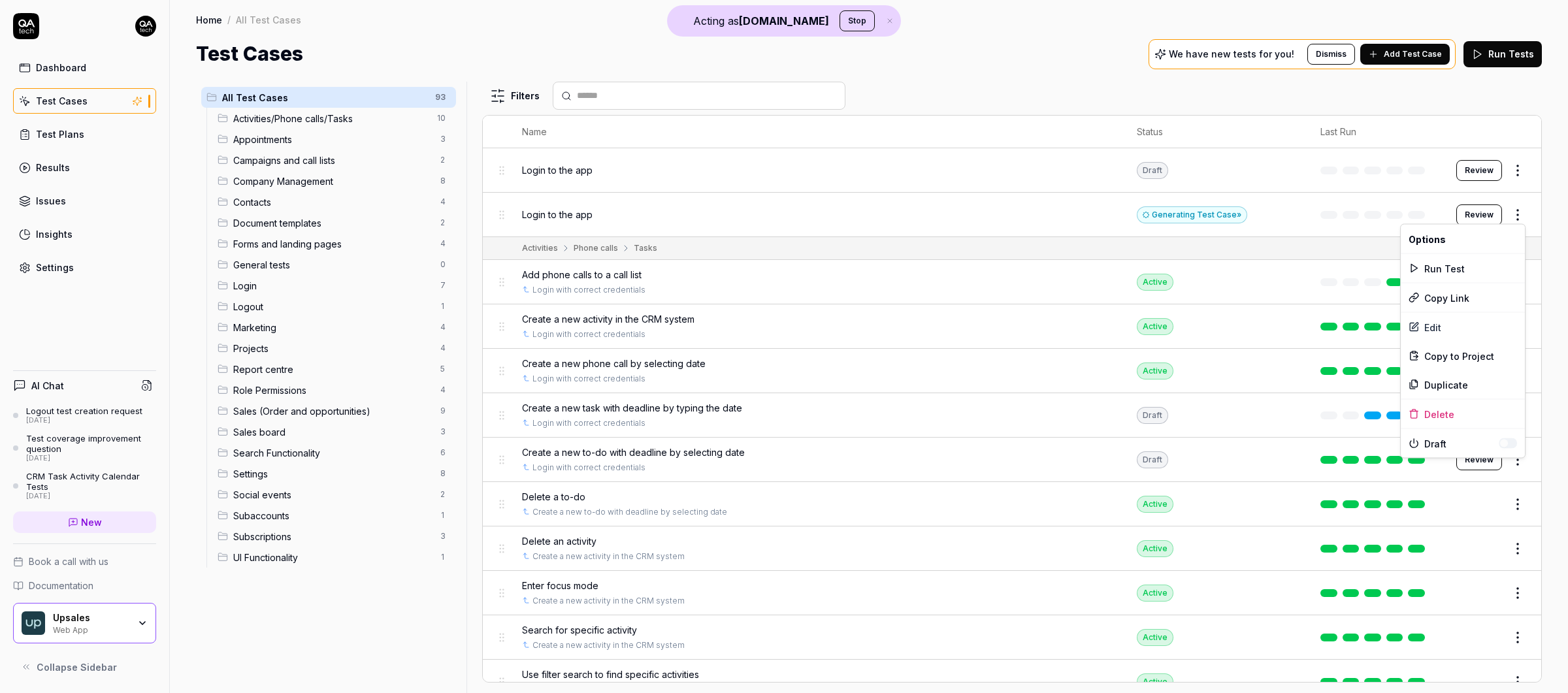
click at [1234, 222] on body "Acting as [DOMAIN_NAME] Stop Dashboard Test Cases Test Plans Results Issues Ins…" at bounding box center [784, 346] width 1568 height 693
click at [1234, 213] on html "Acting as [DOMAIN_NAME] Stop Dashboard Test Cases Test Plans Results Issues Ins…" at bounding box center [784, 346] width 1568 height 693
click at [1234, 322] on div "Edit" at bounding box center [1463, 327] width 124 height 29
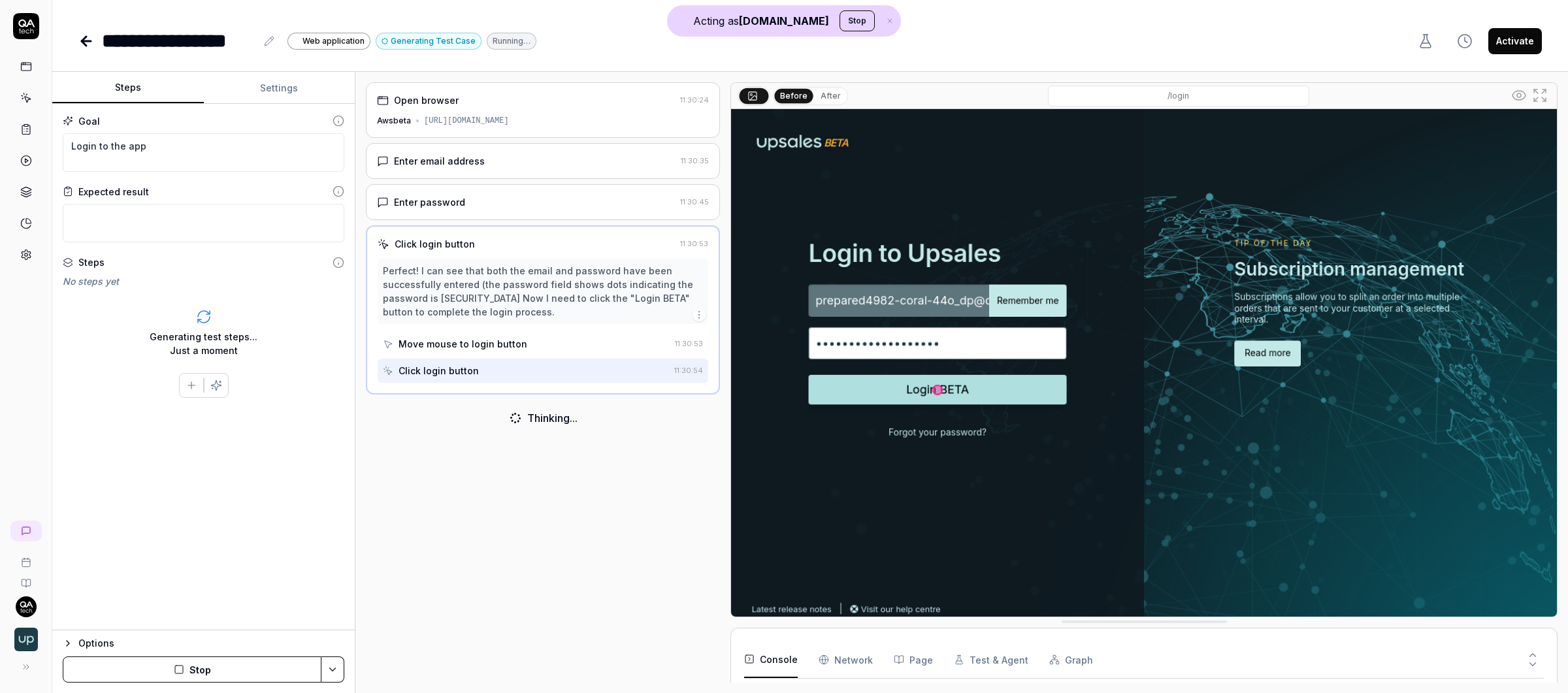
scroll to position [216, 0]
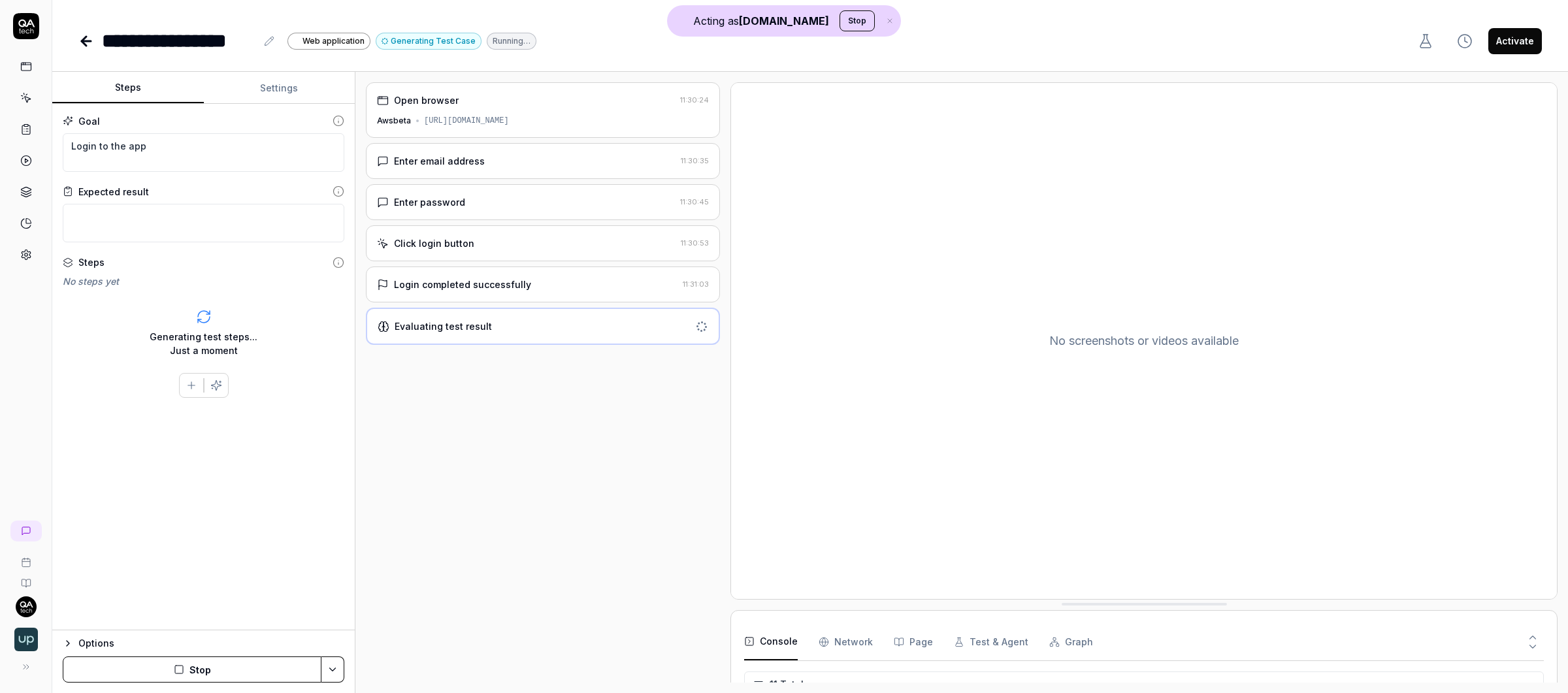
click at [644, 119] on div "Awsbeta [URL][DOMAIN_NAME]" at bounding box center [543, 121] width 332 height 11
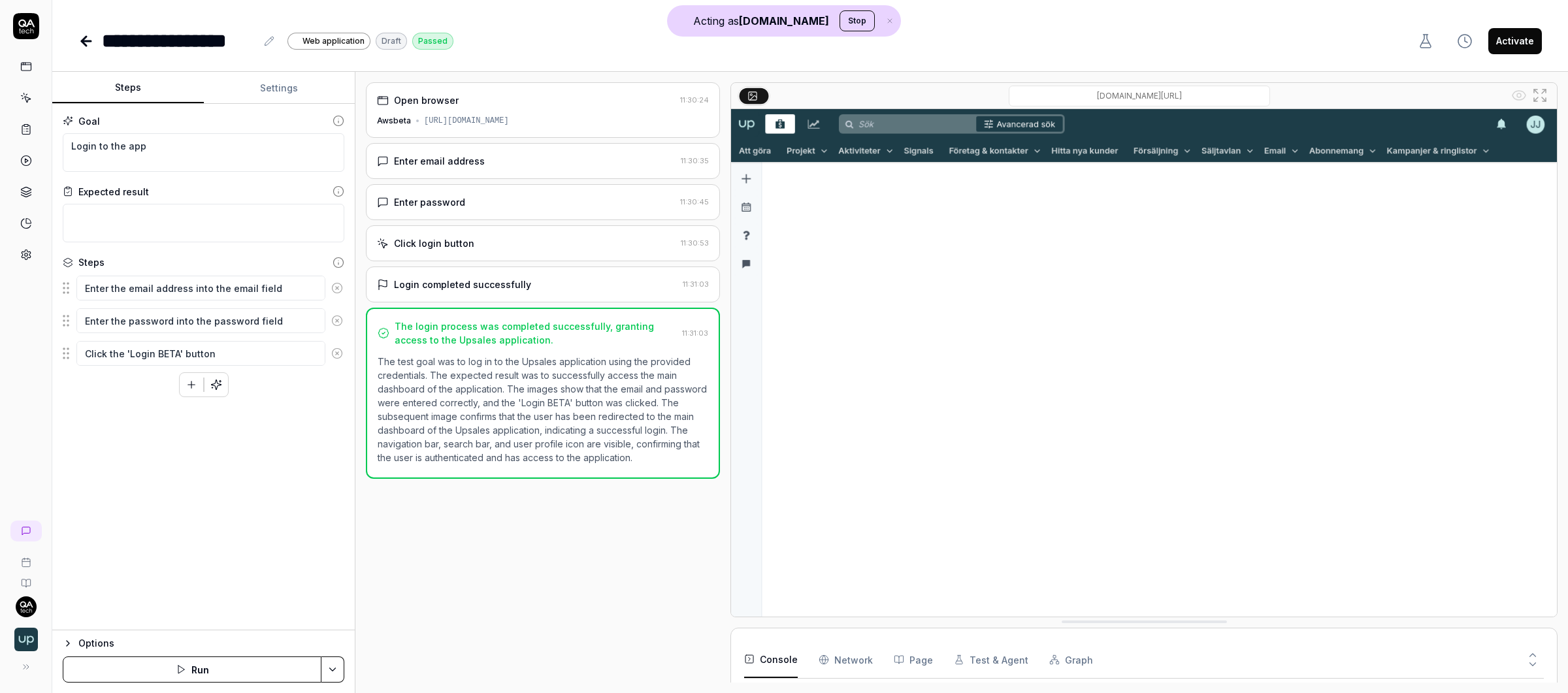
click at [188, 380] on icon "button" at bounding box center [191, 384] width 11 height 11
click at [311, 453] on div "Goal Login to the app Expected result Steps Enter the email address into the em…" at bounding box center [204, 367] width 303 height 526
click at [264, 104] on div "Goal Login to the app Expected result Steps Enter the email address into the em…" at bounding box center [204, 367] width 303 height 526
type textarea "*"
click at [264, 94] on button "Settings" at bounding box center [279, 88] width 152 height 32
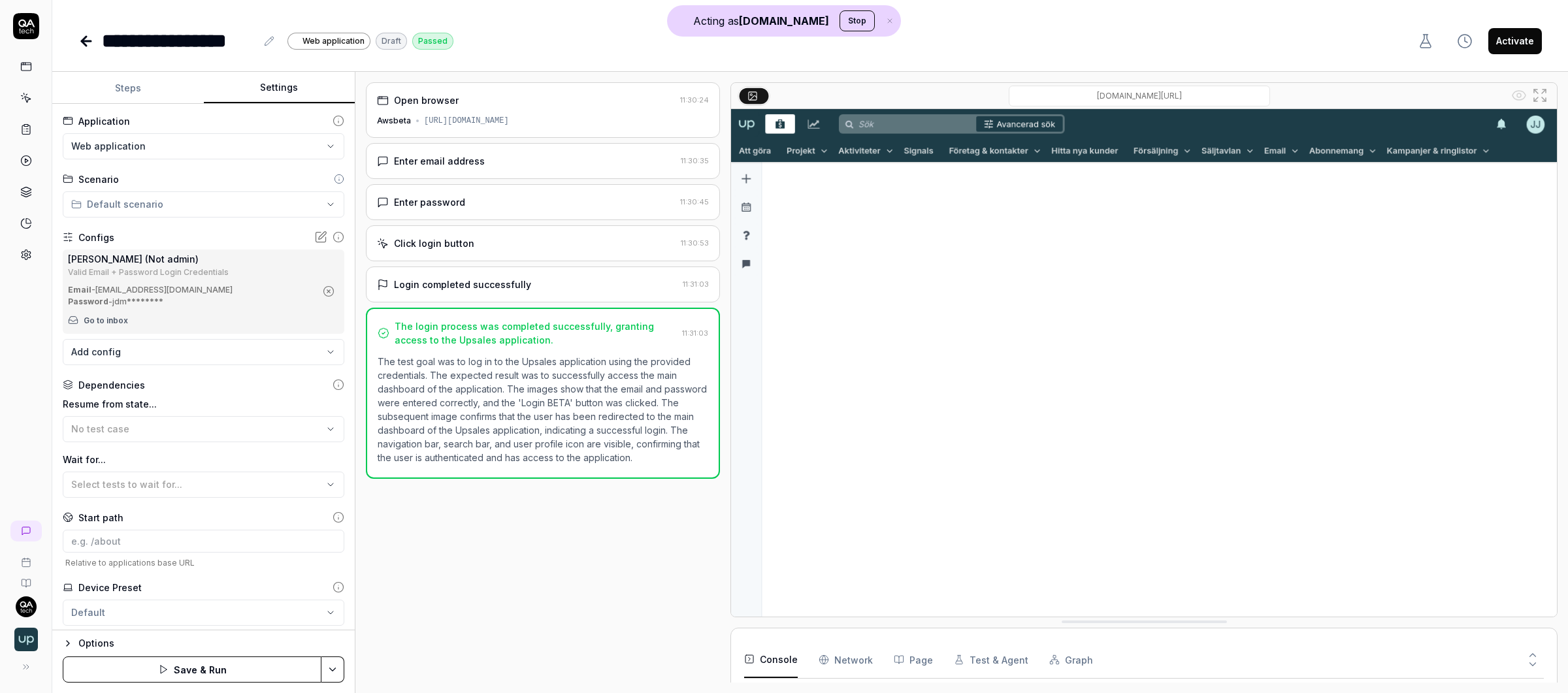
scroll to position [33, 0]
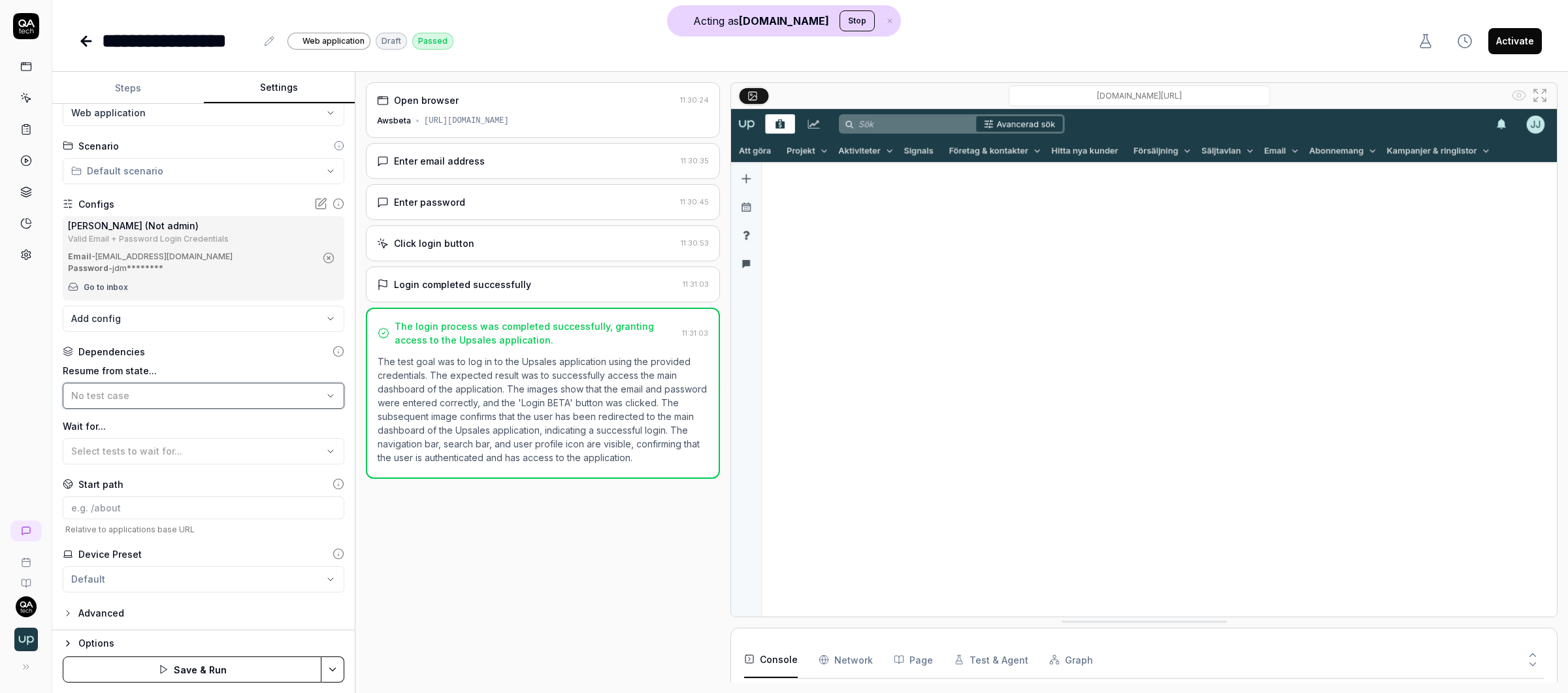
click at [158, 387] on button "No test case" at bounding box center [204, 396] width 282 height 26
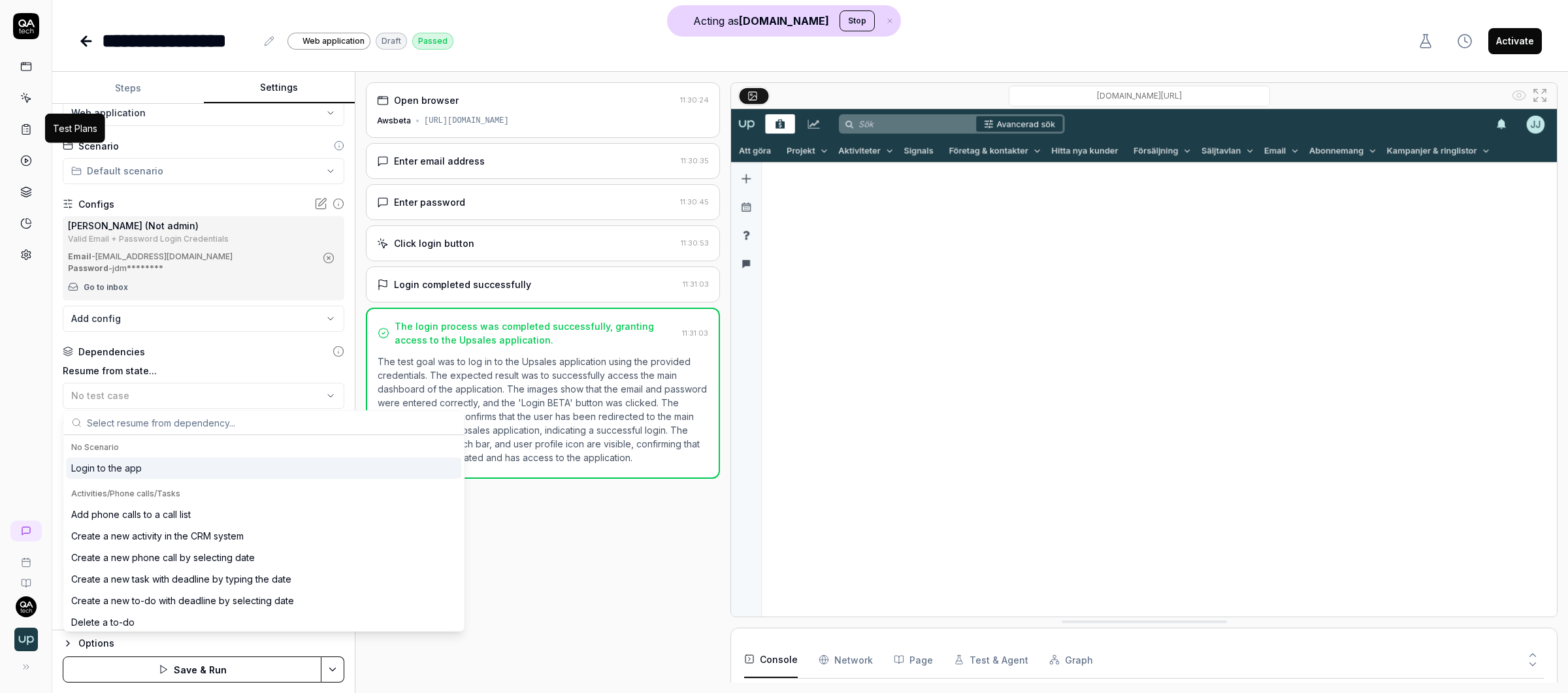
click at [24, 125] on rect at bounding box center [26, 125] width 4 height 2
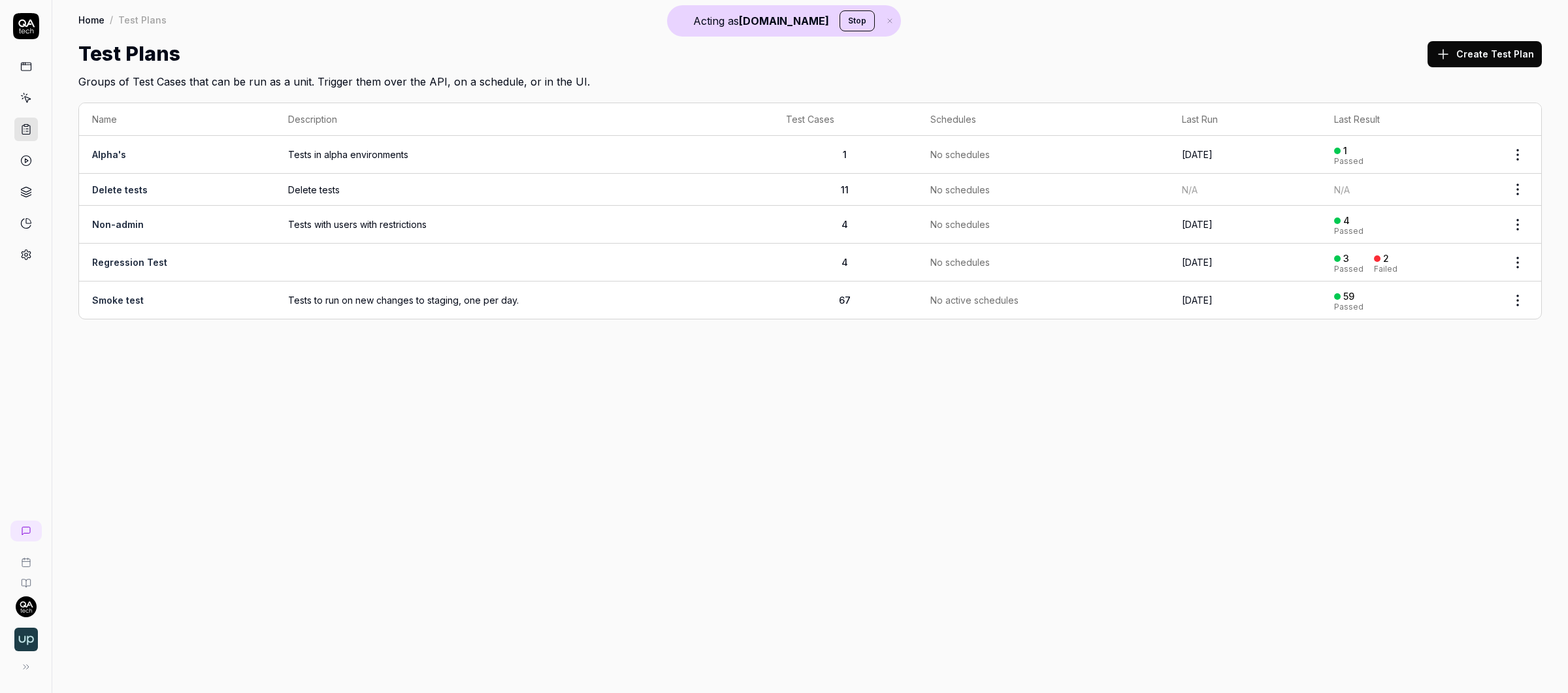
click at [197, 297] on td "Smoke test" at bounding box center [177, 300] width 196 height 37
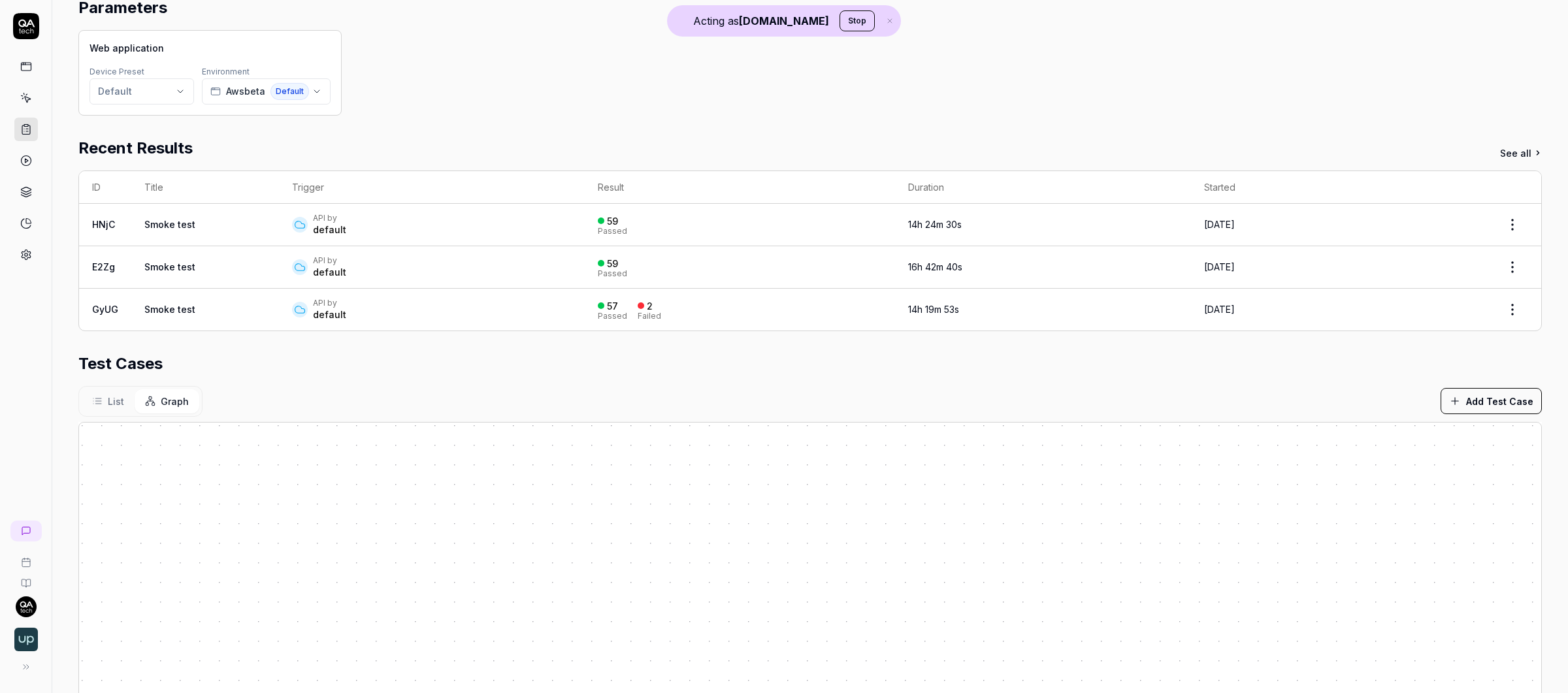
scroll to position [155, 0]
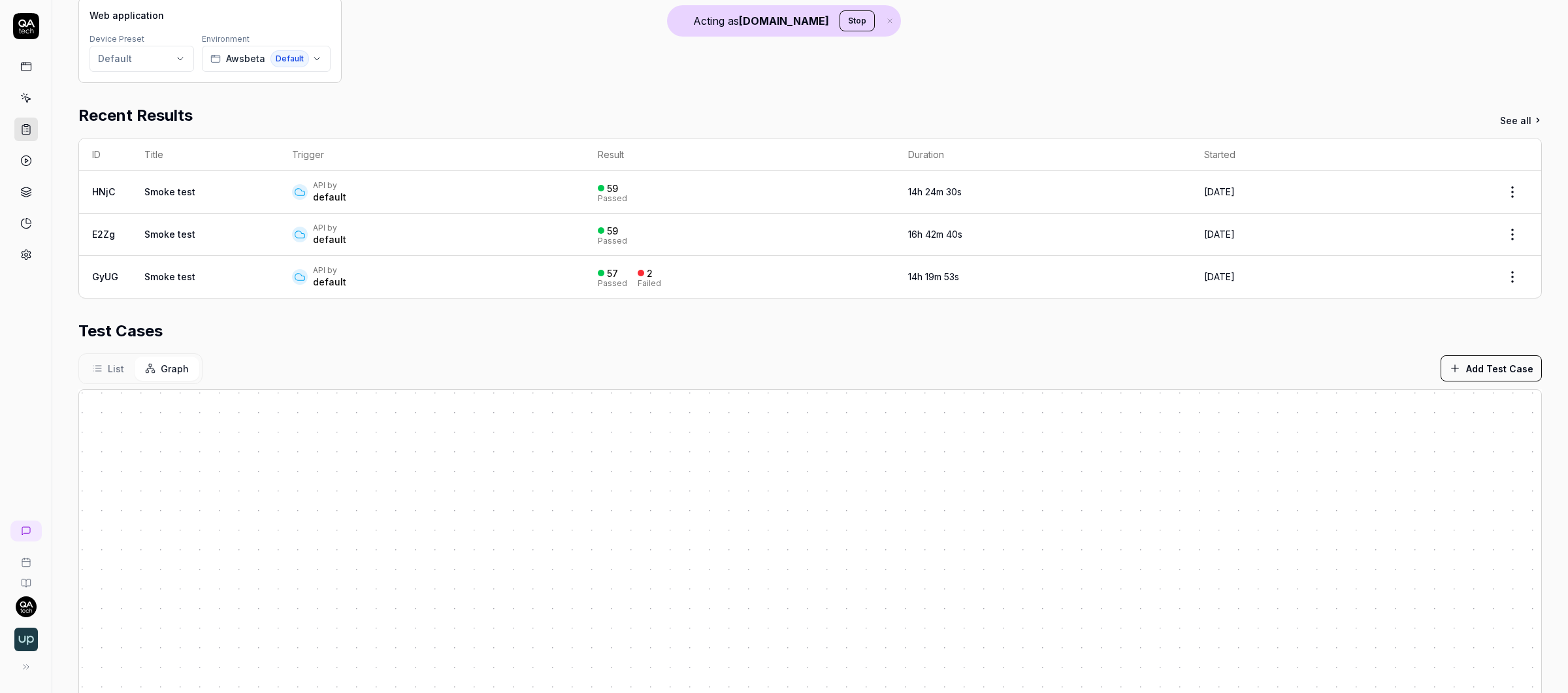
click at [121, 357] on button "List" at bounding box center [108, 369] width 53 height 24
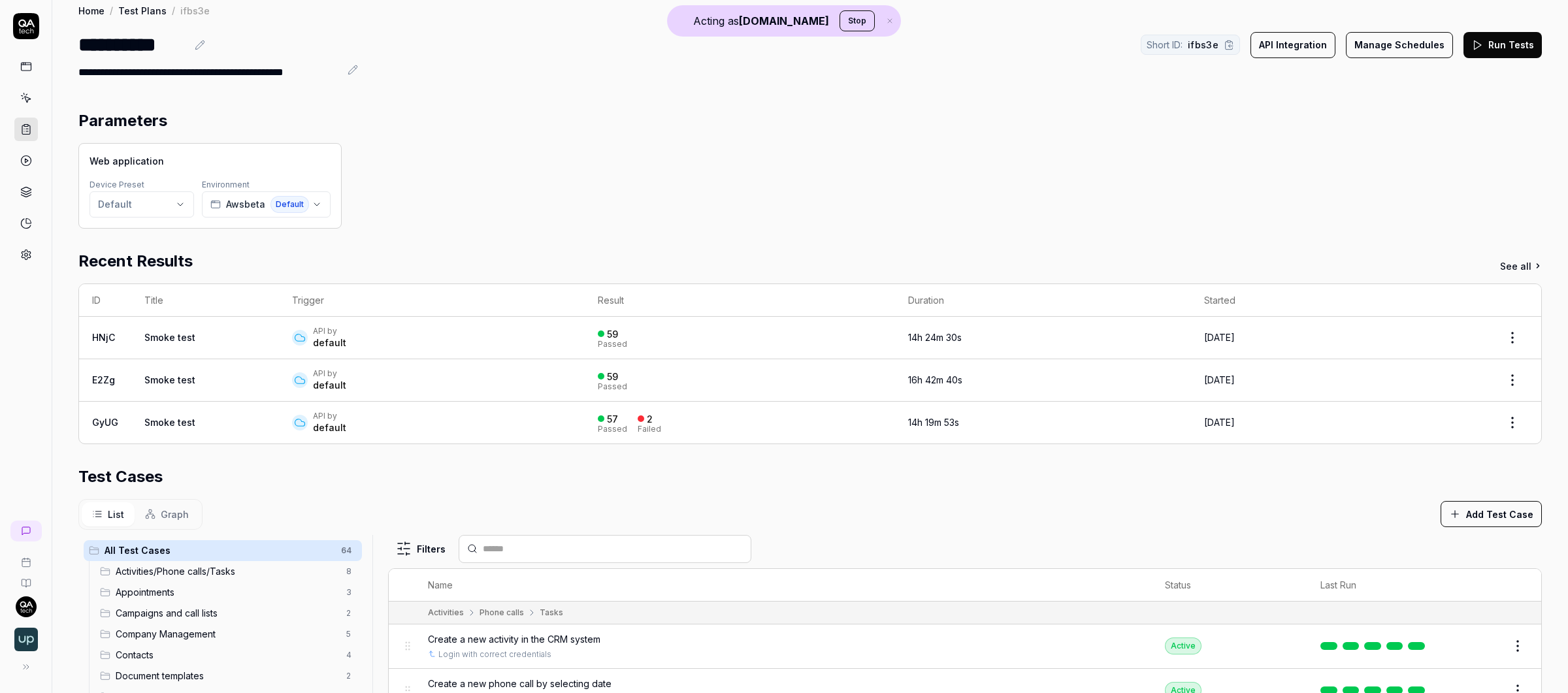
scroll to position [0, 0]
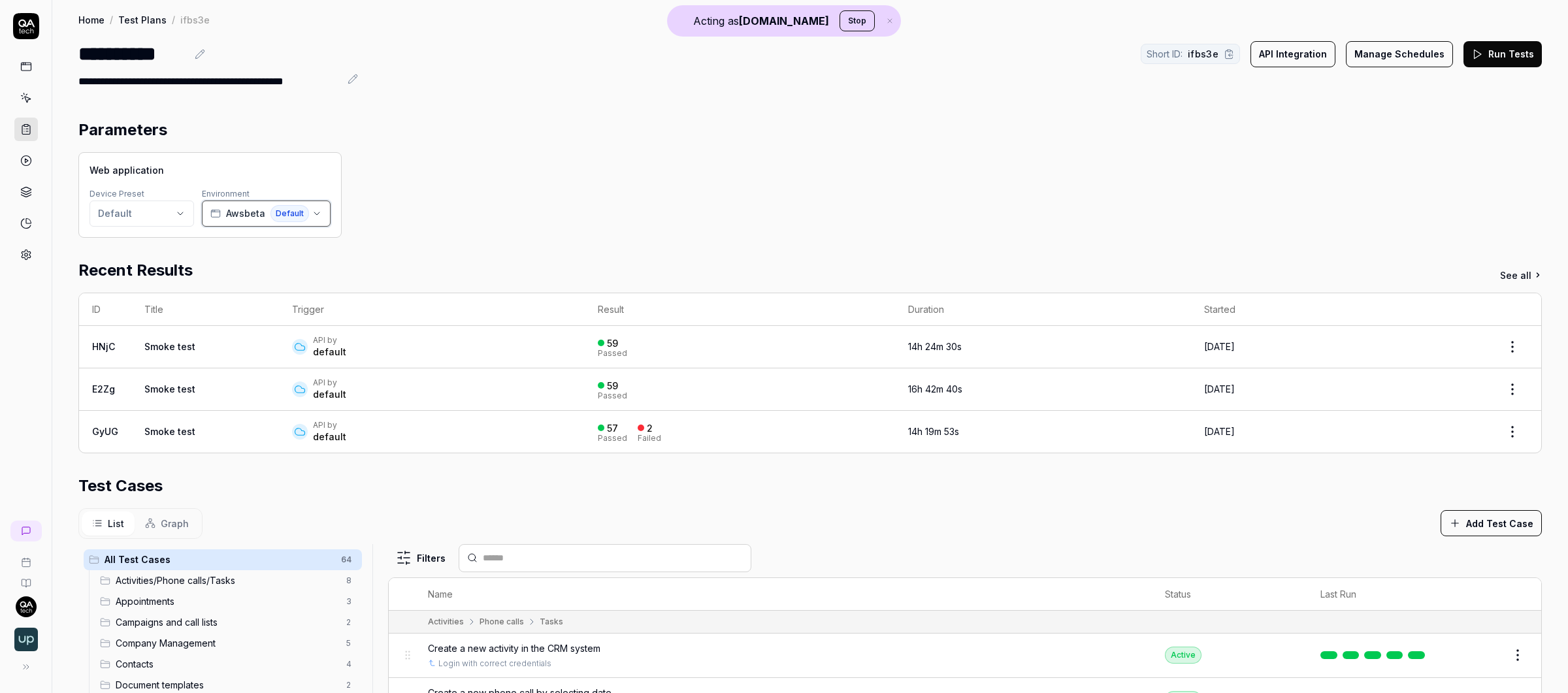
click at [237, 222] on button "Awsbeta Default" at bounding box center [266, 213] width 129 height 26
click at [18, 123] on link at bounding box center [26, 129] width 24 height 24
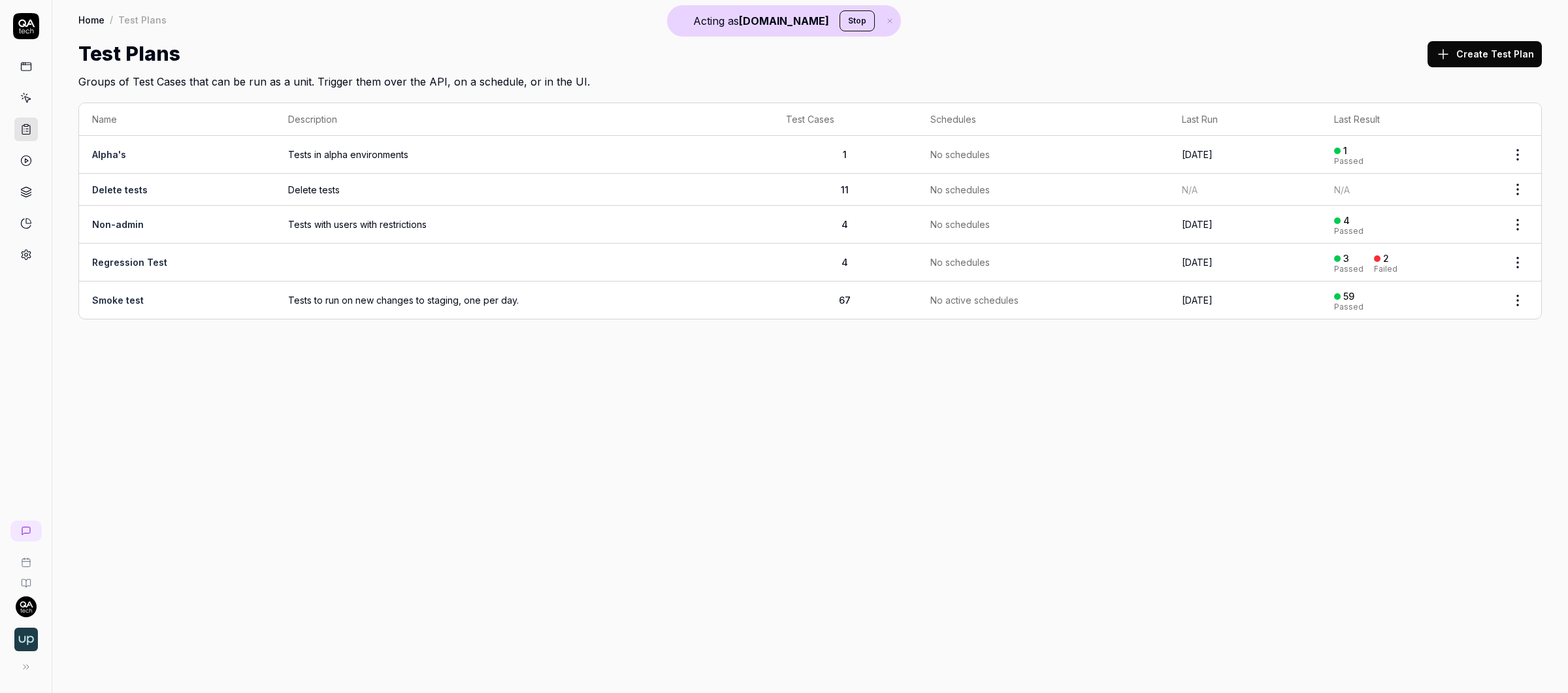
click at [31, 159] on circle at bounding box center [26, 161] width 10 height 10
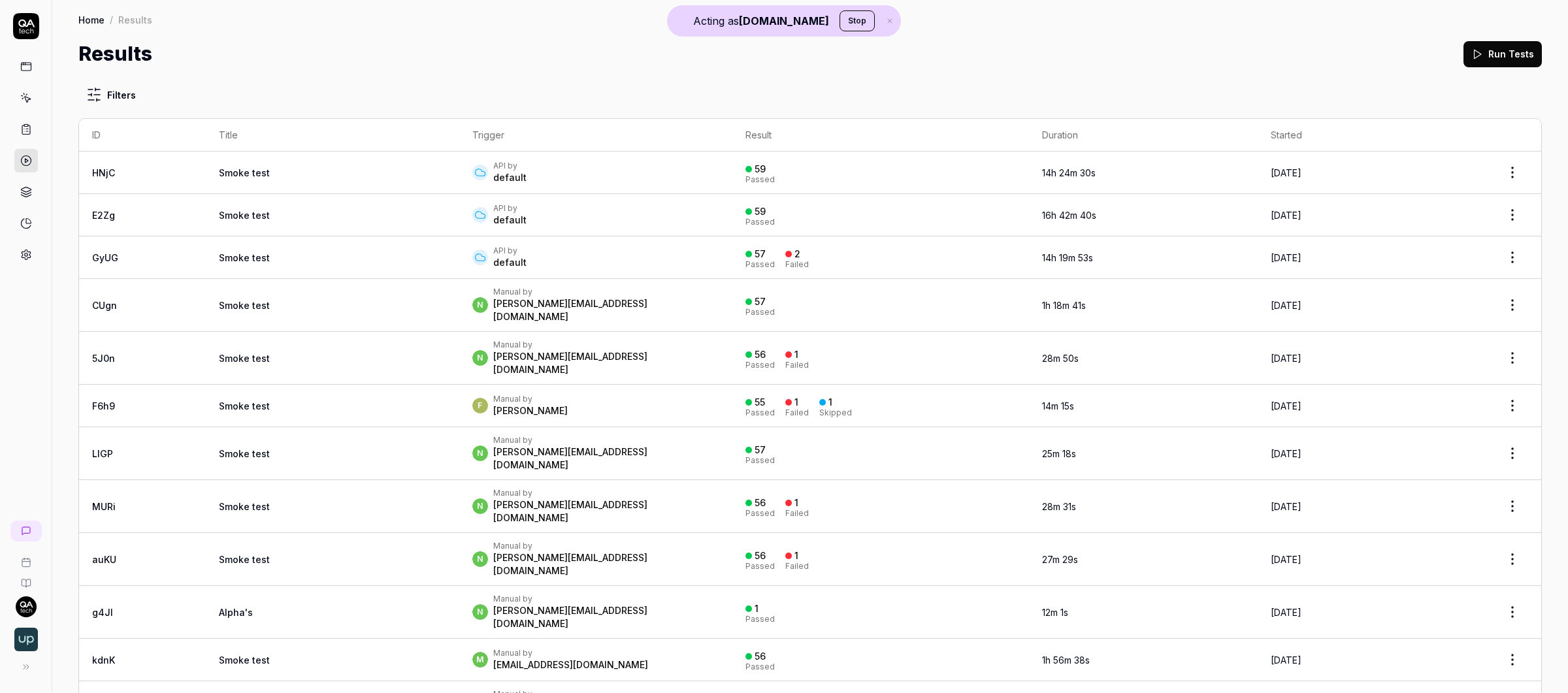
click at [551, 179] on div "API by default" at bounding box center [596, 172] width 247 height 24
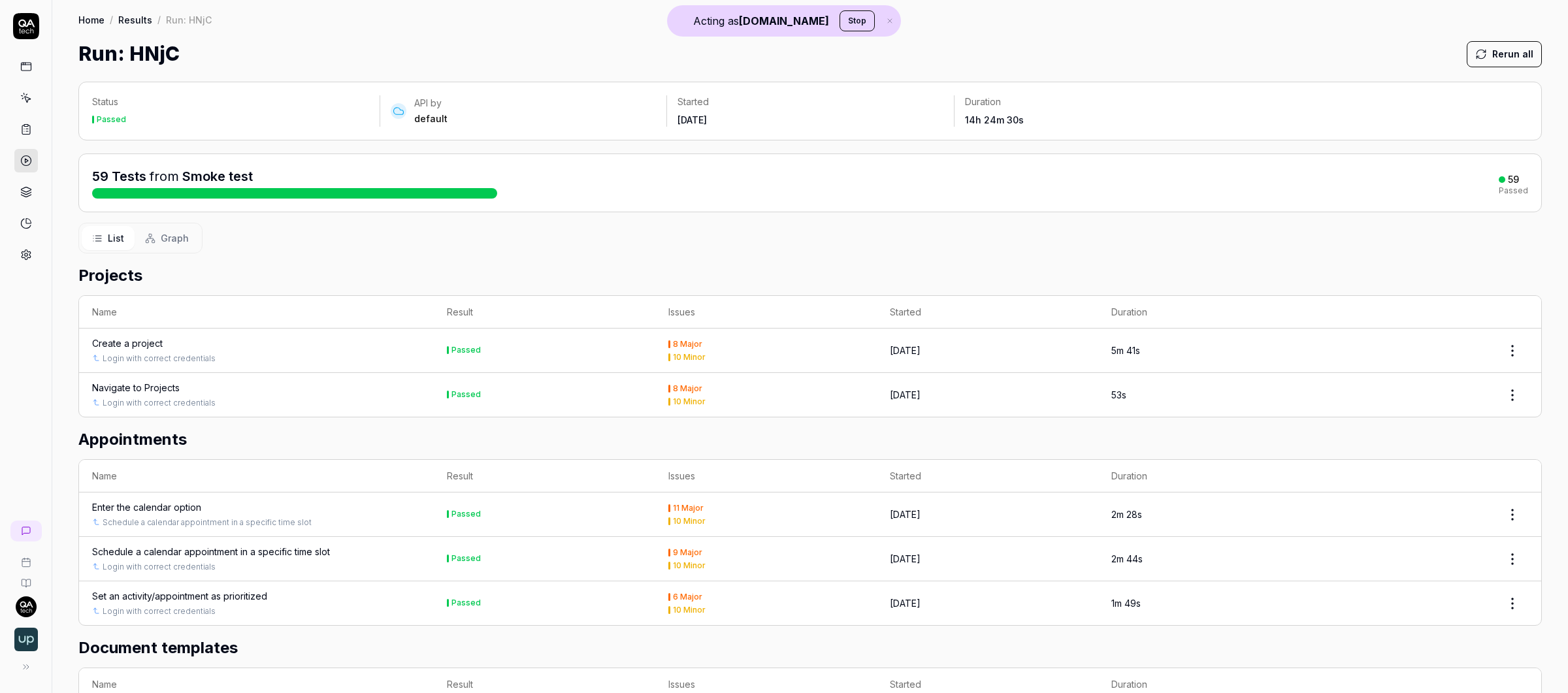
click at [173, 233] on span "Graph" at bounding box center [175, 238] width 28 height 13
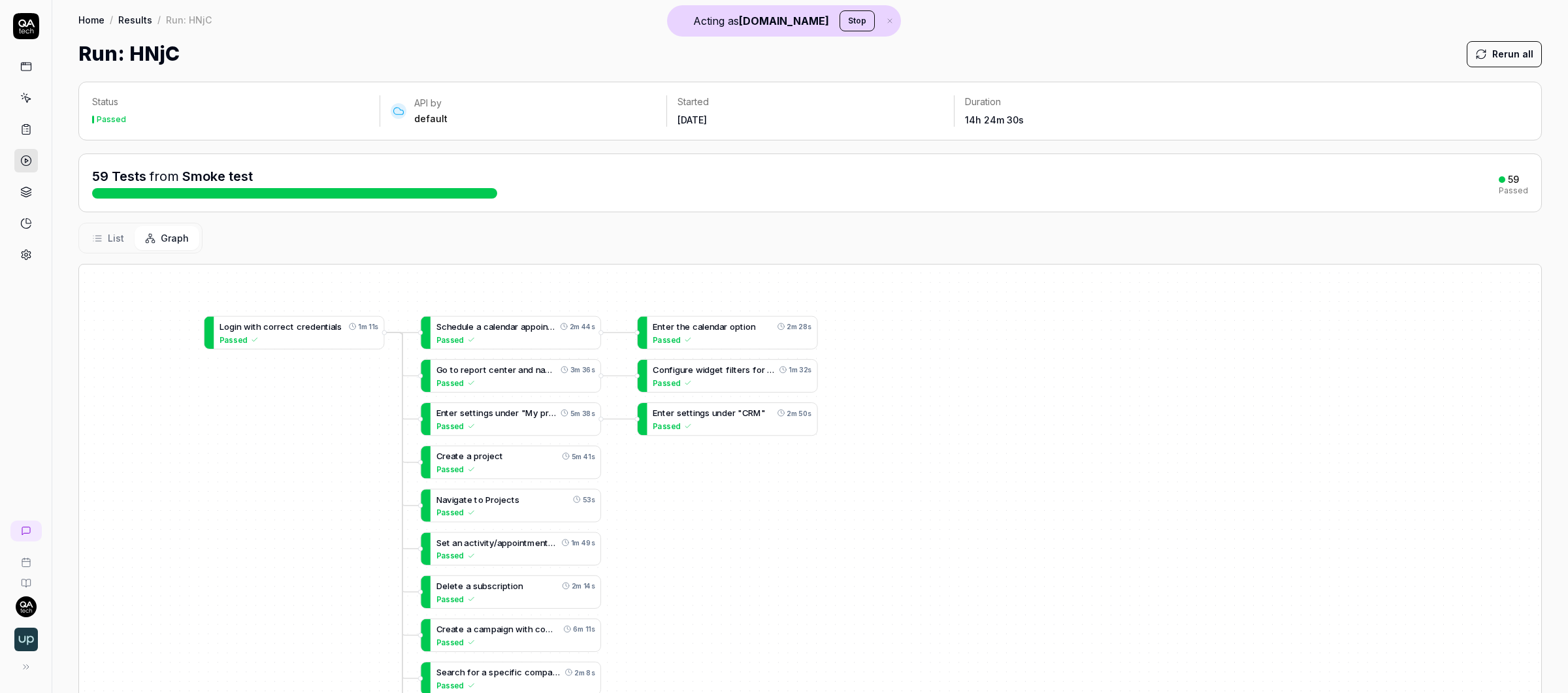
drag, startPoint x: 140, startPoint y: 367, endPoint x: 218, endPoint y: 427, distance: 98.4
click at [218, 427] on div "C r e a t e a p r o j e c t 5m 41s Passed L o g i n w i t h c o r r e c t c r e…" at bounding box center [810, 541] width 1462 height 553
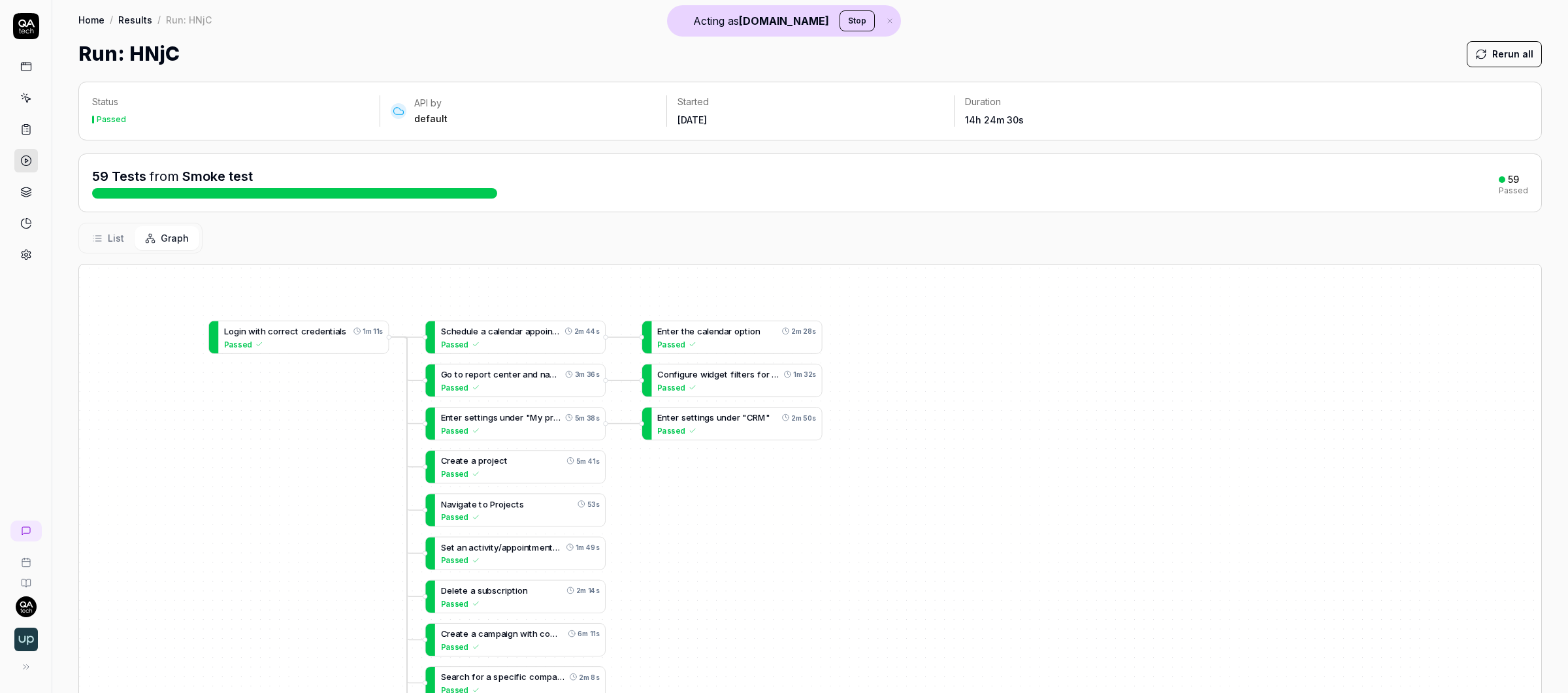
click at [123, 234] on button "List" at bounding box center [108, 238] width 53 height 24
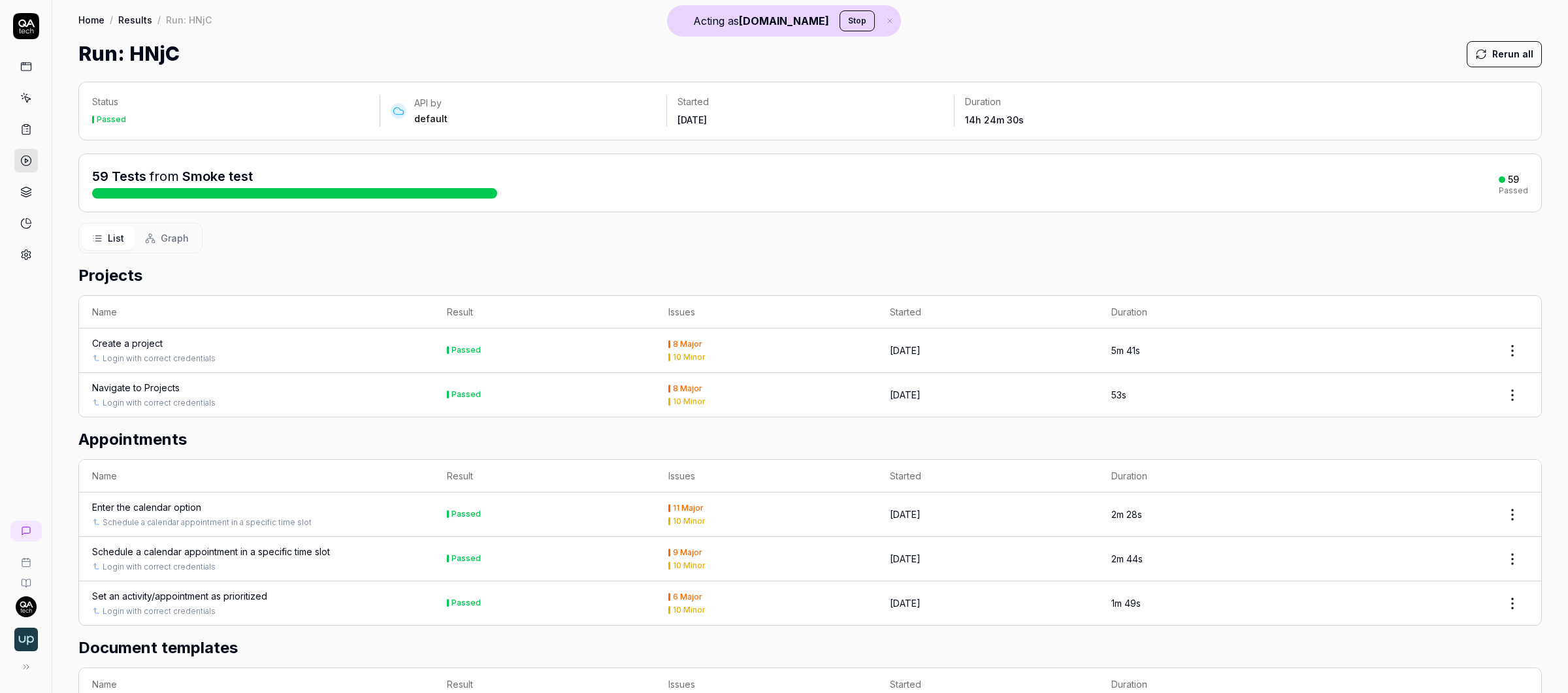
click at [175, 237] on span "Graph" at bounding box center [175, 238] width 28 height 13
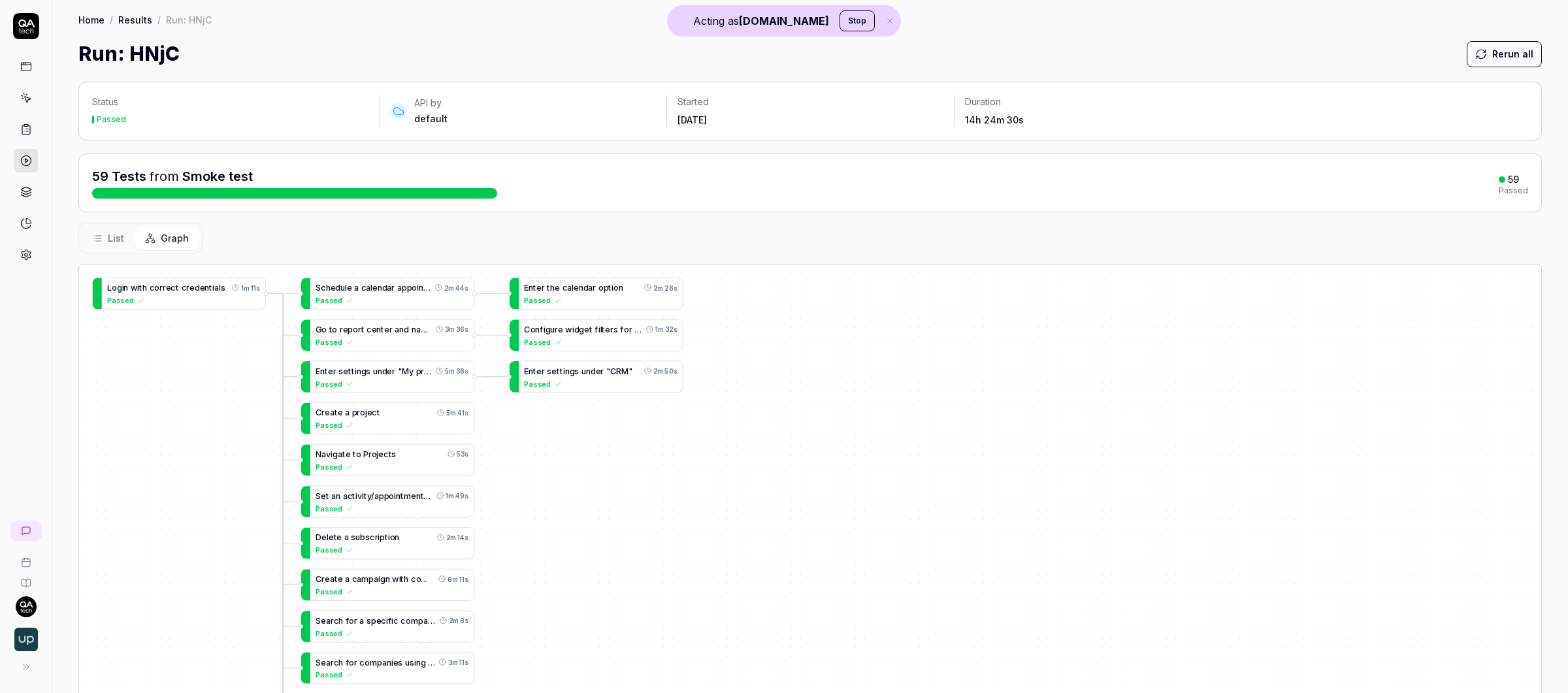
click at [119, 231] on span "List" at bounding box center [116, 238] width 16 height 13
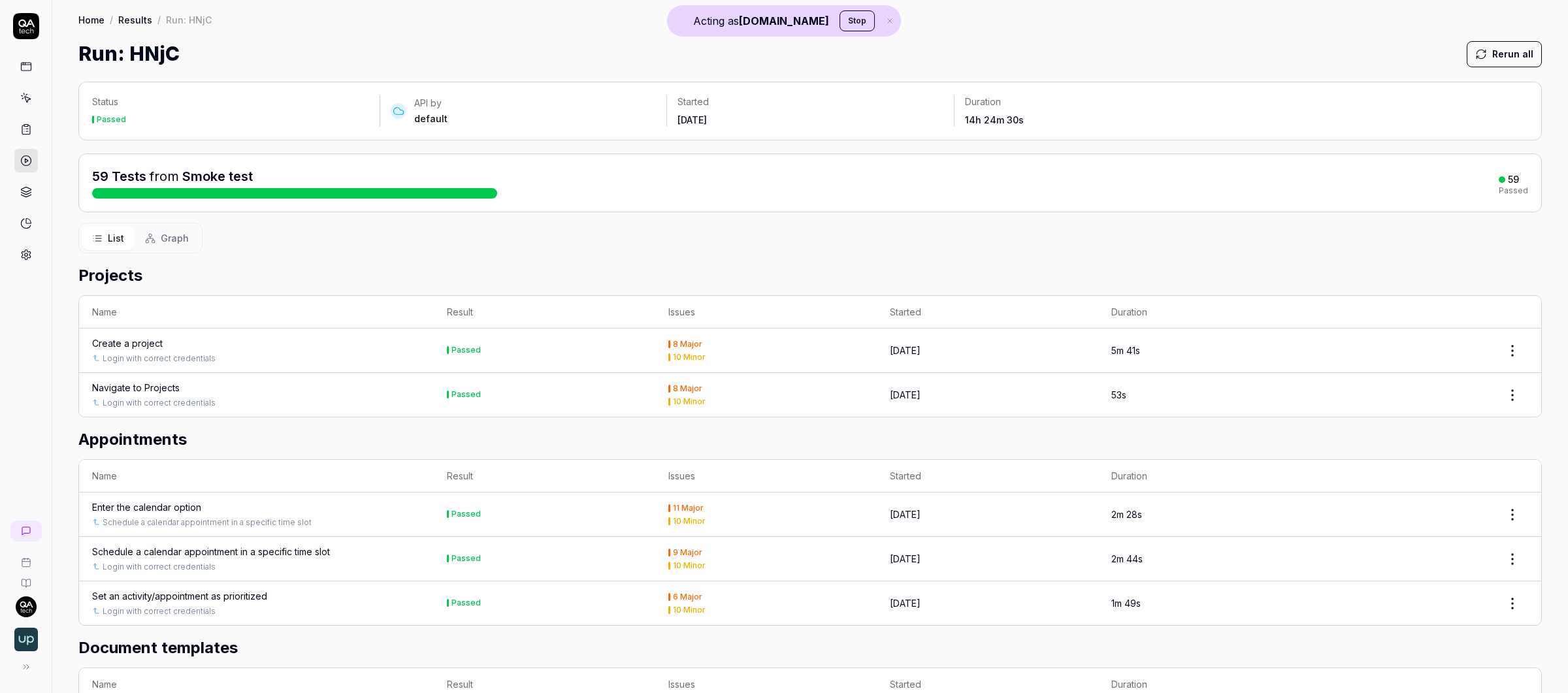
click at [145, 342] on div "Create a project" at bounding box center [127, 343] width 71 height 13
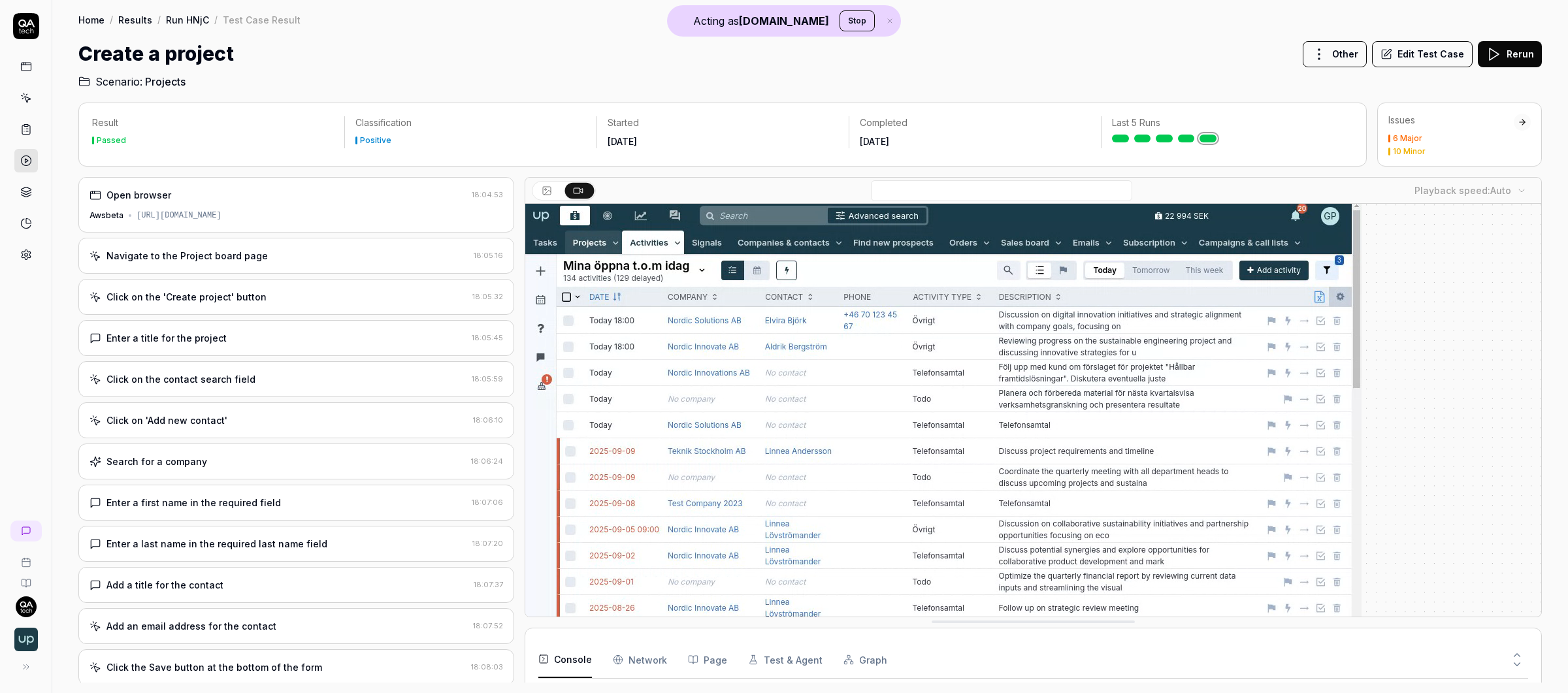
click at [221, 210] on div "[URL][DOMAIN_NAME]" at bounding box center [179, 215] width 85 height 11
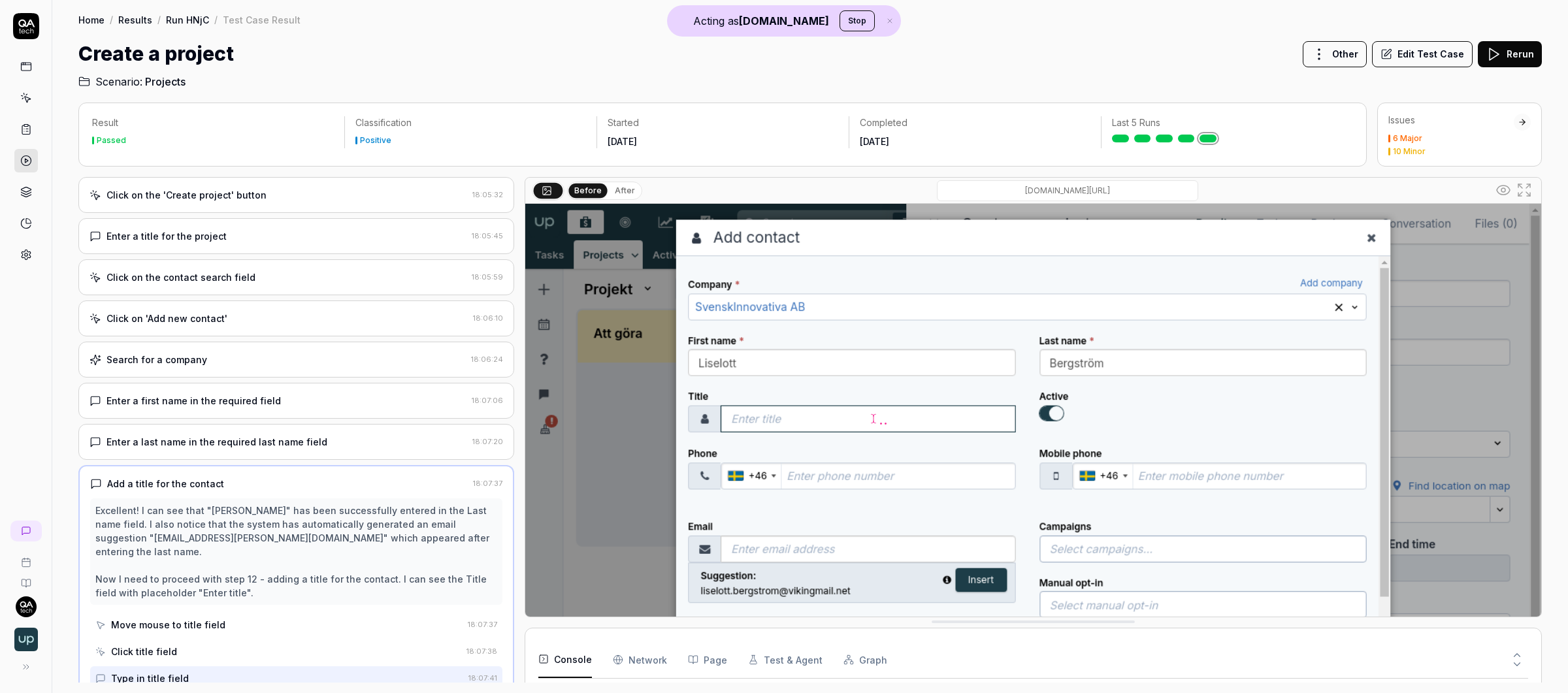
scroll to position [221, 0]
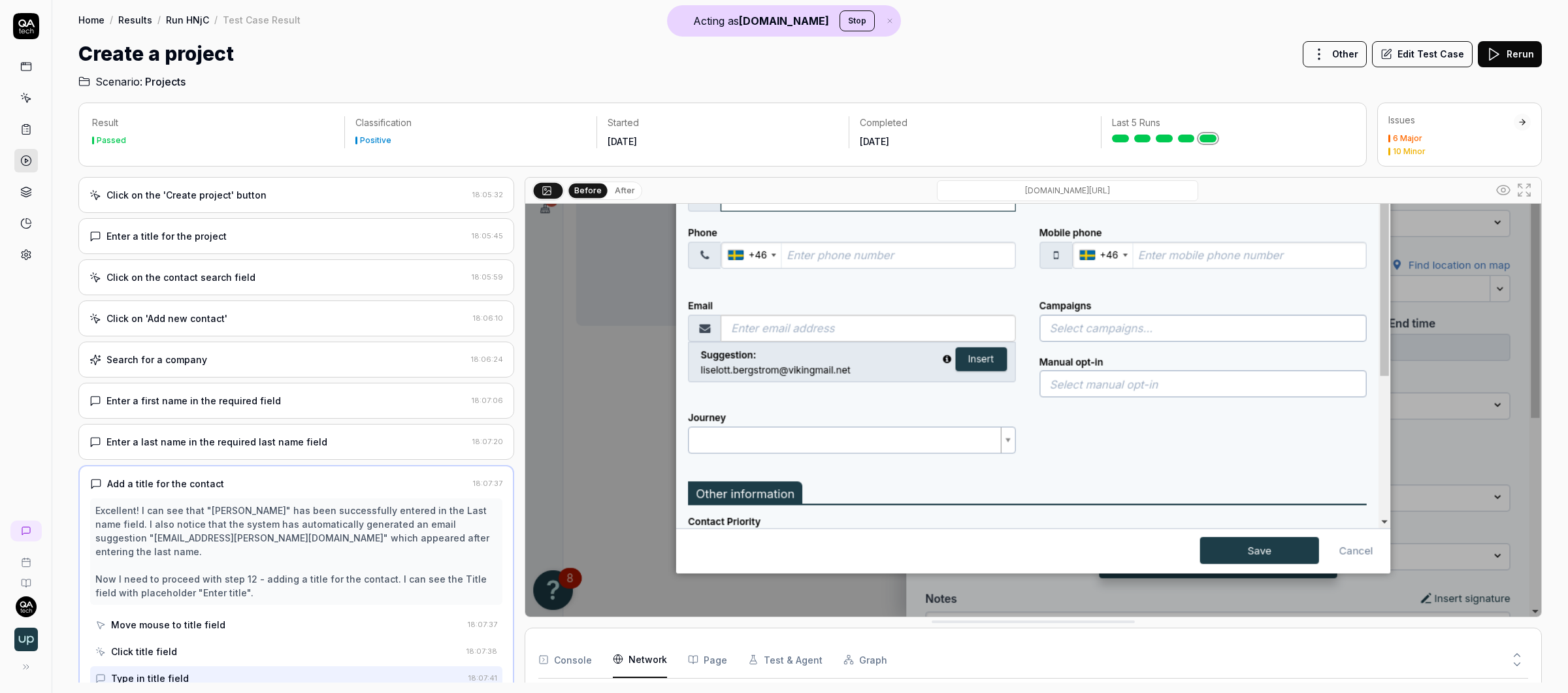
click at [661, 601] on Requests "Network" at bounding box center [640, 660] width 54 height 36
click at [720, 601] on button "Page" at bounding box center [707, 660] width 39 height 36
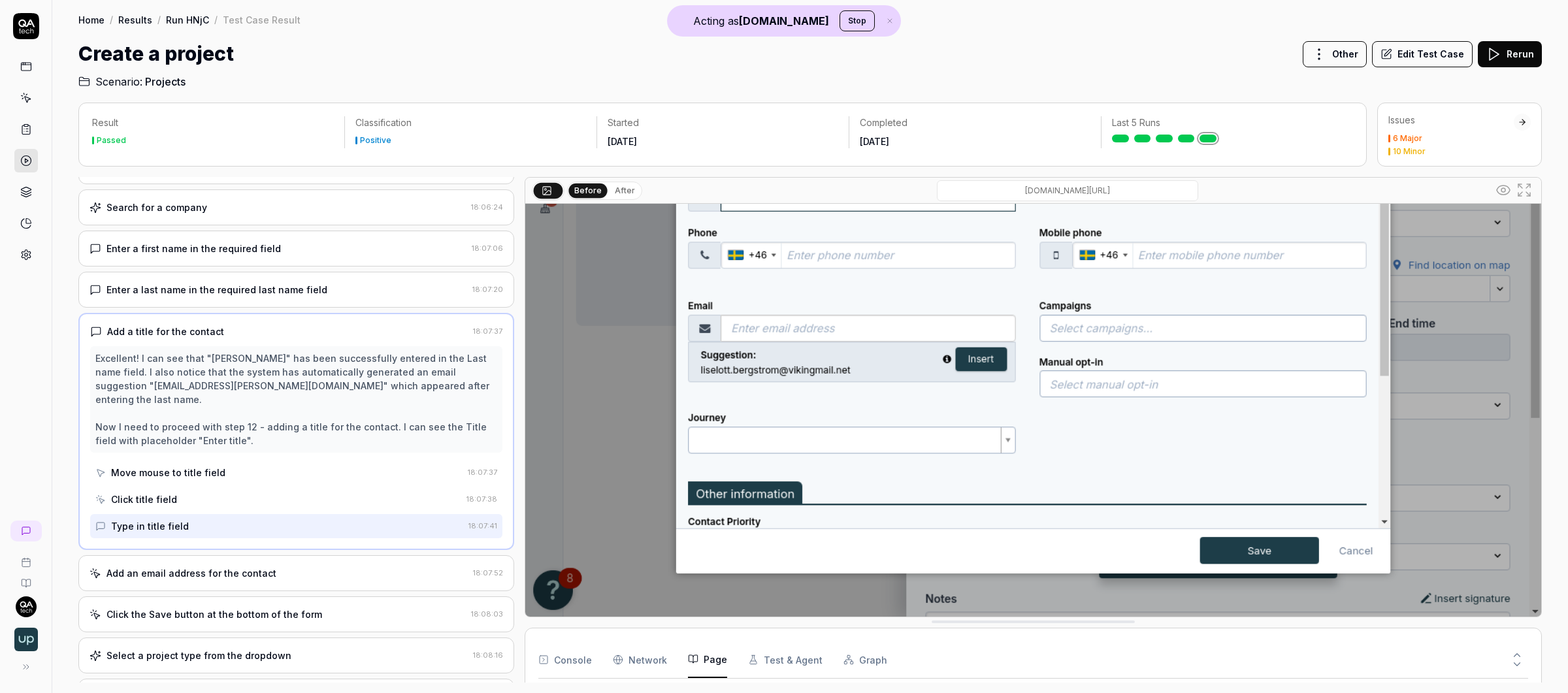
scroll to position [509, 0]
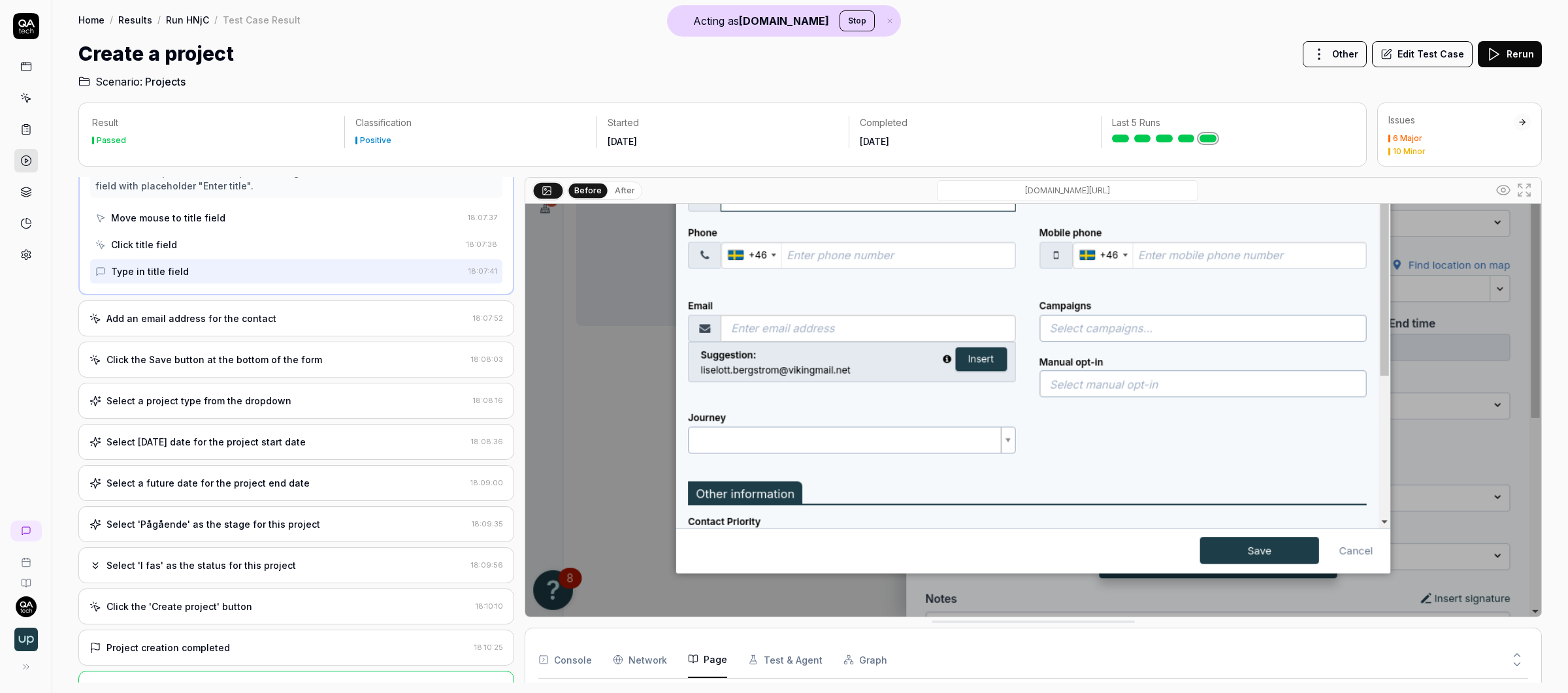
click at [25, 156] on icon at bounding box center [26, 160] width 11 height 11
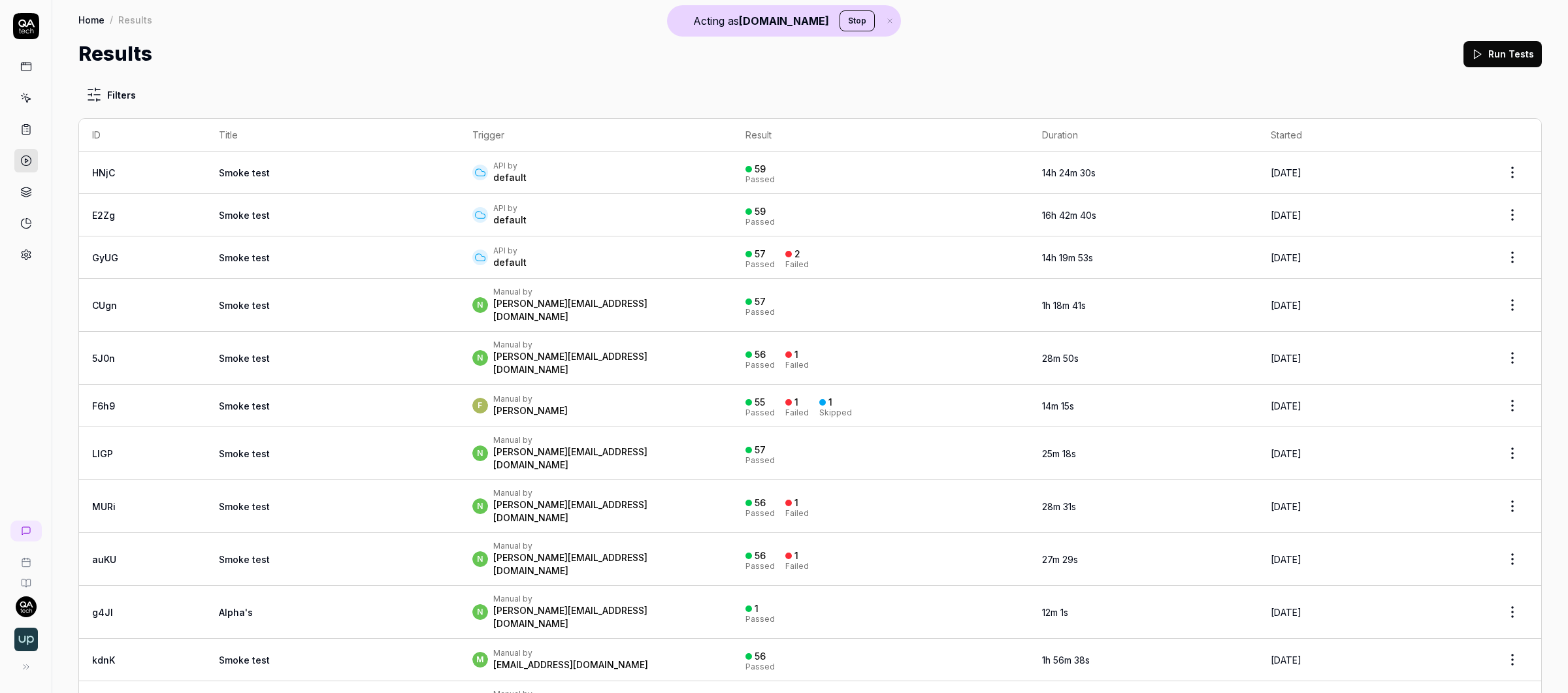
click at [332, 244] on td "Smoke test" at bounding box center [332, 258] width 253 height 42
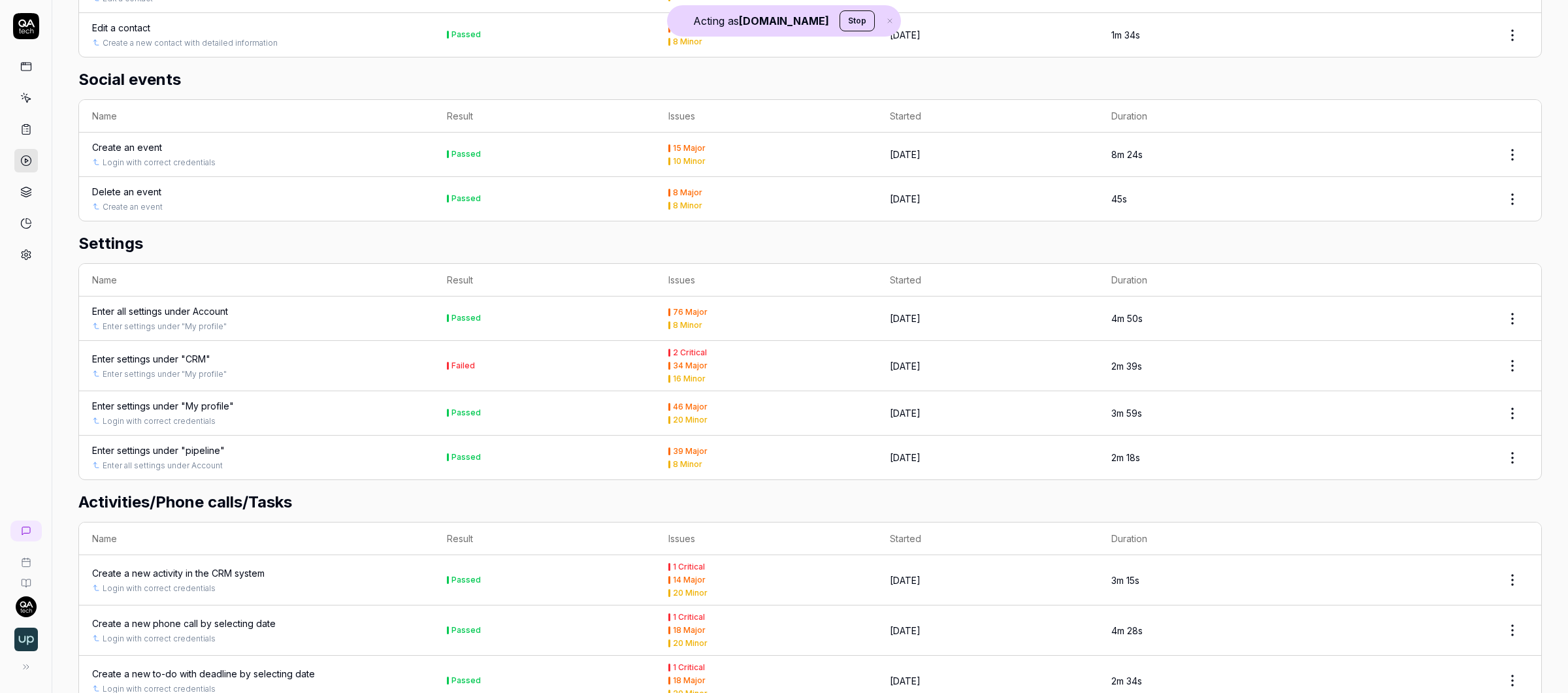
scroll to position [562, 0]
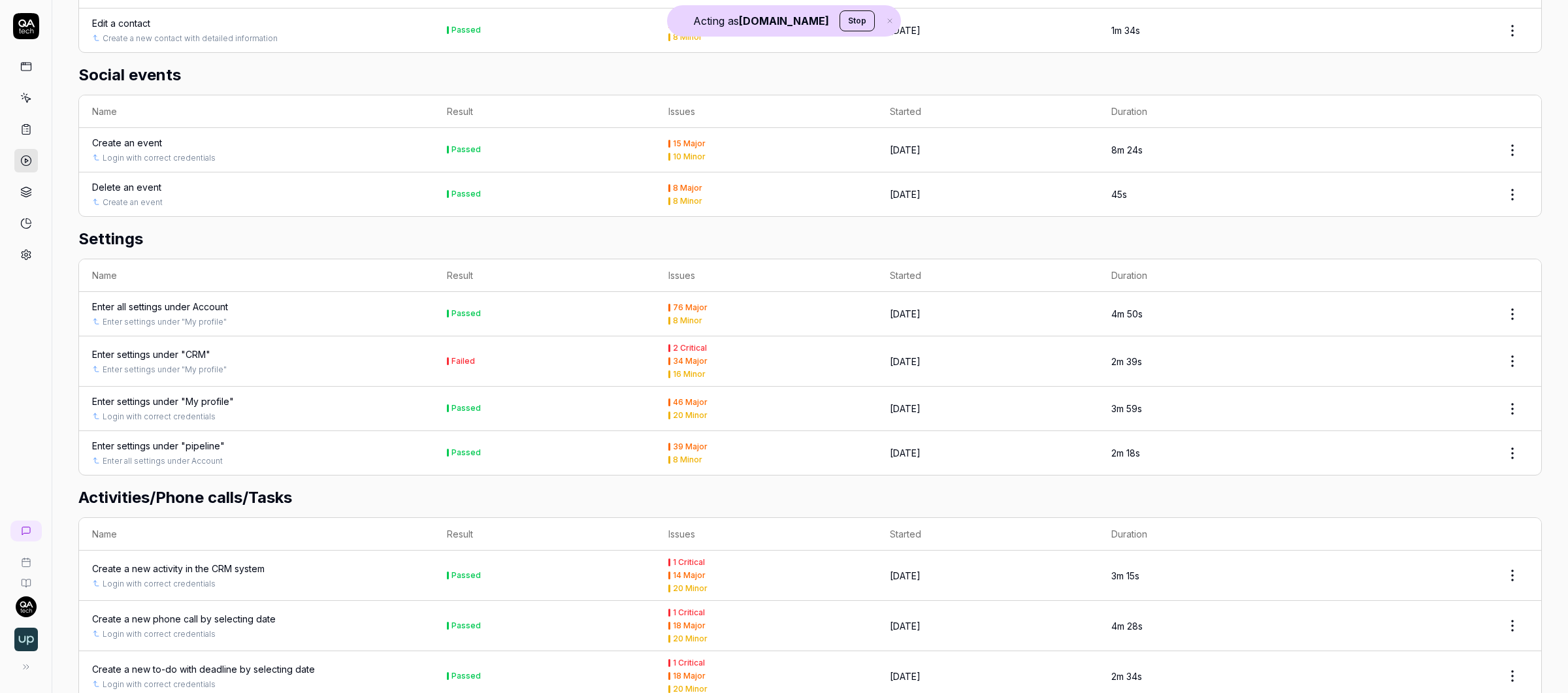
click at [183, 353] on div "Enter settings under "CRM"" at bounding box center [151, 355] width 118 height 13
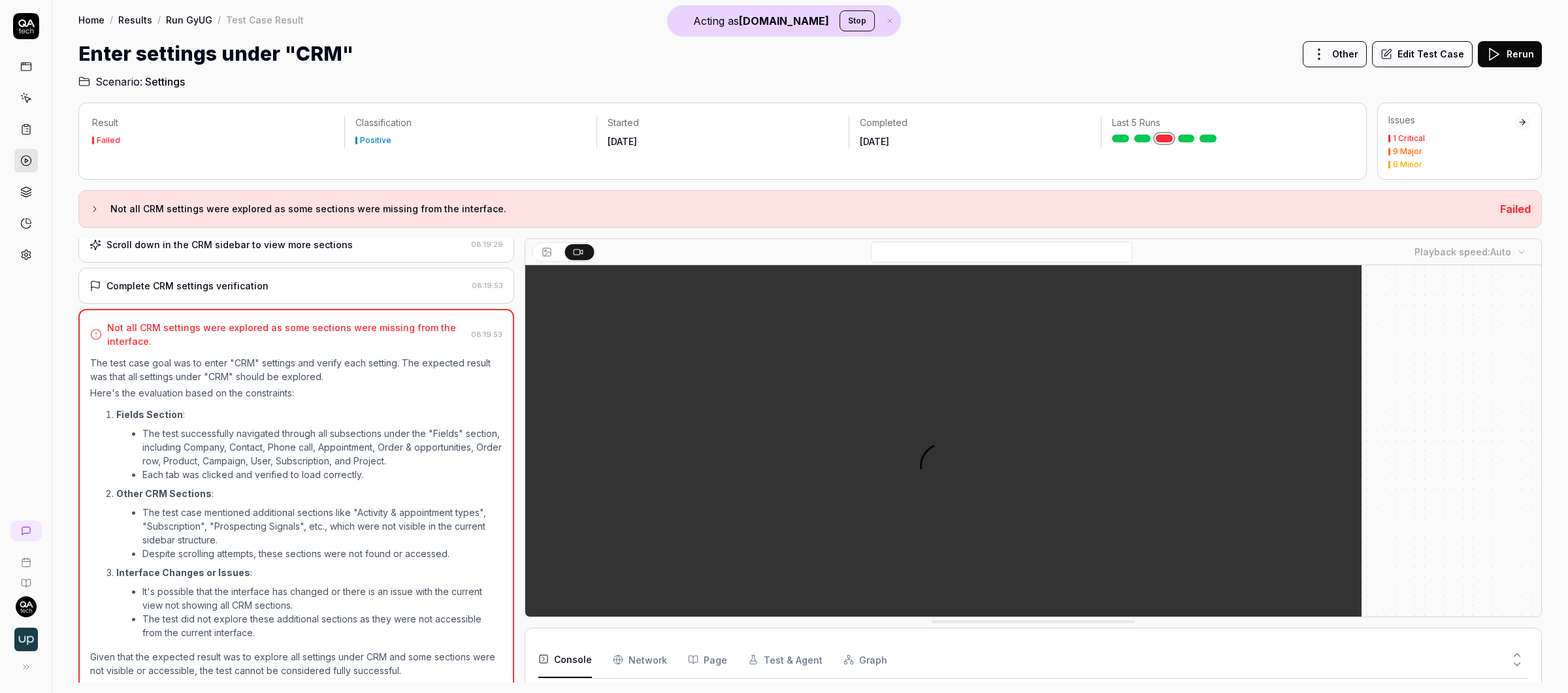
scroll to position [375, 0]
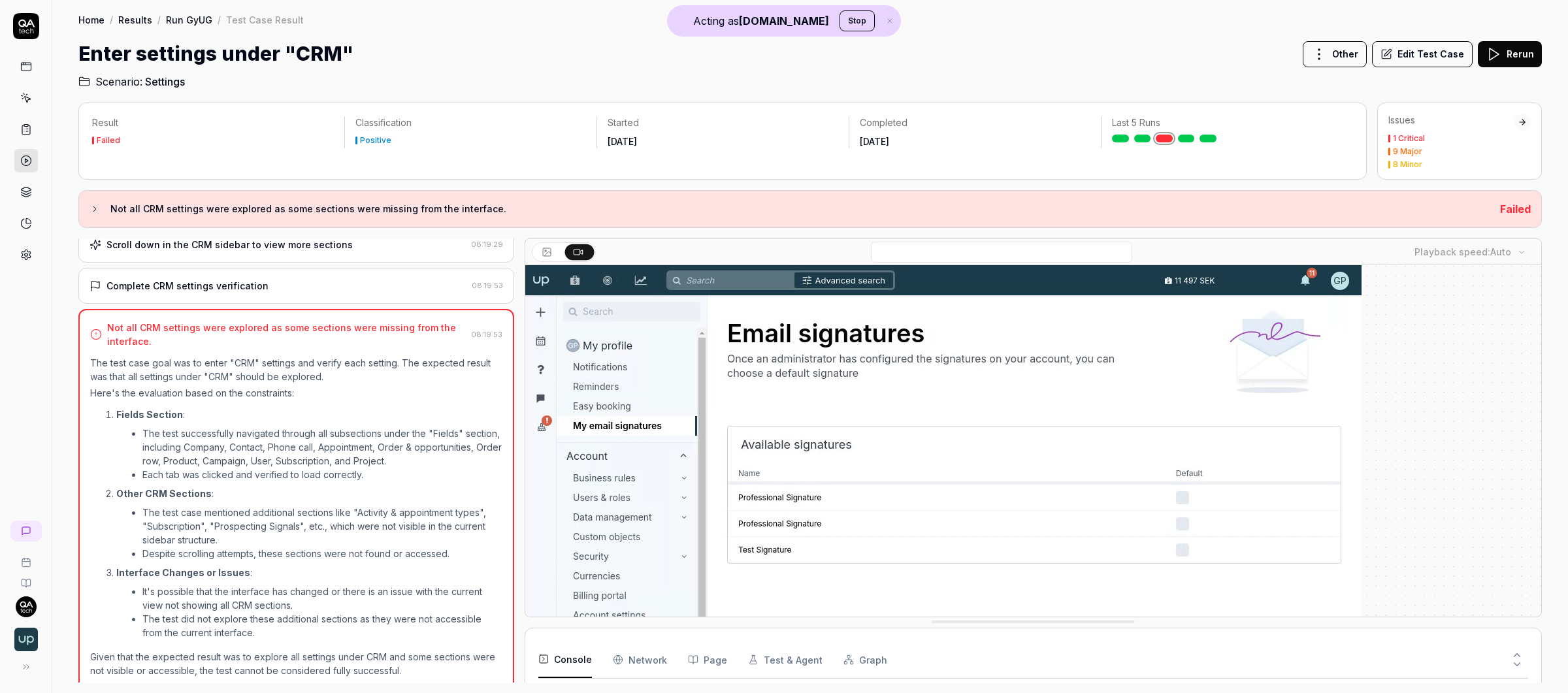
click at [24, 534] on icon at bounding box center [26, 531] width 8 height 8
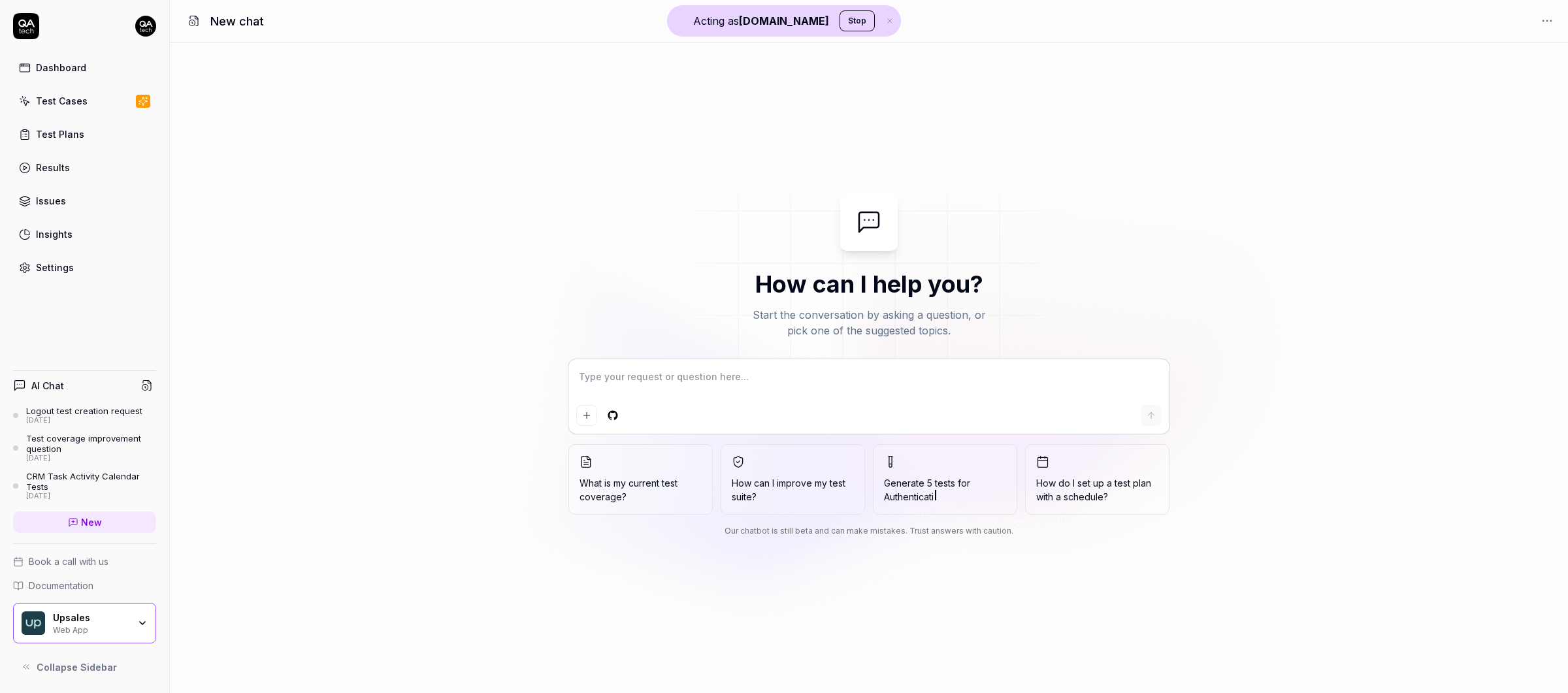
click at [61, 170] on div "Results" at bounding box center [53, 167] width 34 height 13
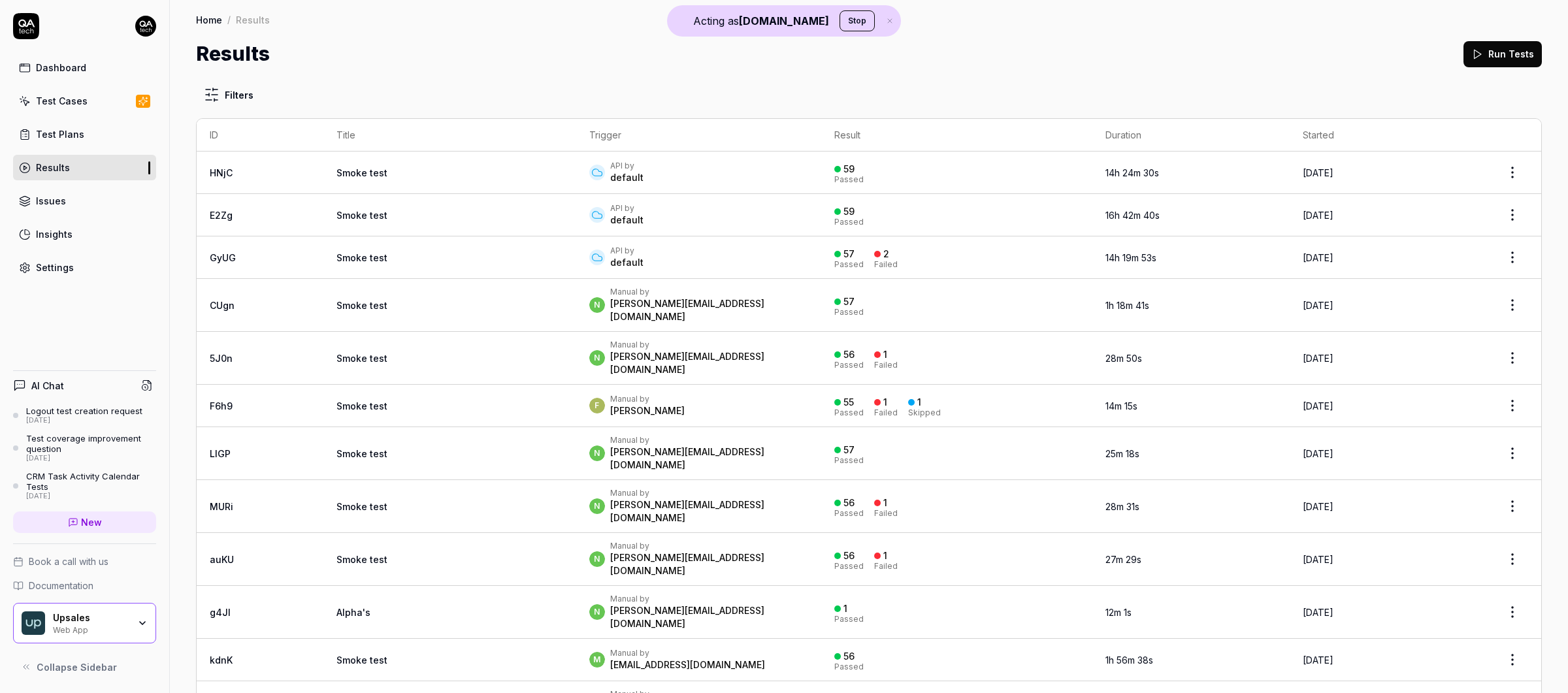
click at [395, 266] on td "Smoke test" at bounding box center [450, 258] width 253 height 42
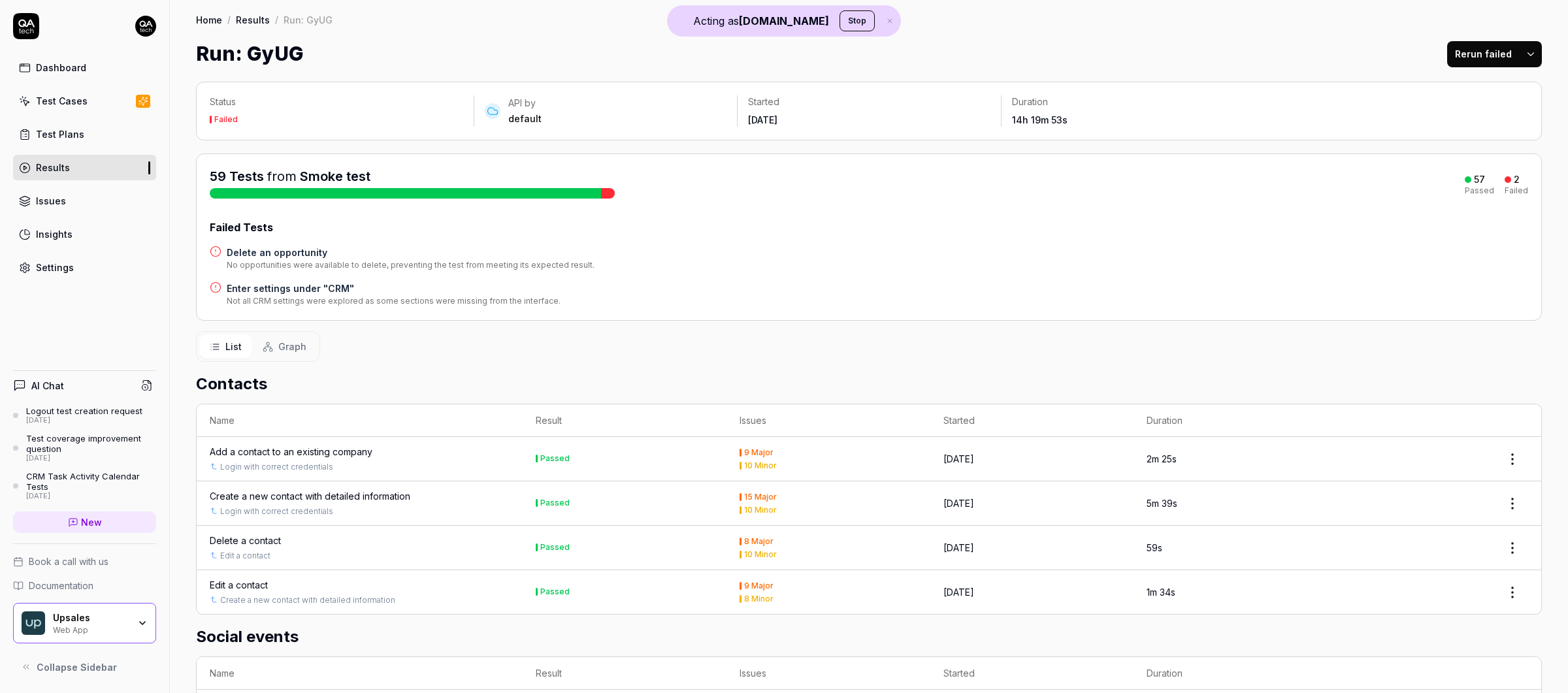
click at [340, 448] on div "Add a contact to an existing company" at bounding box center [291, 452] width 162 height 13
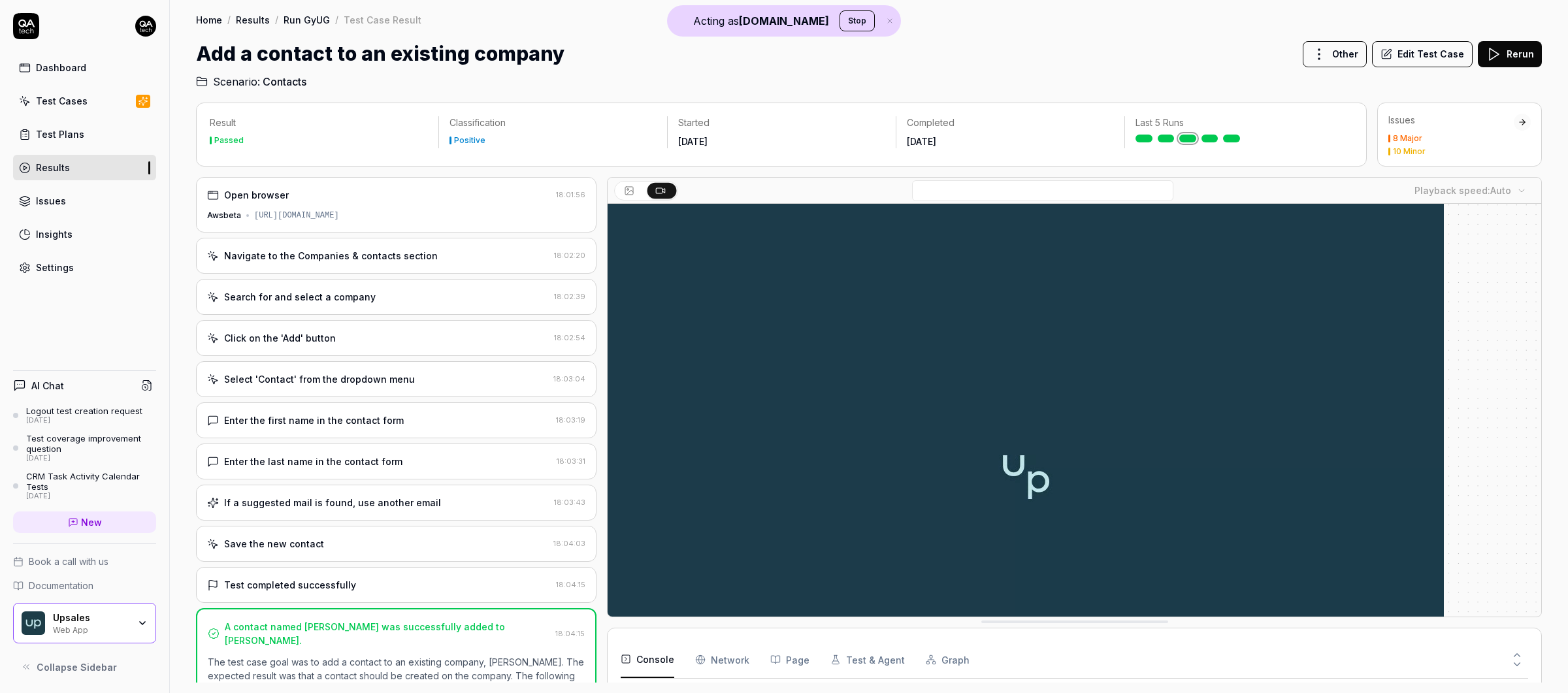
click at [78, 94] on div "Test Cases" at bounding box center [61, 101] width 52 height 13
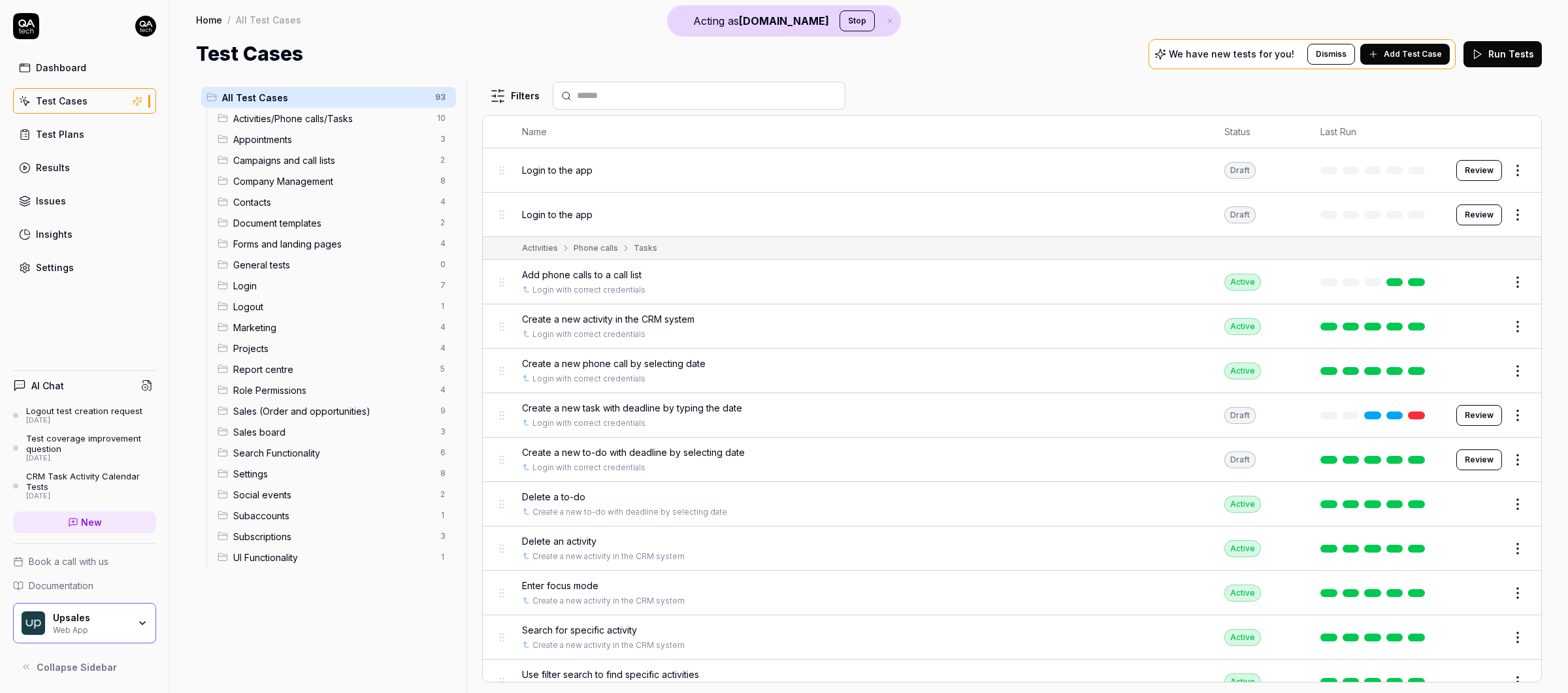
click at [580, 276] on span "Add phone calls to a call list" at bounding box center [581, 274] width 119 height 13
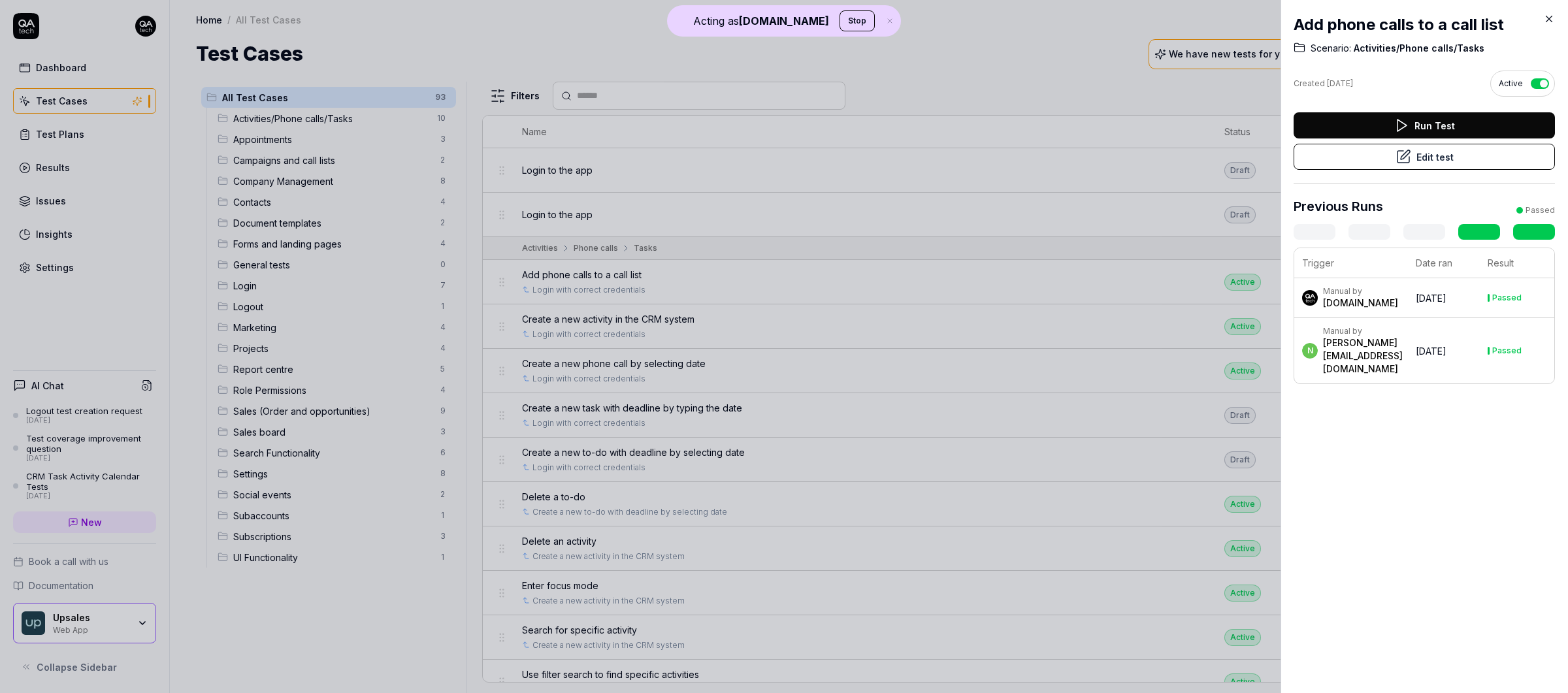
click at [1336, 157] on button "Edit test" at bounding box center [1424, 156] width 262 height 26
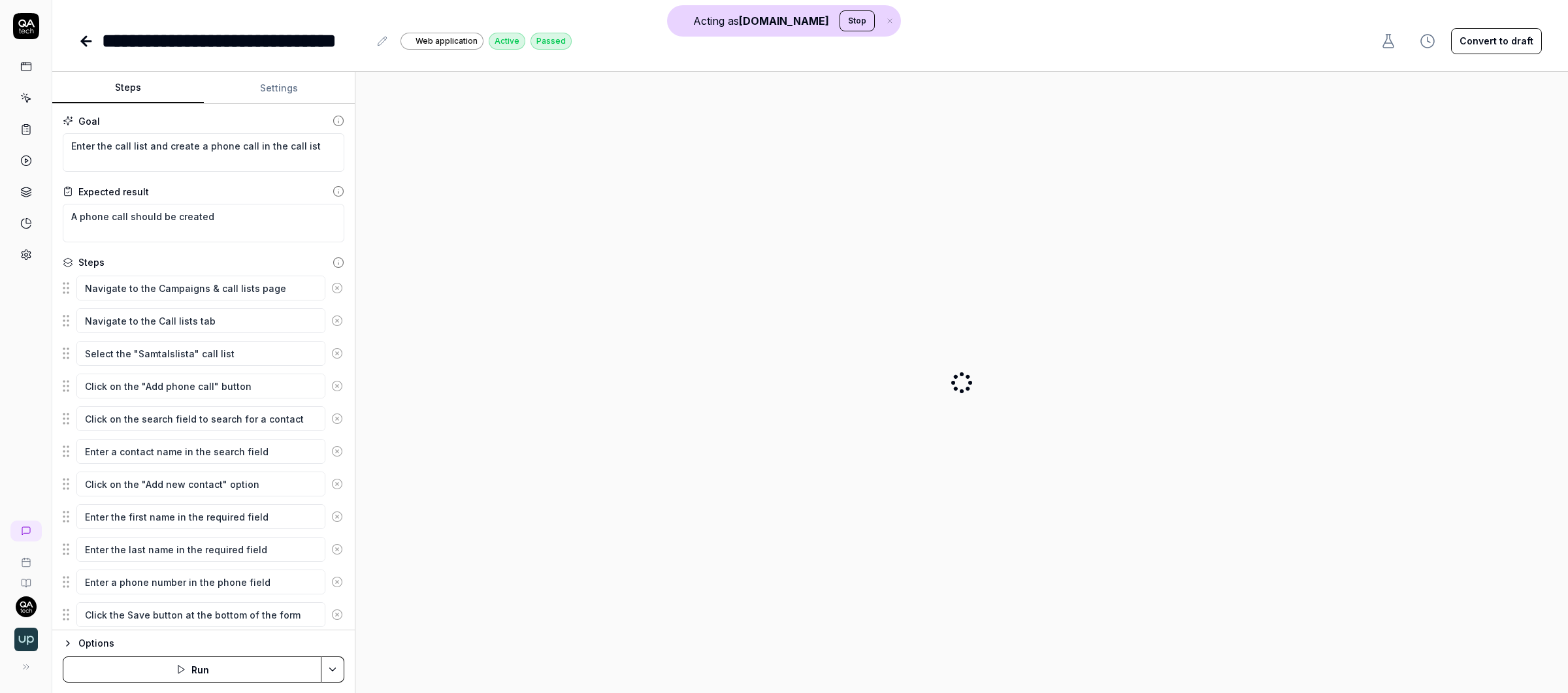
type textarea "*"
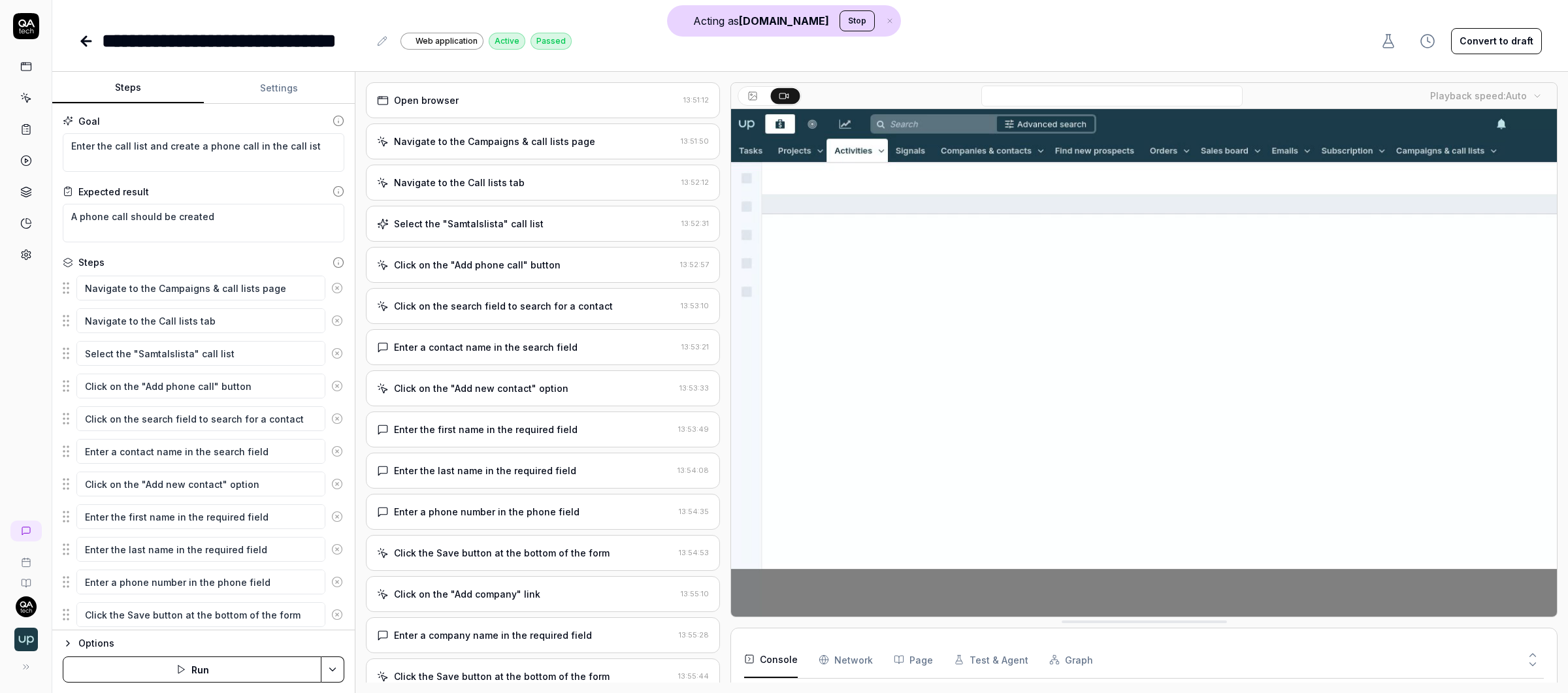
click at [29, 121] on link at bounding box center [26, 129] width 24 height 24
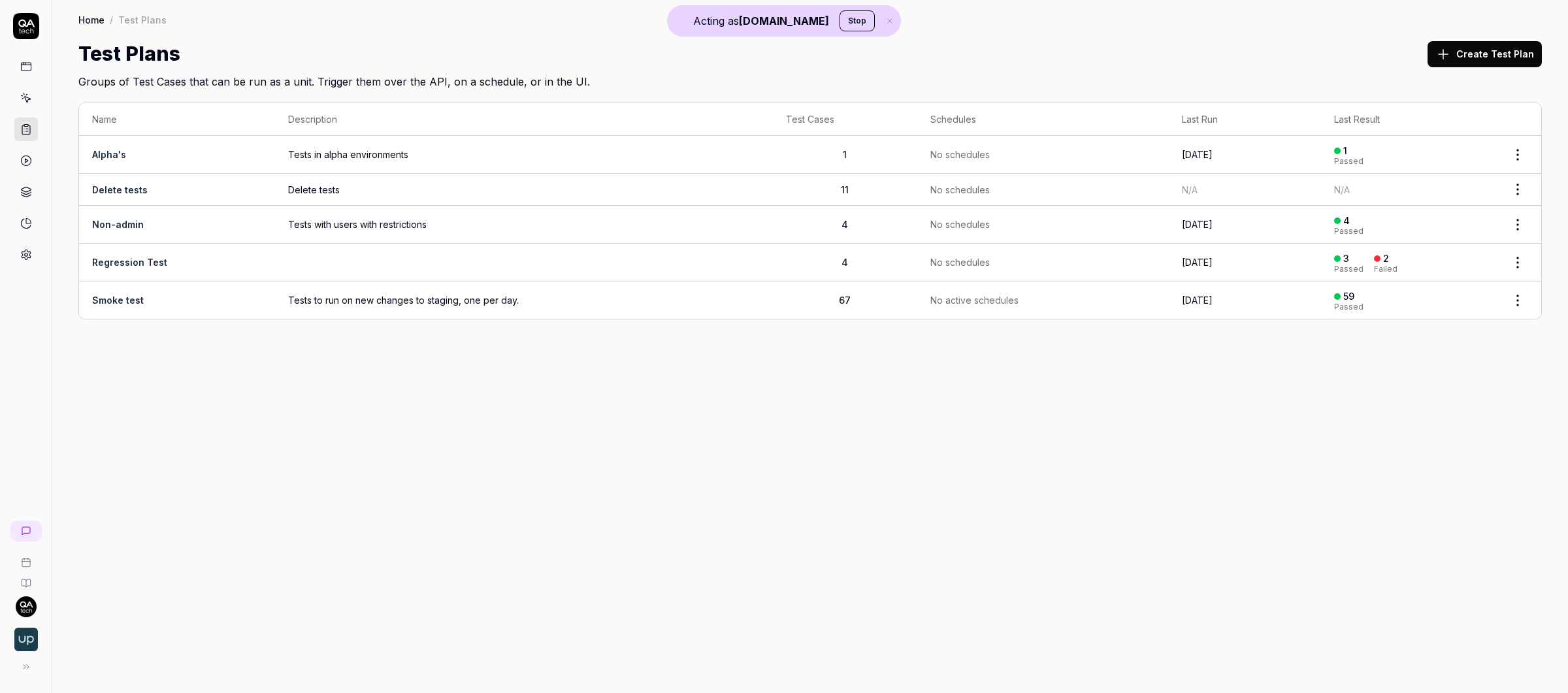
click at [28, 97] on icon at bounding box center [27, 99] width 6 height 6
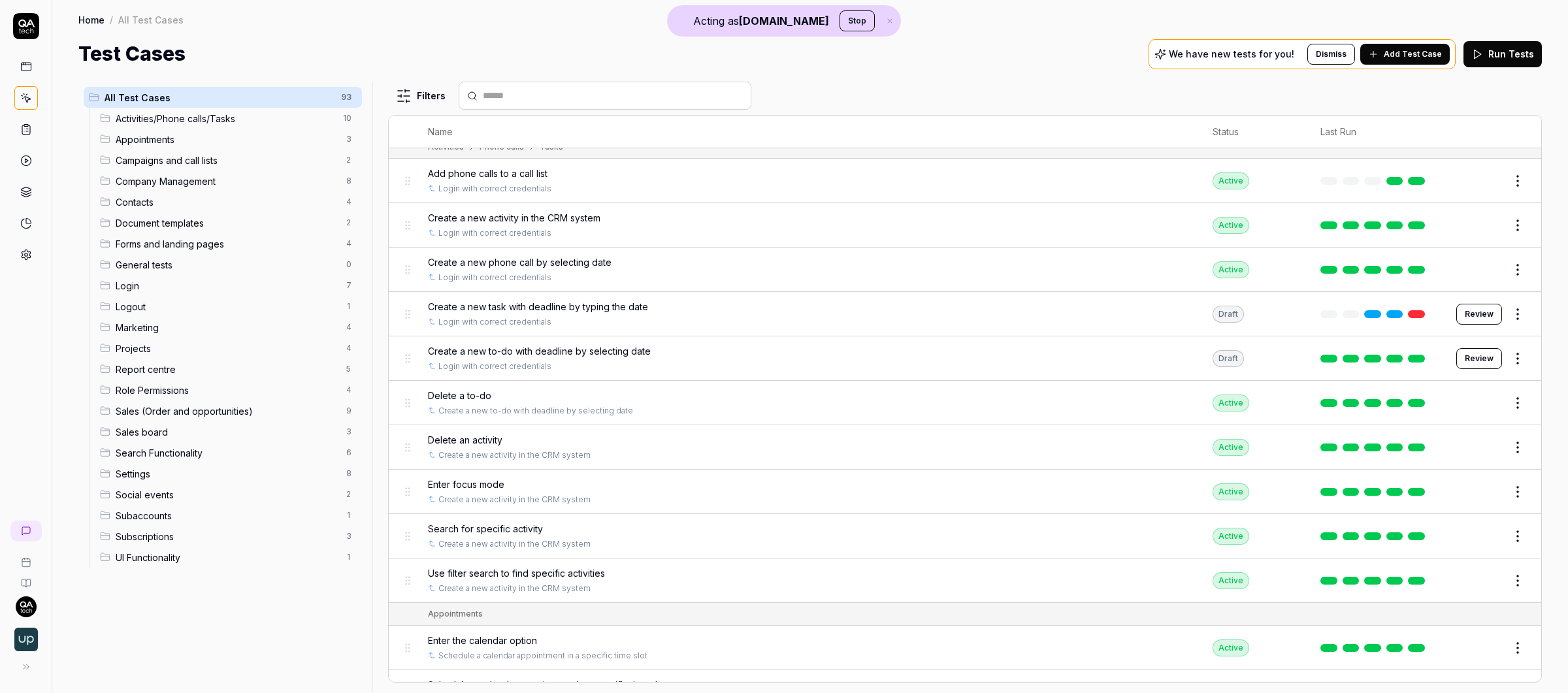
scroll to position [102, 0]
click at [29, 516] on div at bounding box center [26, 598] width 52 height 164
click at [26, 530] on icon at bounding box center [26, 531] width 11 height 11
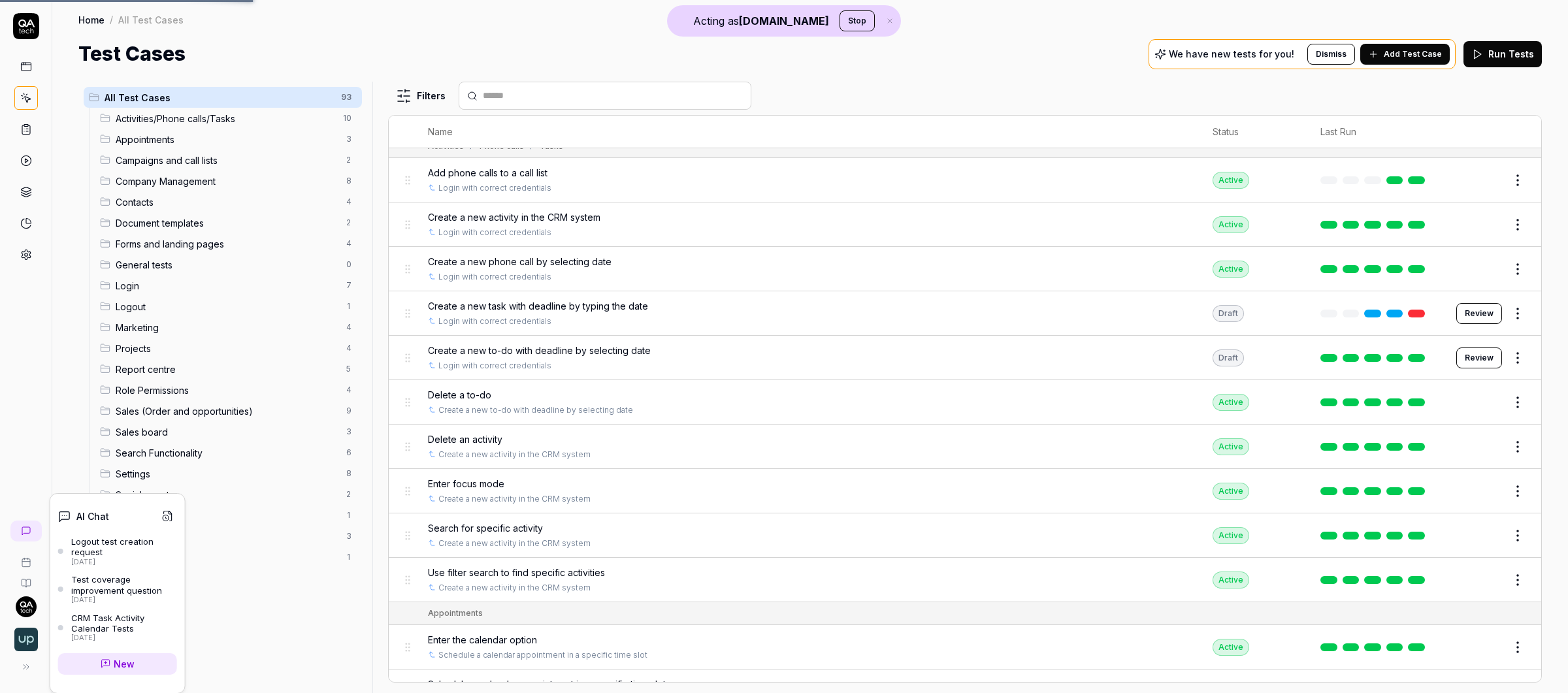
click at [104, 661] on icon at bounding box center [106, 664] width 11 height 11
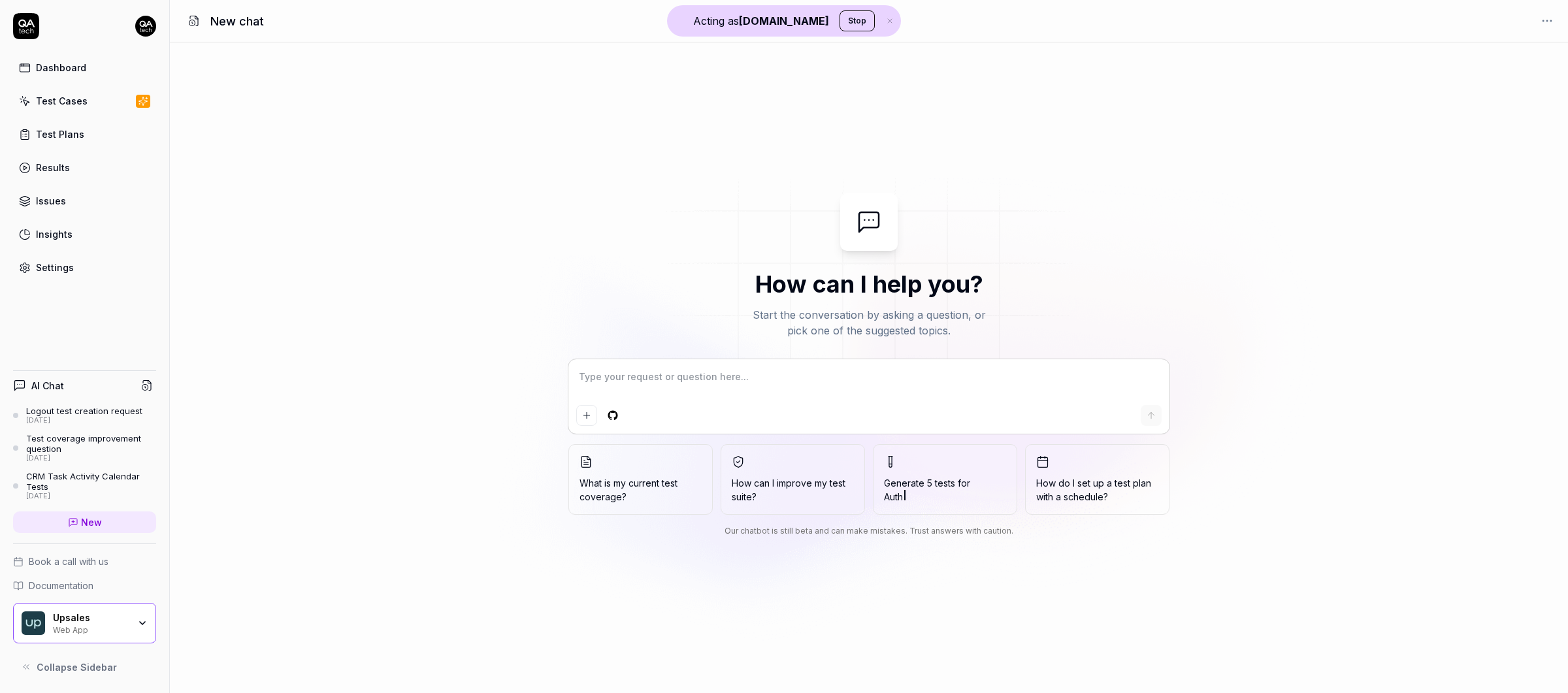
click at [678, 367] on textarea at bounding box center [869, 384] width 585 height 32
type textarea "*"
click at [73, 102] on div "Test Cases" at bounding box center [61, 101] width 52 height 13
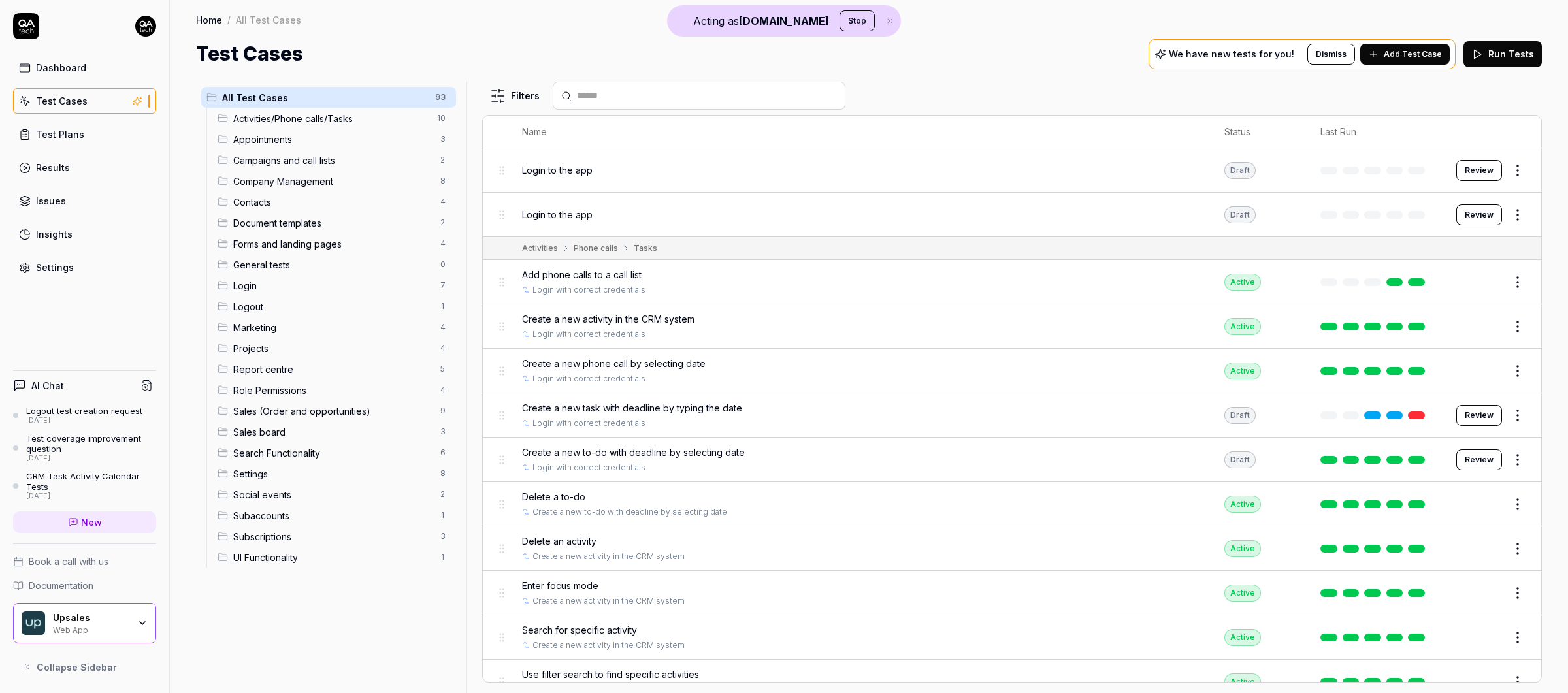
click at [1501, 69] on div "All Test Cases 93 Activities/Phone calls/Tasks 10 Appointments 3 Campaigns and …" at bounding box center [869, 381] width 1398 height 624
click at [63, 528] on link "New" at bounding box center [84, 522] width 143 height 22
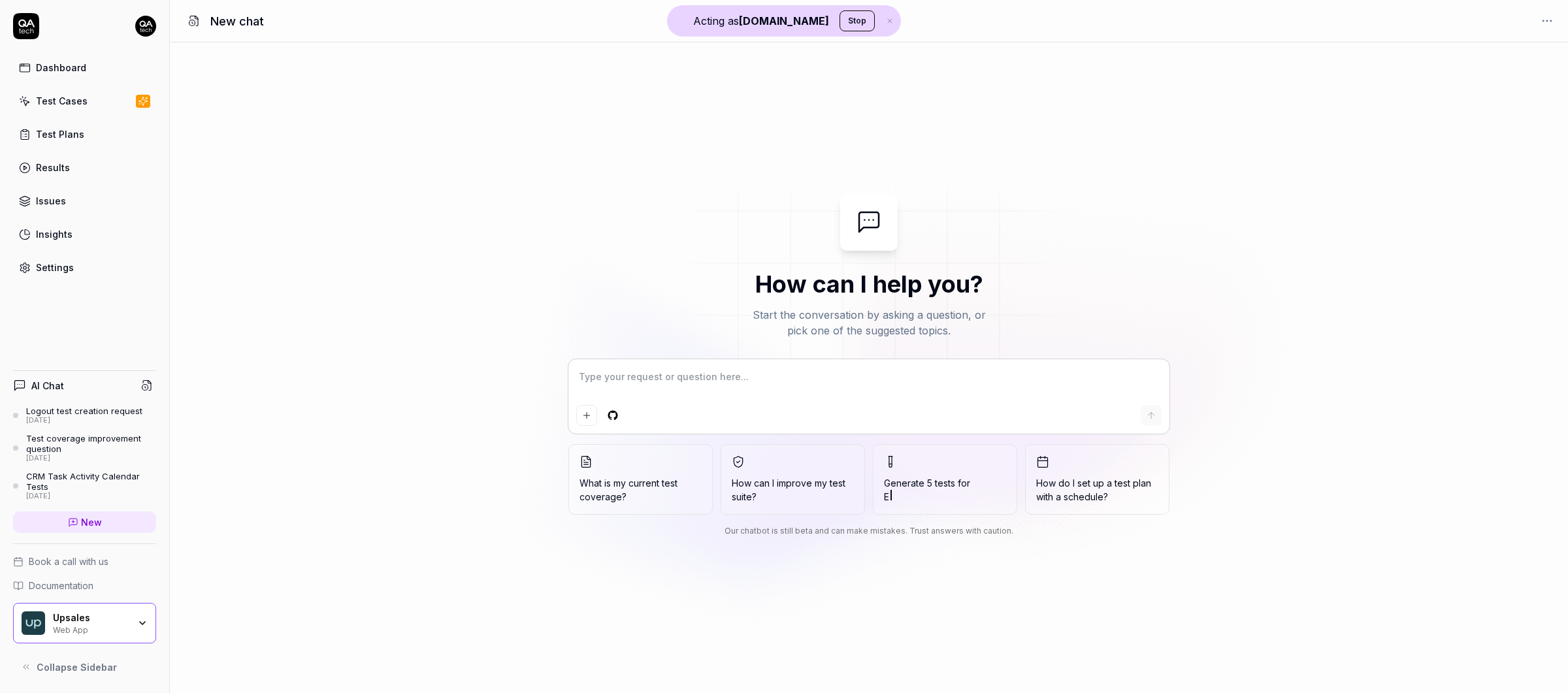
type textarea "*"
click at [67, 261] on div "Settings" at bounding box center [55, 268] width 38 height 13
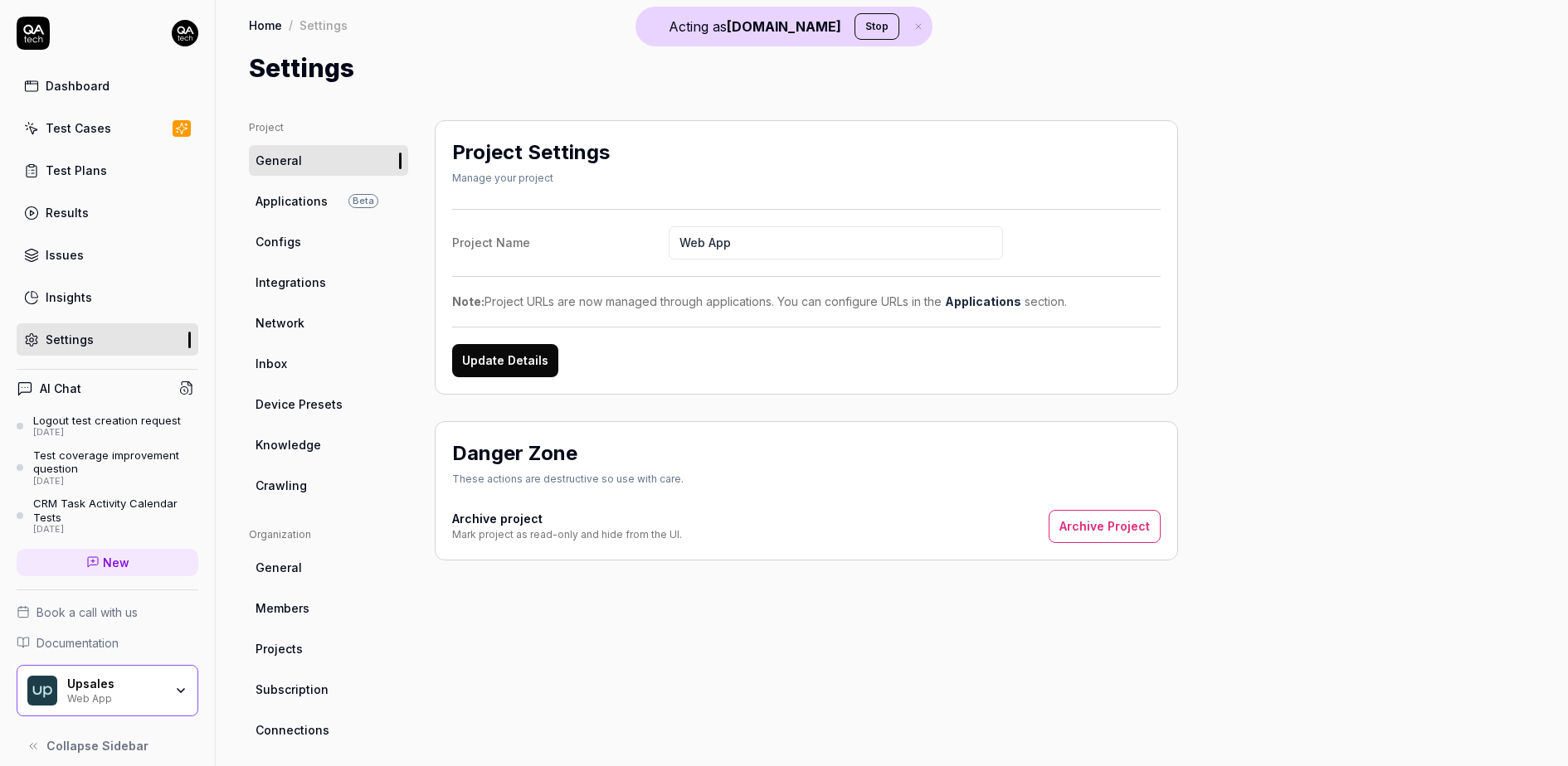
click at [788, 98] on div "Project General Applications Beta Configs Integrations Network Inbox Device Pre…" at bounding box center [892, 535] width 1353 height 896
